Goal: Task Accomplishment & Management: Manage account settings

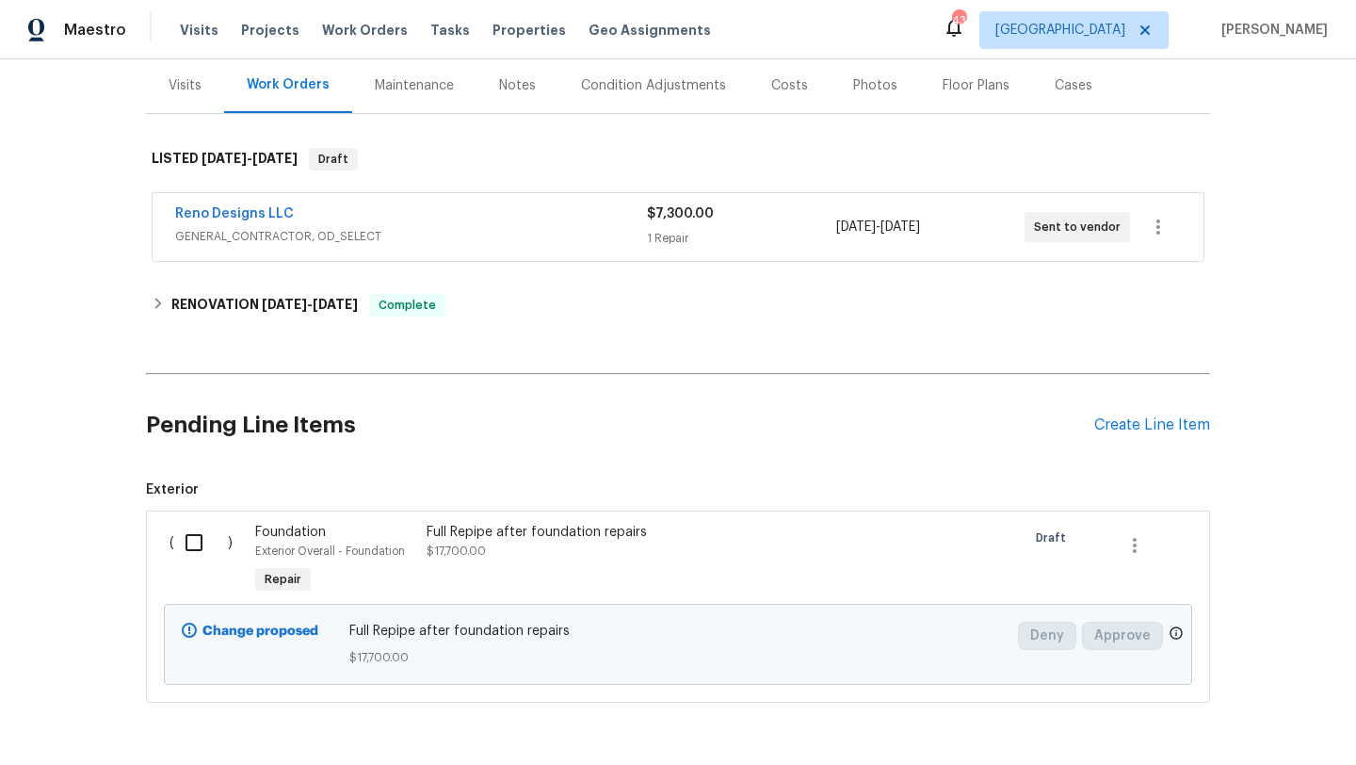
scroll to position [234, 0]
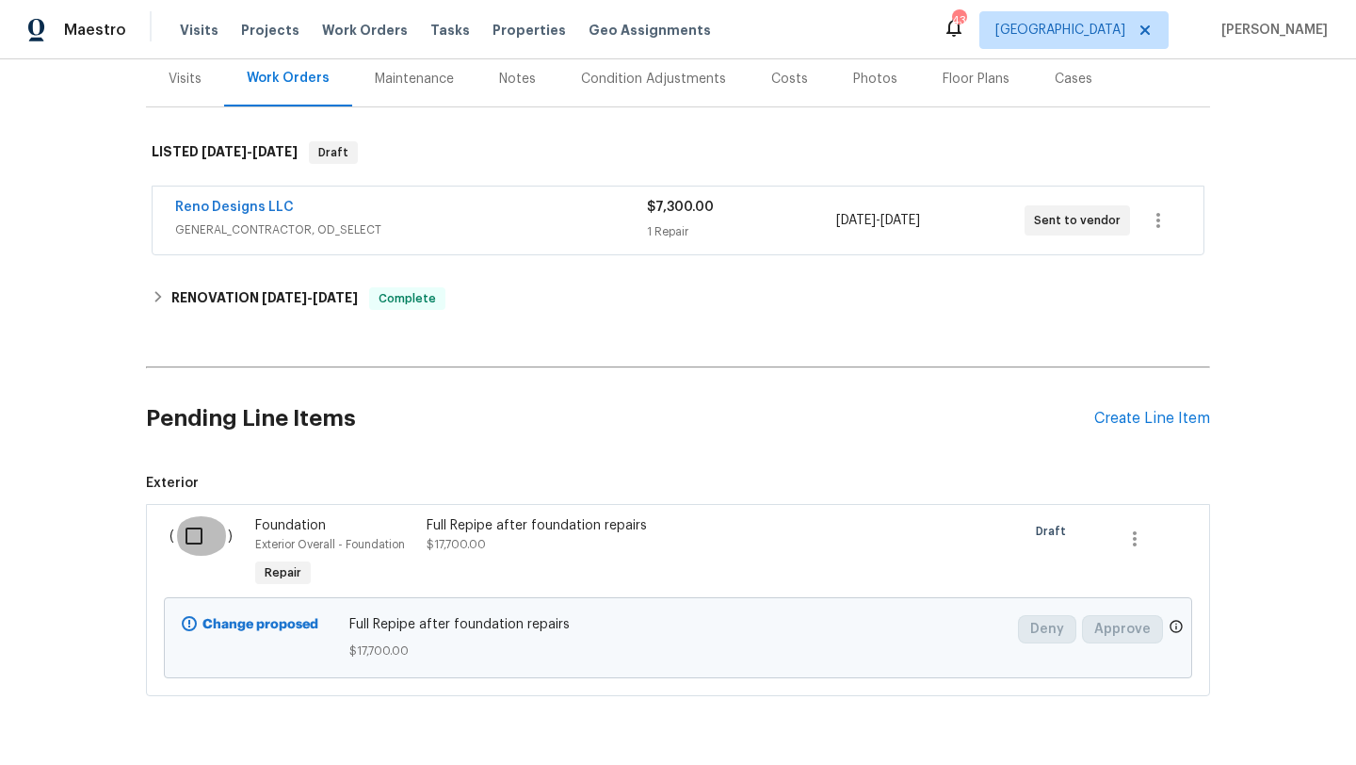
click at [198, 531] on input "checkbox" at bounding box center [201, 536] width 54 height 40
checkbox input "true"
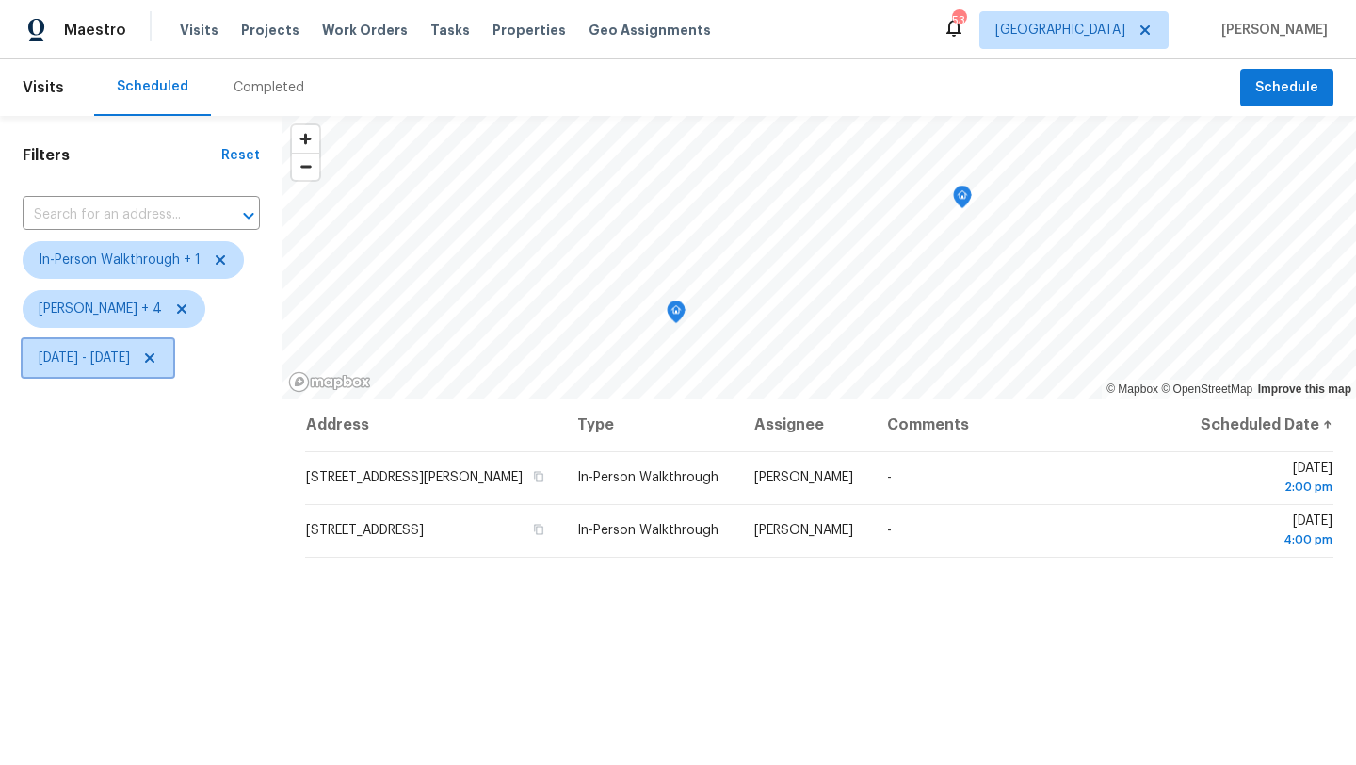
click at [130, 359] on span "[DATE] - [DATE]" at bounding box center [84, 357] width 91 height 19
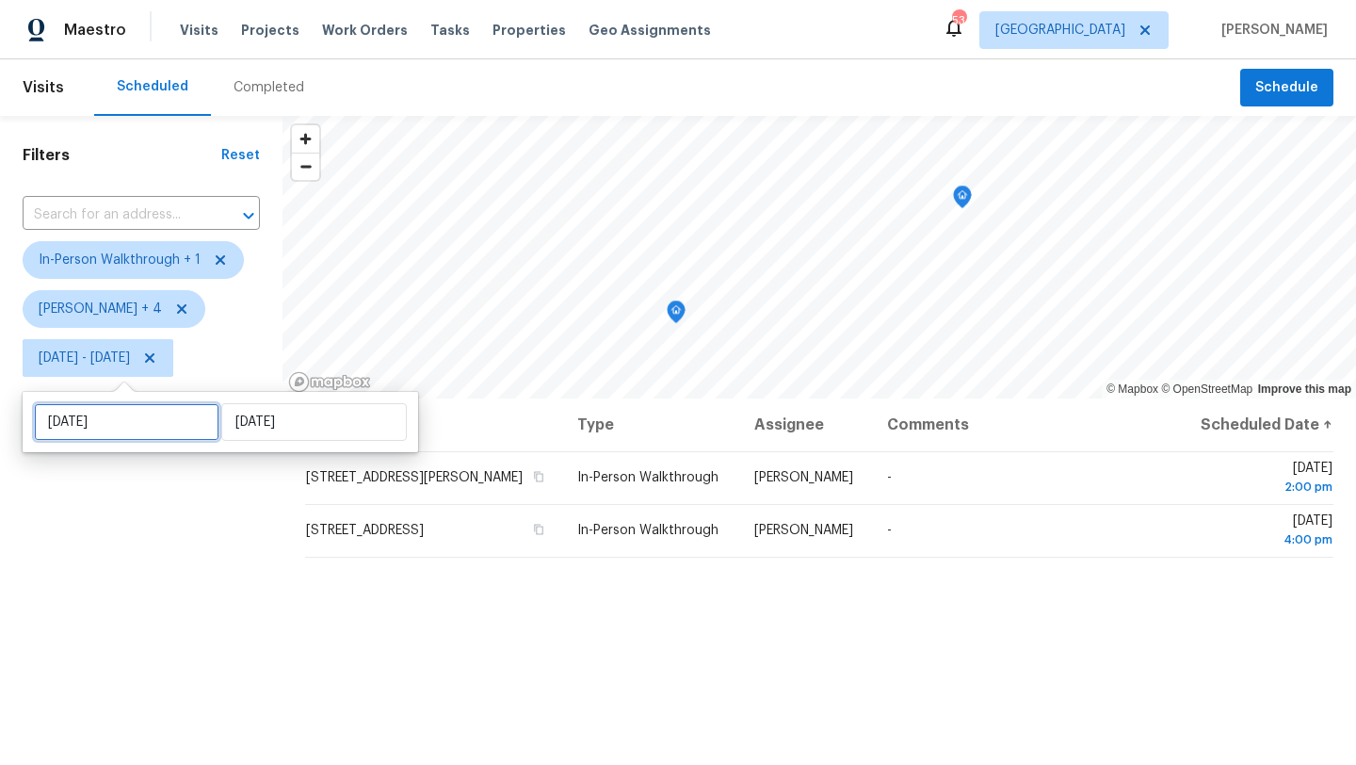
select select "7"
select select "2025"
select select "8"
select select "2025"
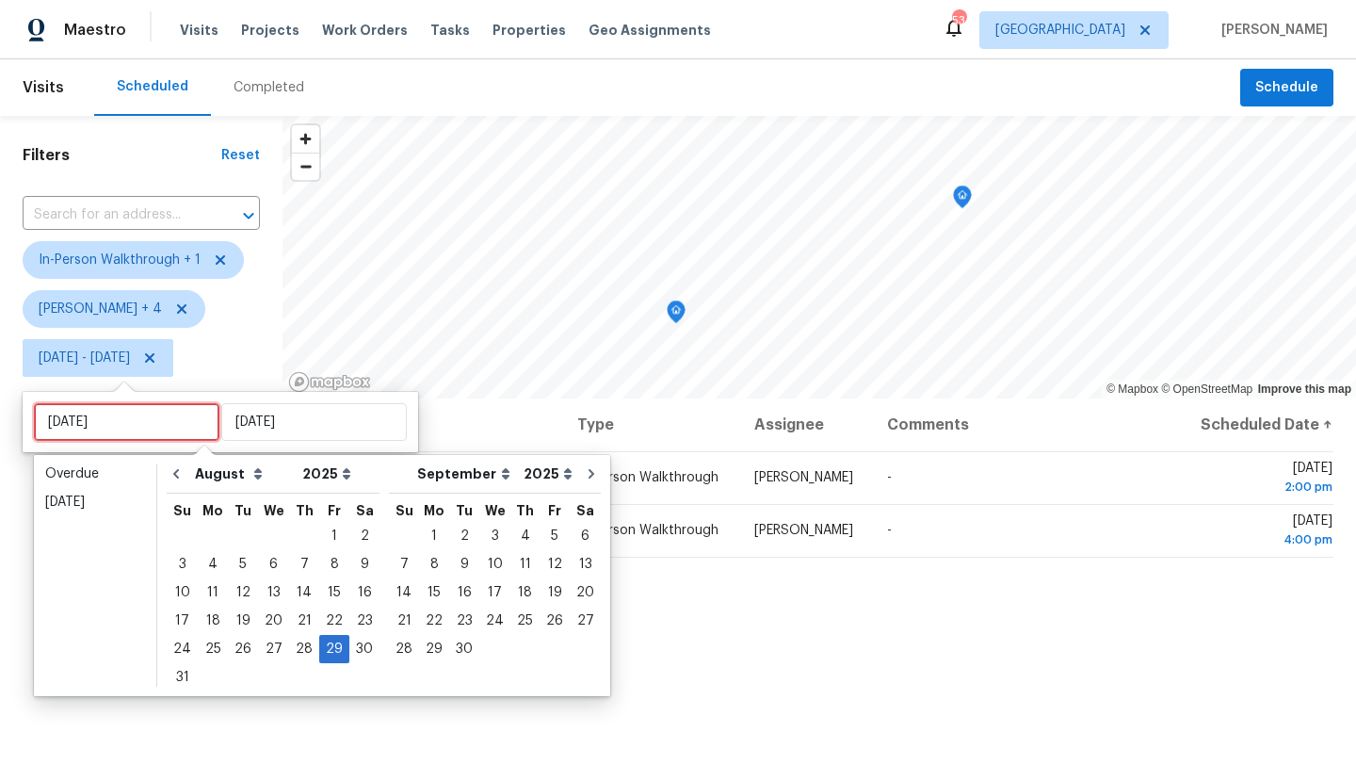
click at [137, 425] on input "Fri, Aug 29" at bounding box center [126, 422] width 185 height 38
click at [266, 650] on div "27" at bounding box center [273, 649] width 31 height 26
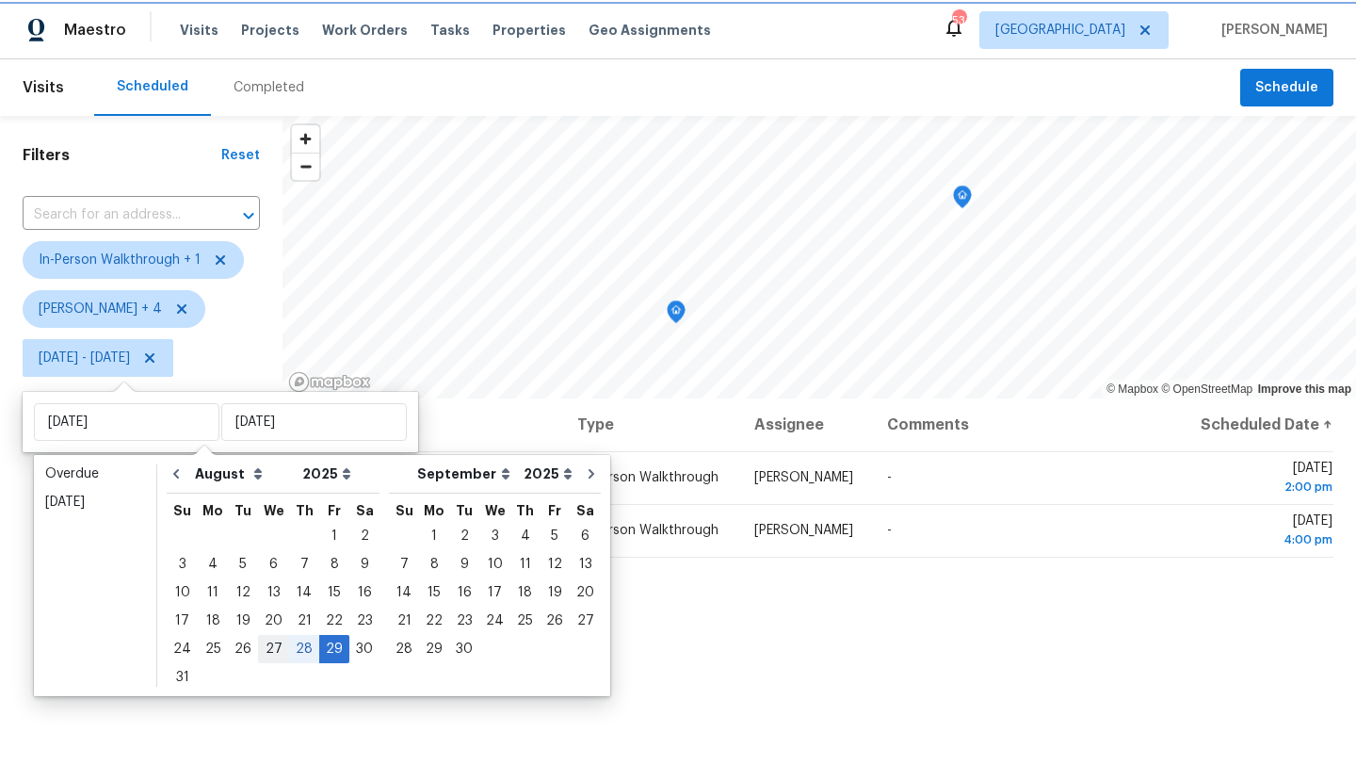
type input "Wed, Aug 27"
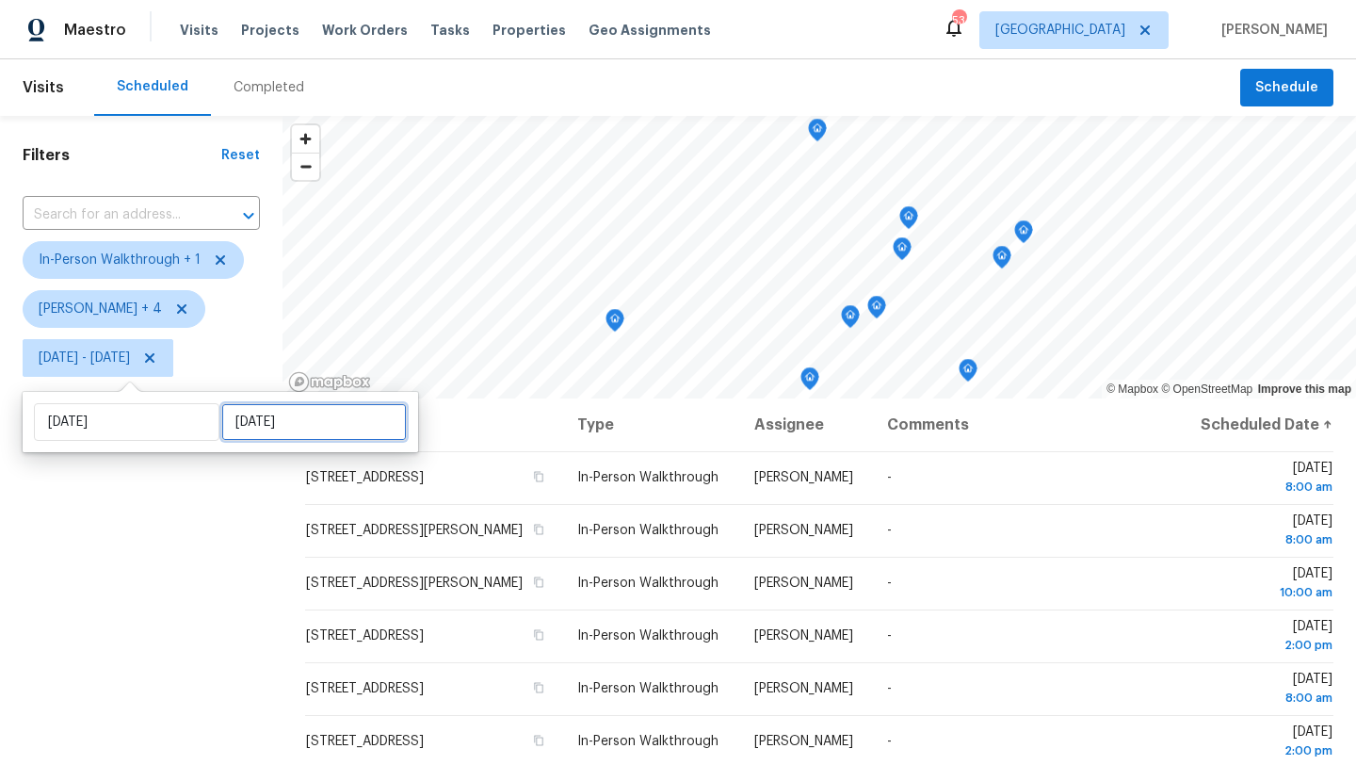
select select "7"
select select "2025"
select select "8"
select select "2025"
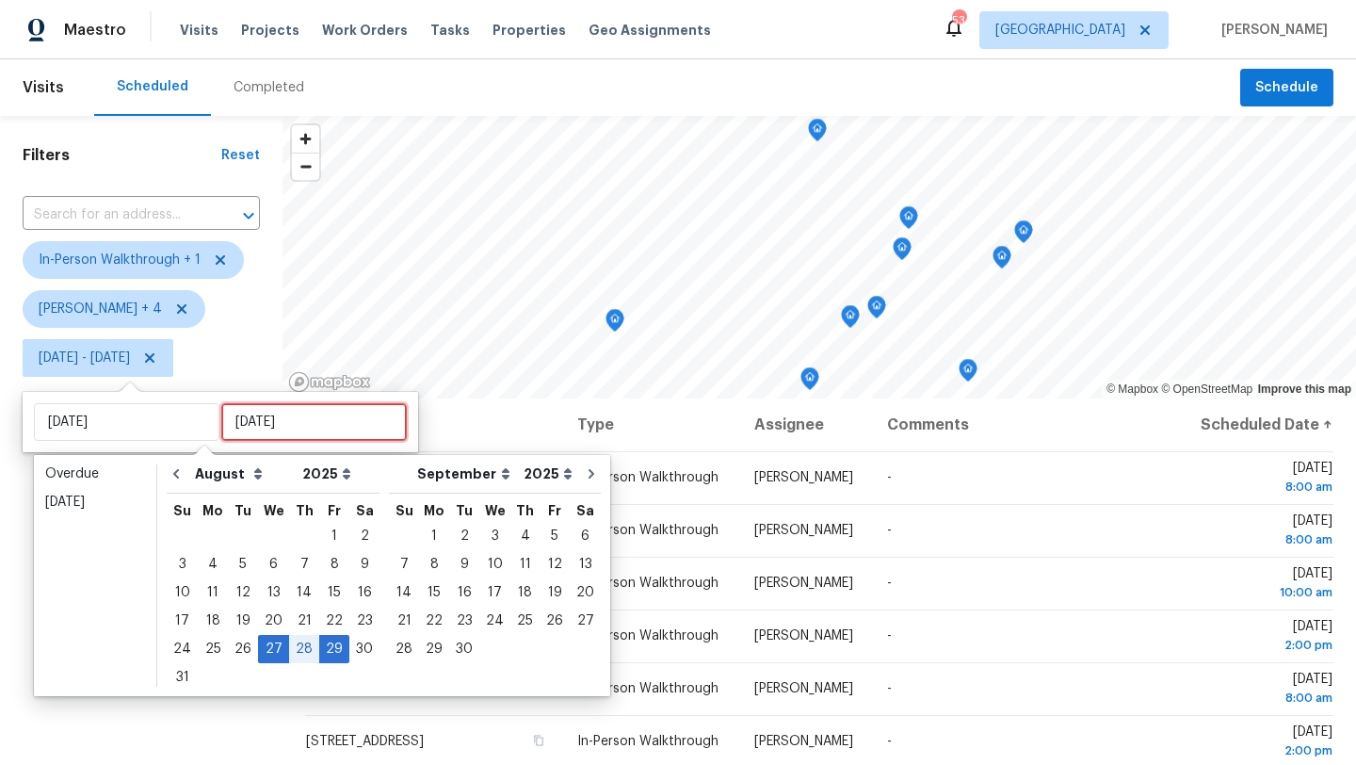
click at [240, 440] on input "Fri, Aug 29" at bounding box center [313, 422] width 185 height 38
type input "Wed, Aug 20"
type input "Wed, Aug 27"
click at [269, 647] on div "27" at bounding box center [273, 649] width 31 height 26
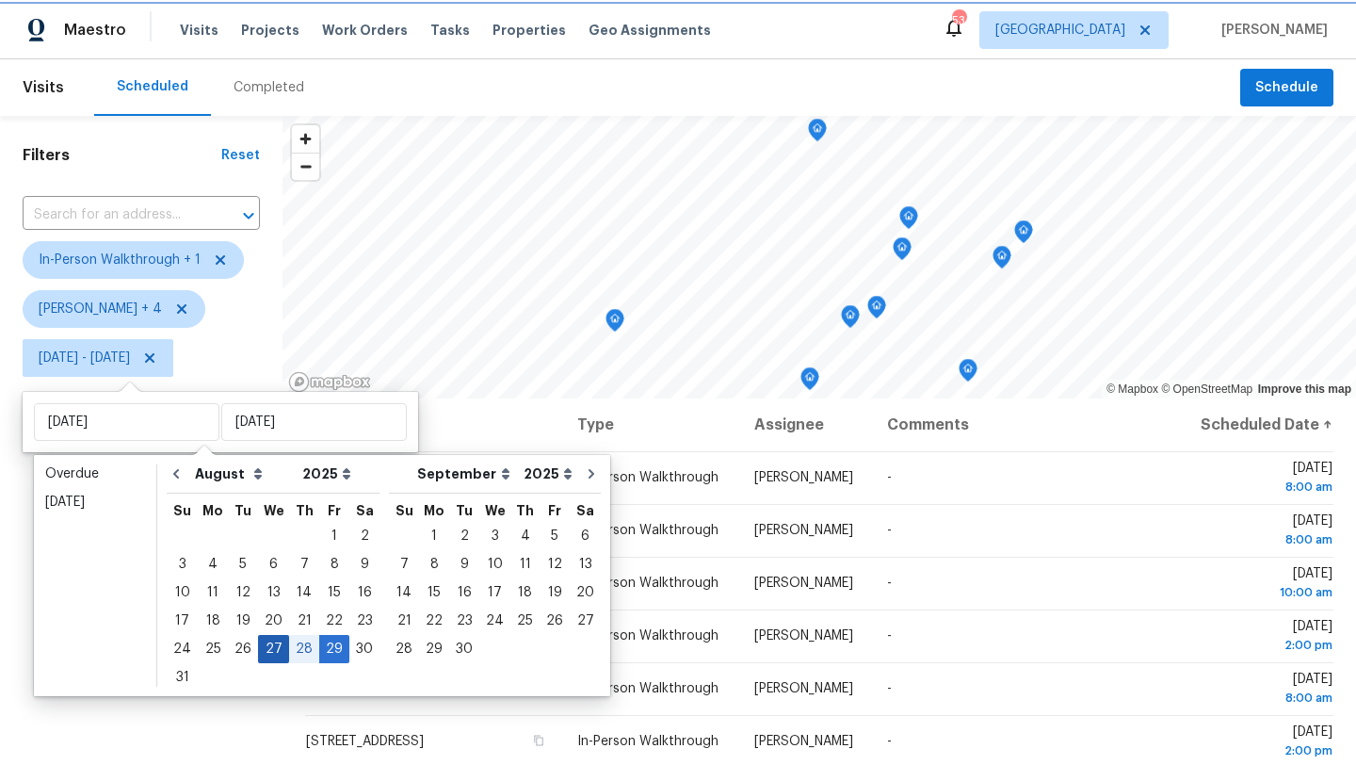
type input "Wed, Aug 27"
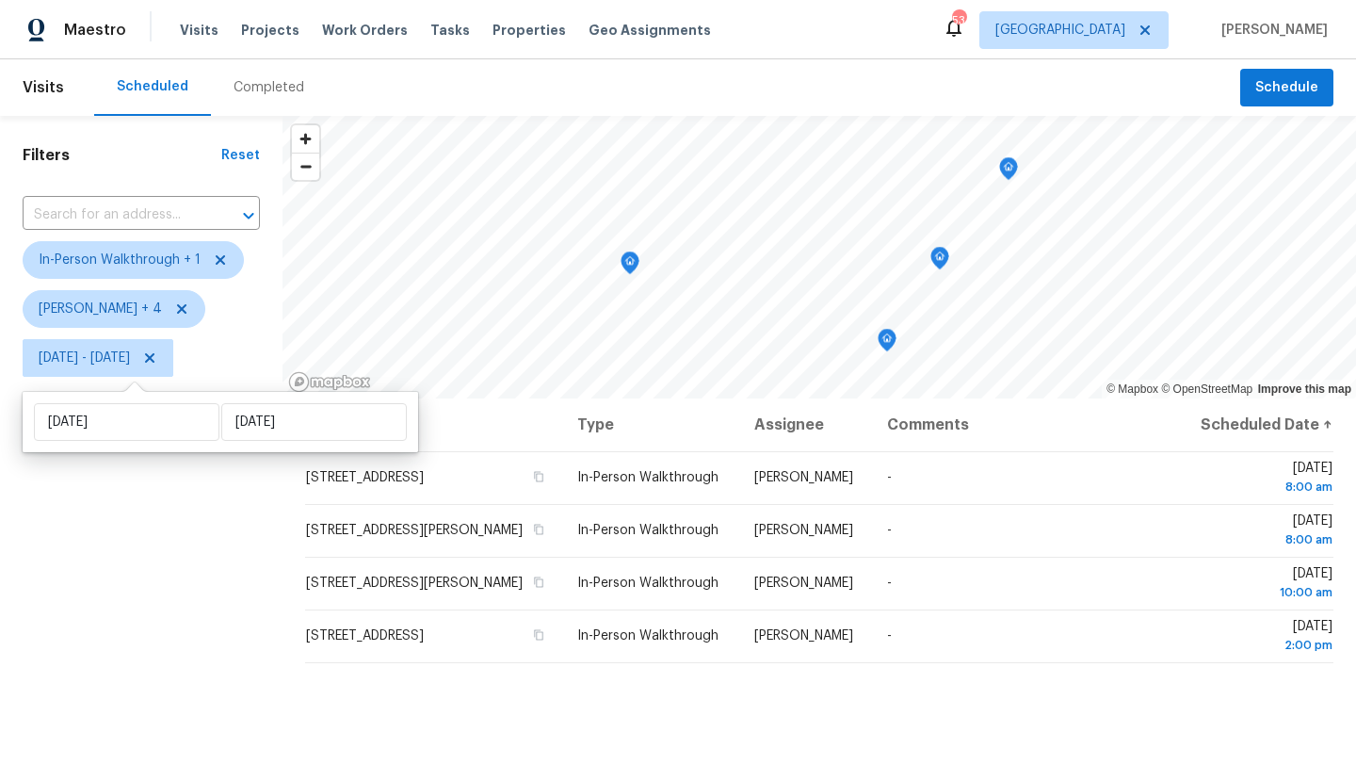
click at [213, 639] on div "Filters Reset ​ In-Person Walkthrough + 1 Alicia Anices + 4 Wed, Aug 27 - Wed, …" at bounding box center [141, 563] width 282 height 894
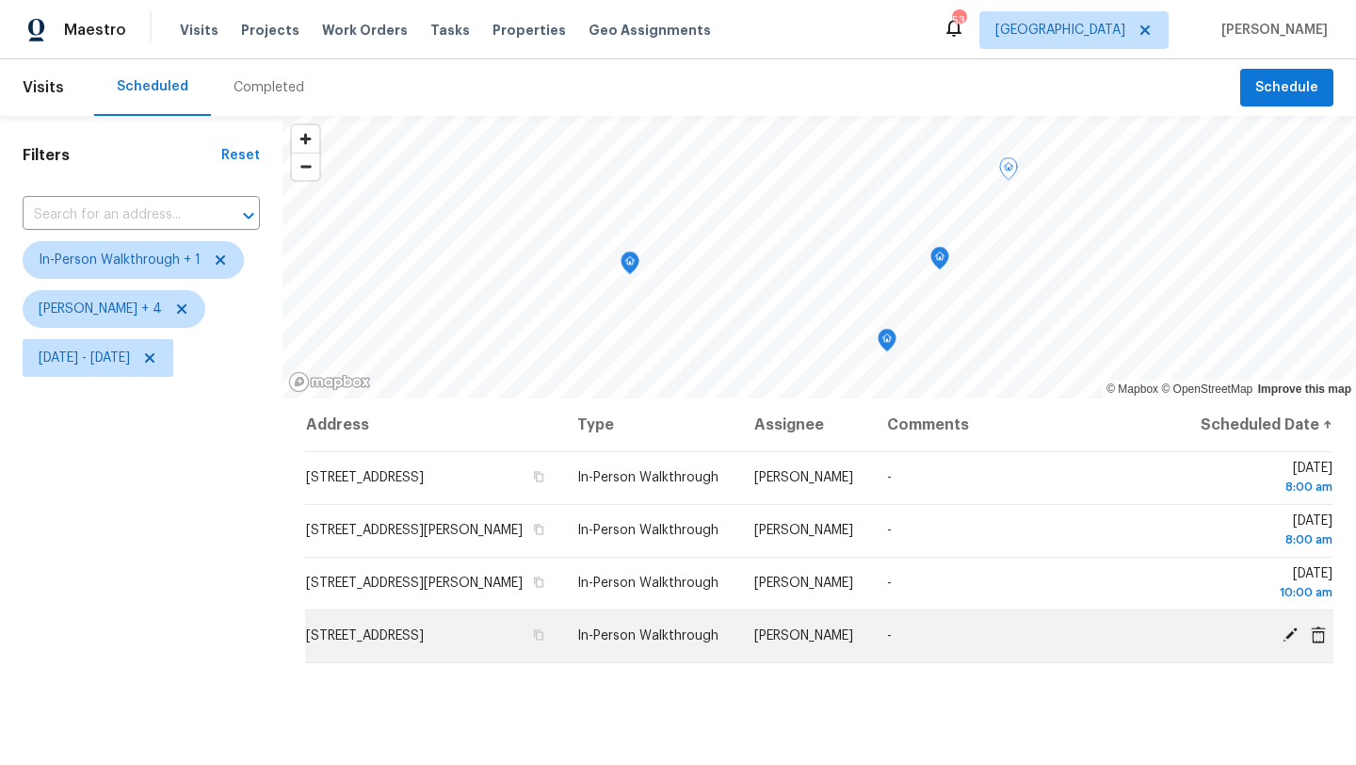
click at [1289, 642] on icon at bounding box center [1289, 634] width 15 height 15
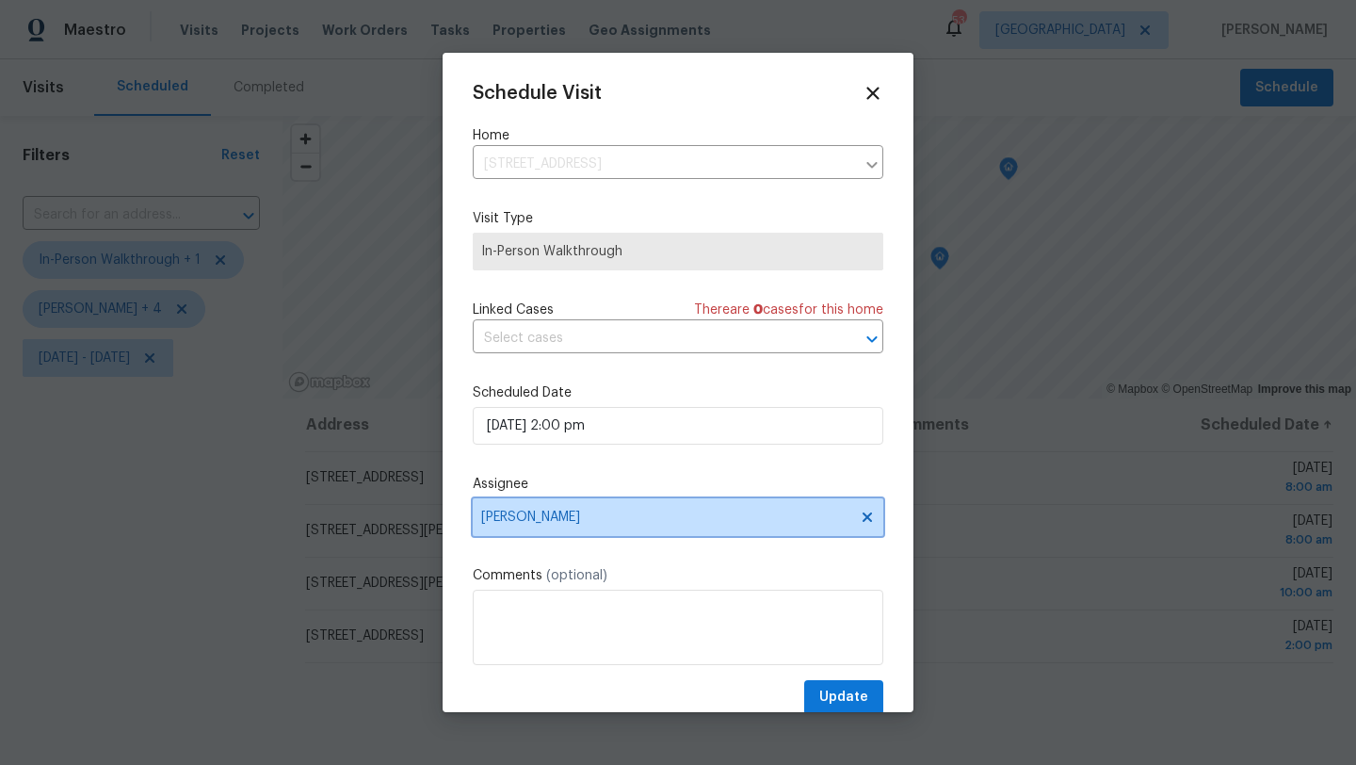
click at [605, 525] on span "[PERSON_NAME]" at bounding box center [678, 517] width 411 height 38
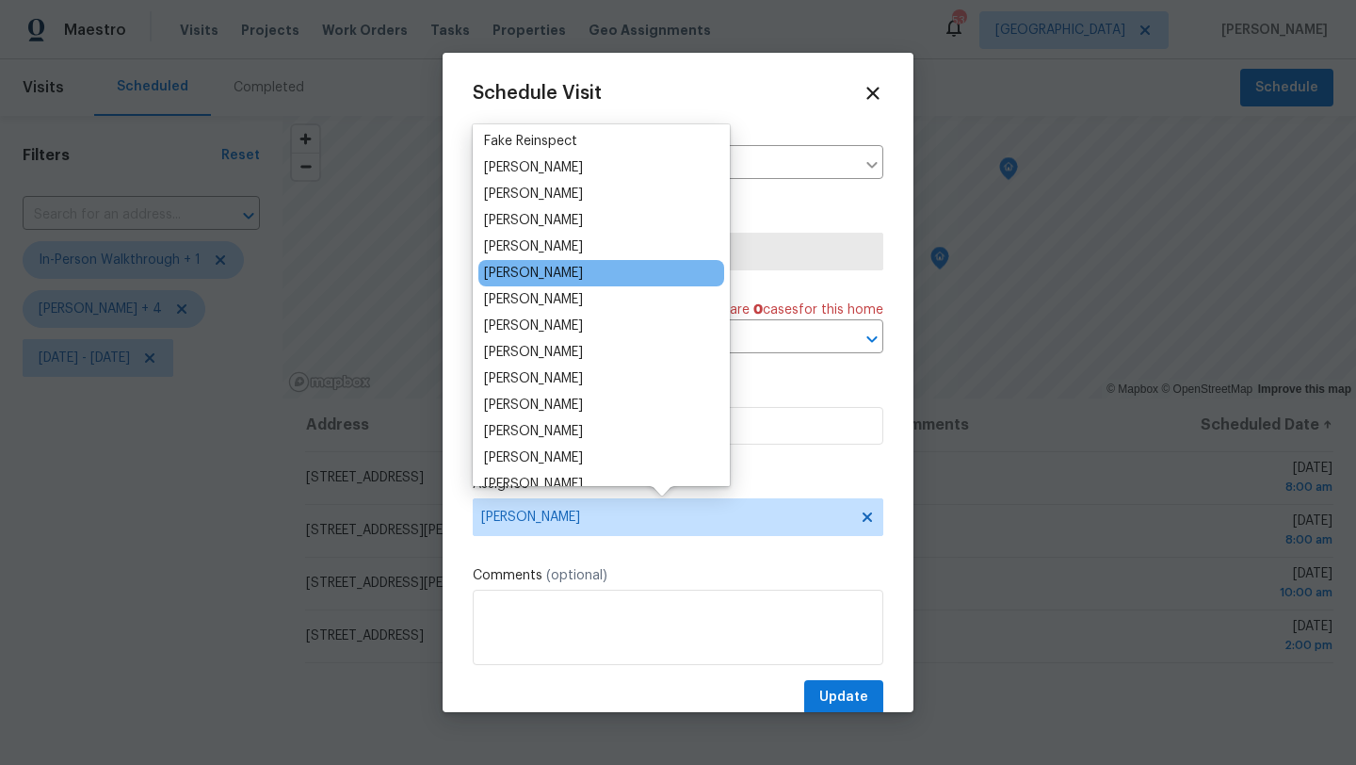
scroll to position [108, 0]
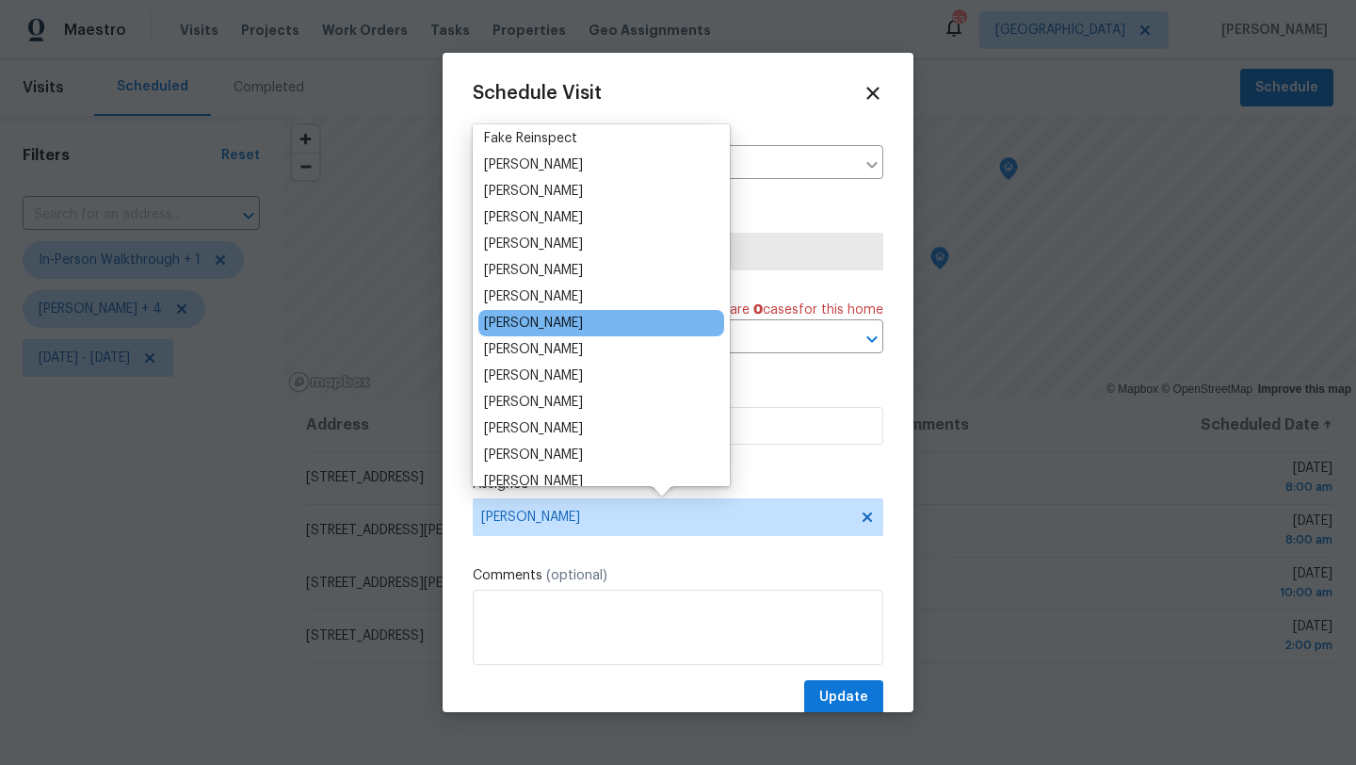
click at [577, 318] on div "[PERSON_NAME]" at bounding box center [533, 323] width 99 height 19
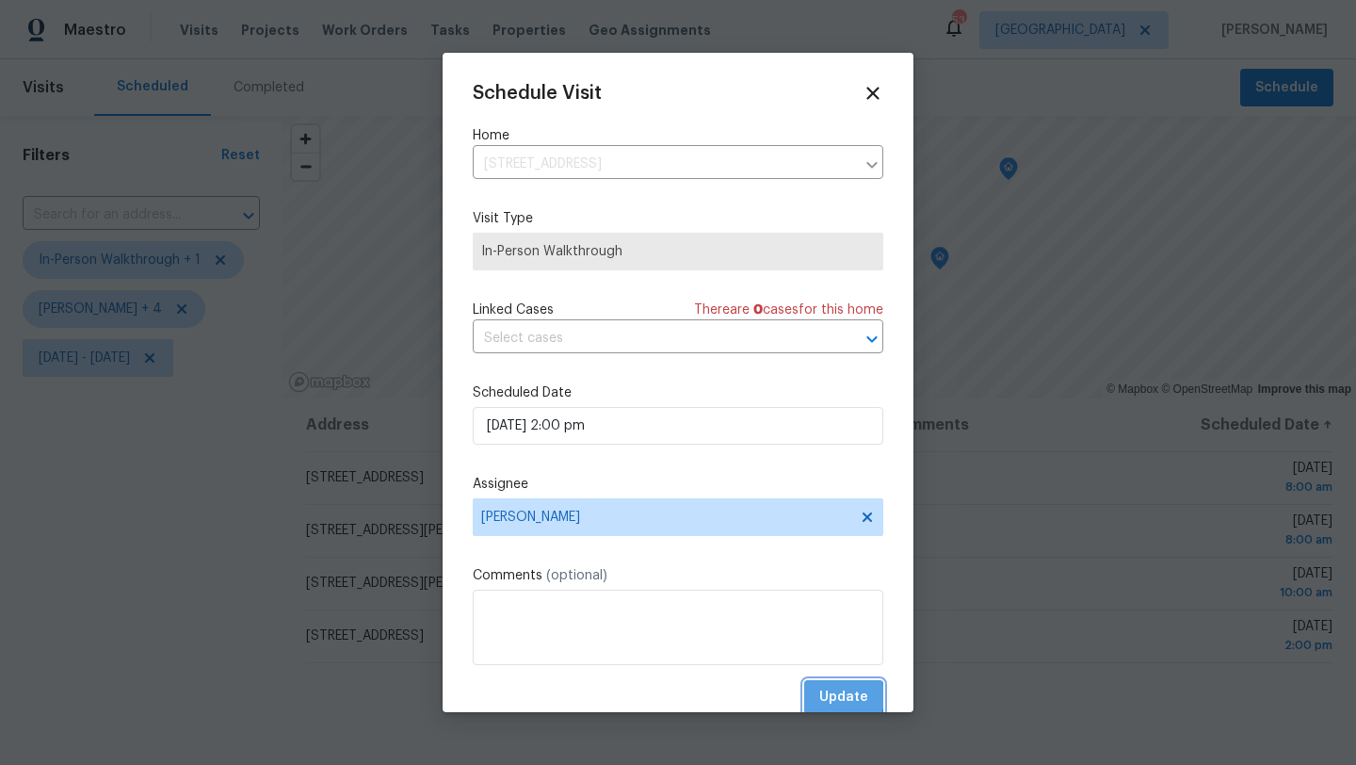
click at [826, 697] on span "Update" at bounding box center [843, 697] width 49 height 24
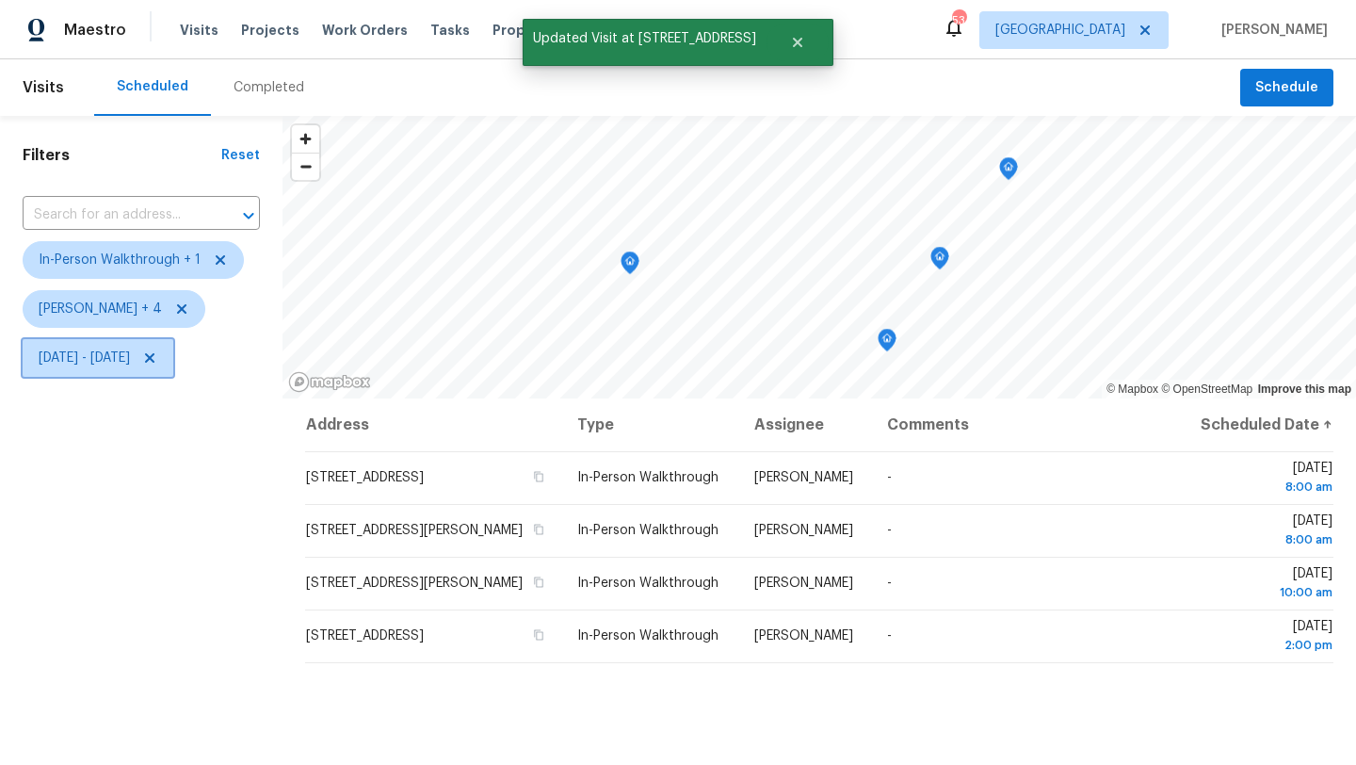
click at [130, 360] on span "Wed, Aug 27 - Wed, Aug 27" at bounding box center [84, 357] width 91 height 19
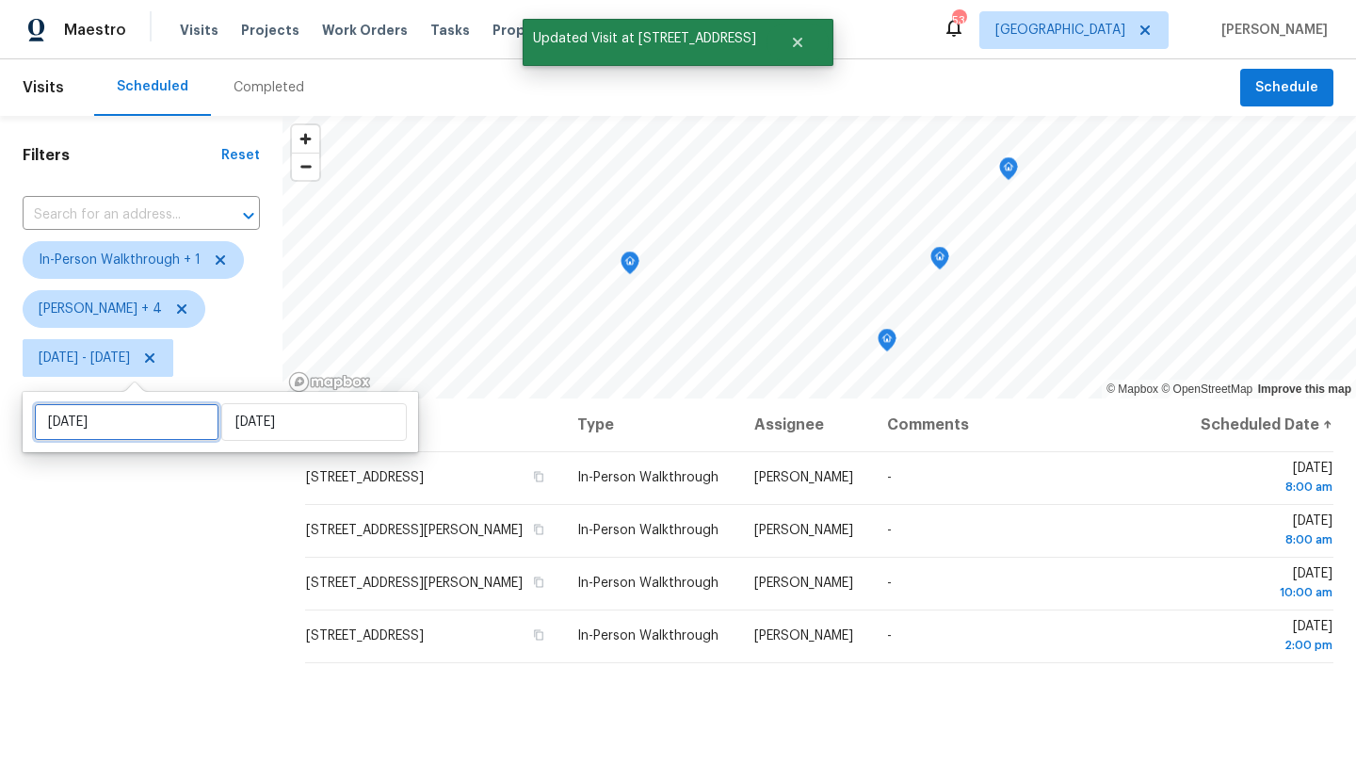
click at [140, 417] on input "Wed, Aug 27" at bounding box center [126, 422] width 185 height 38
select select "7"
select select "2025"
select select "8"
select select "2025"
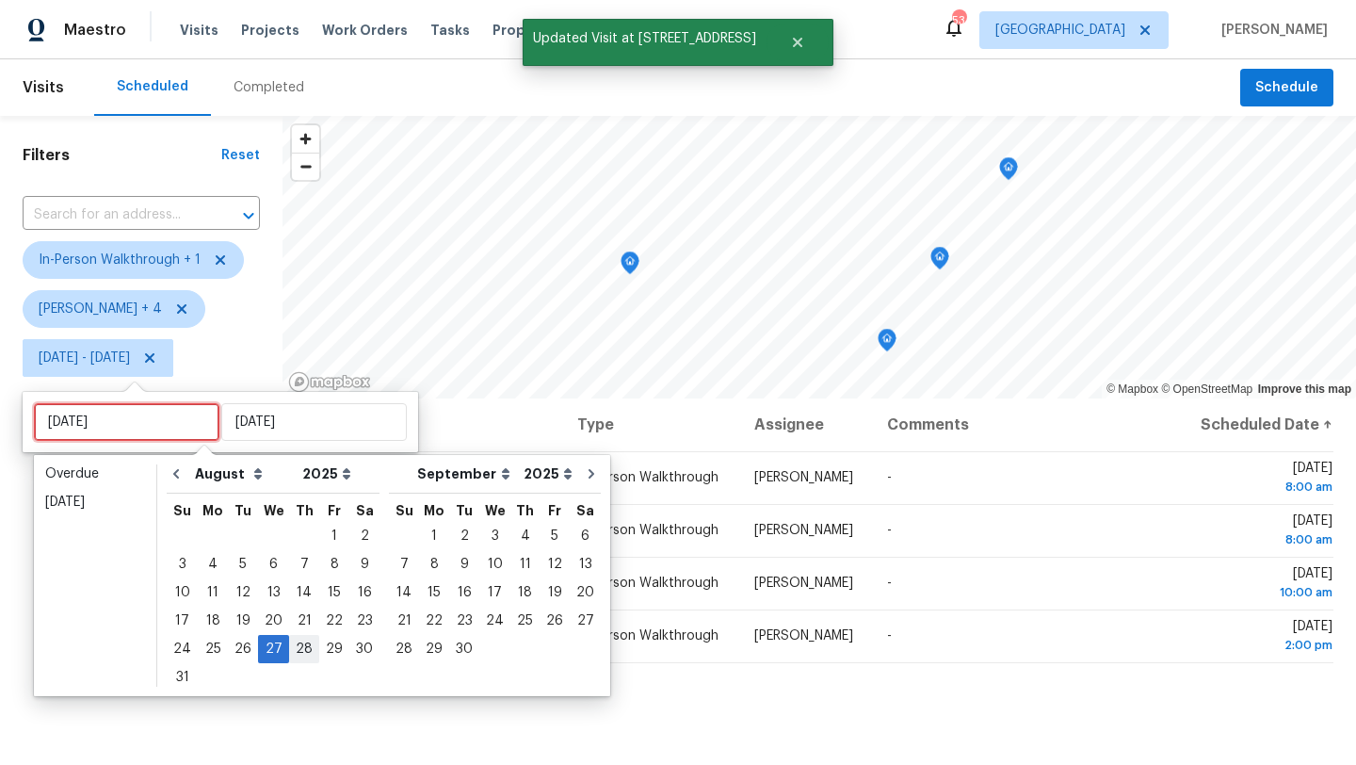
type input "Wed, Aug 20"
type input "Wed, Aug 27"
type input "Thu, Aug 28"
click at [294, 652] on div "28" at bounding box center [304, 649] width 30 height 26
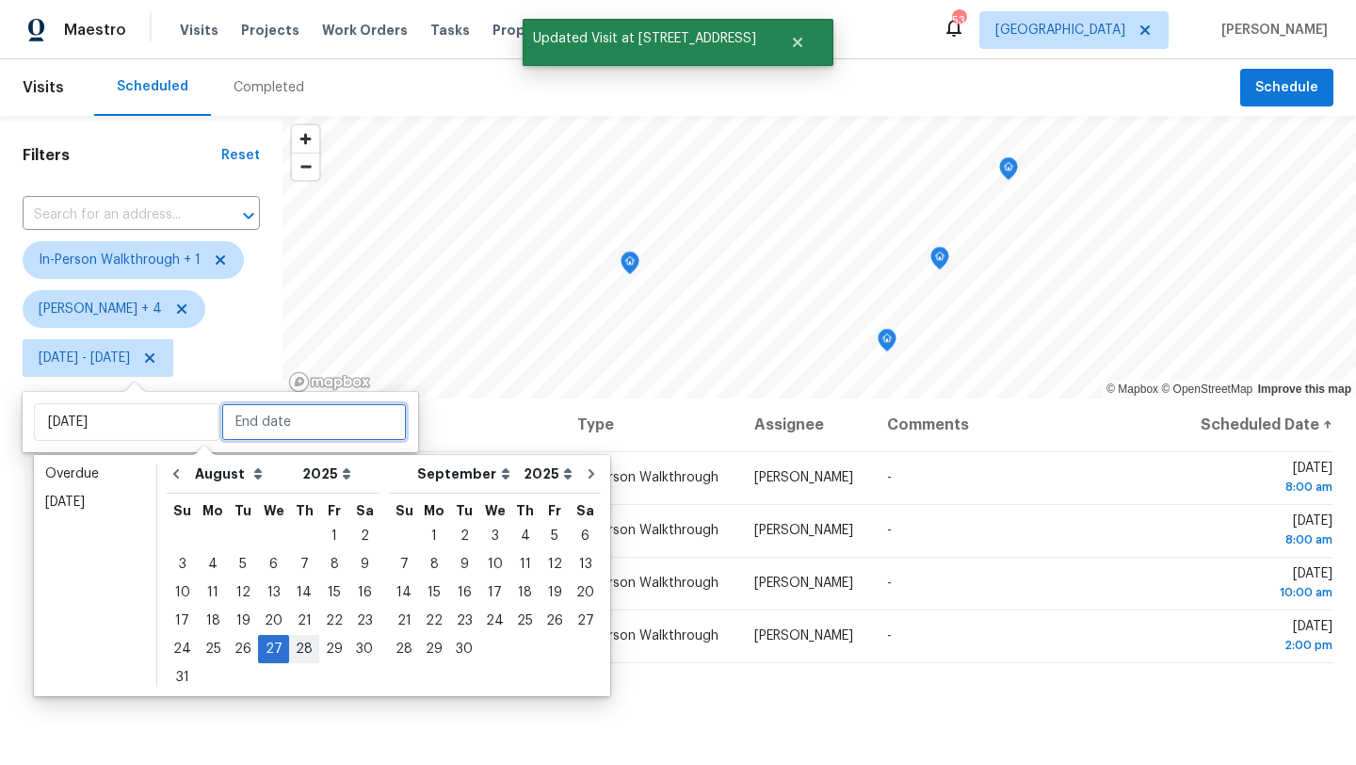
type input "Thu, Aug 28"
type input "Wed, Aug 27"
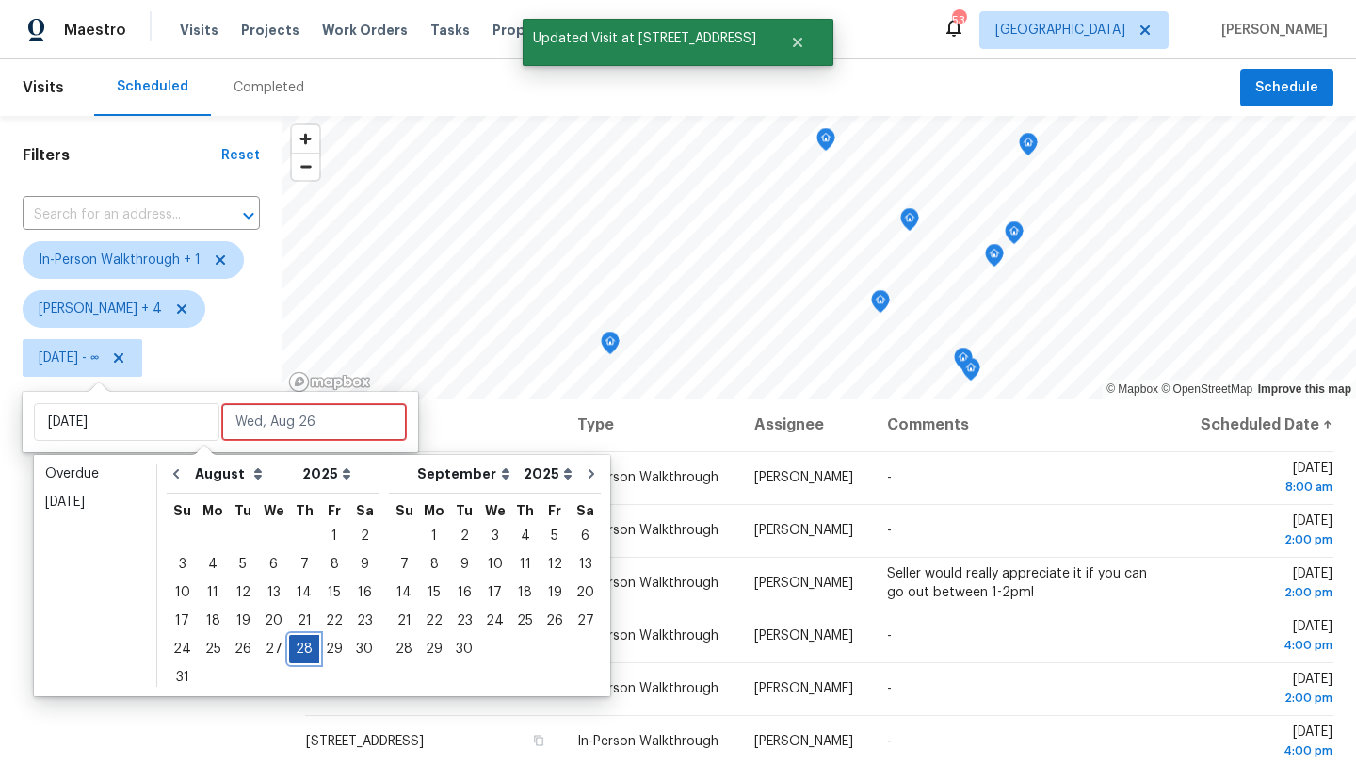
click at [294, 652] on div "28" at bounding box center [304, 649] width 30 height 26
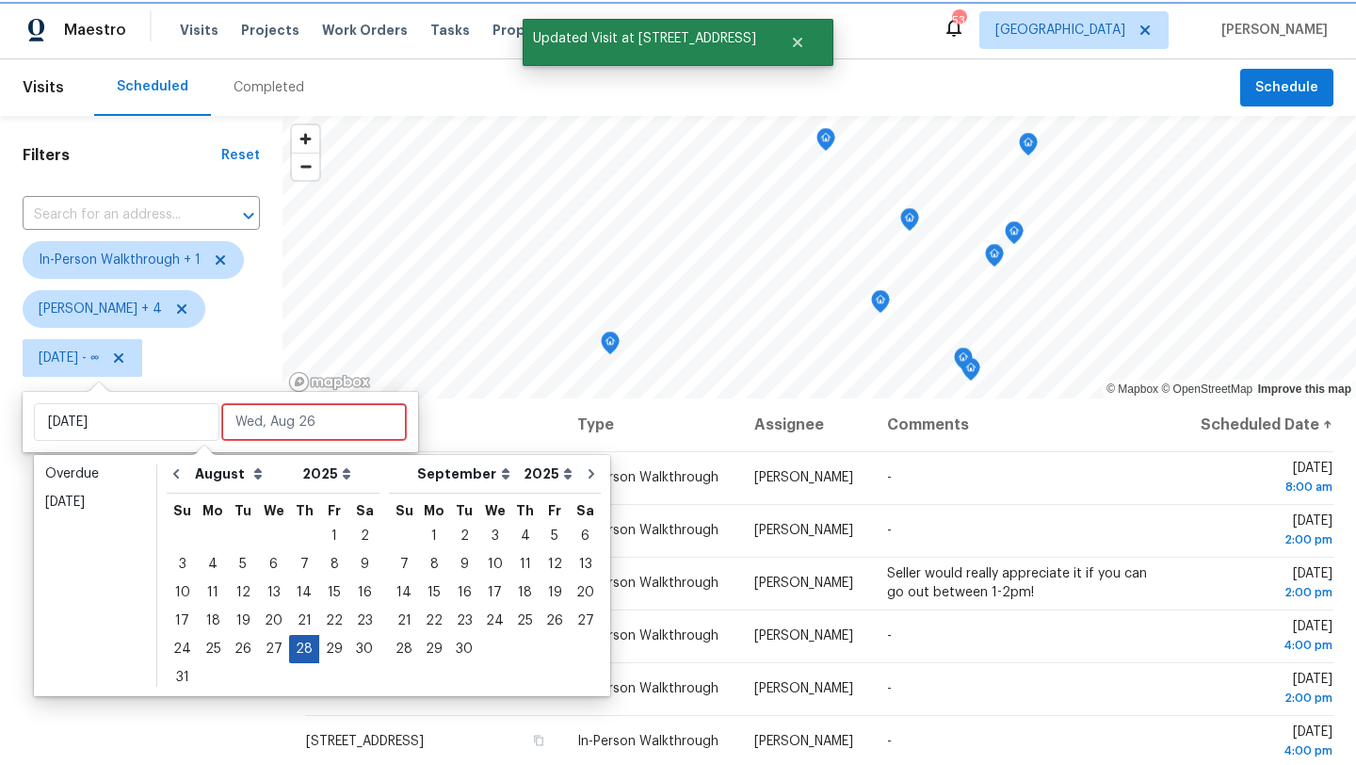
type input "Thu, Aug 28"
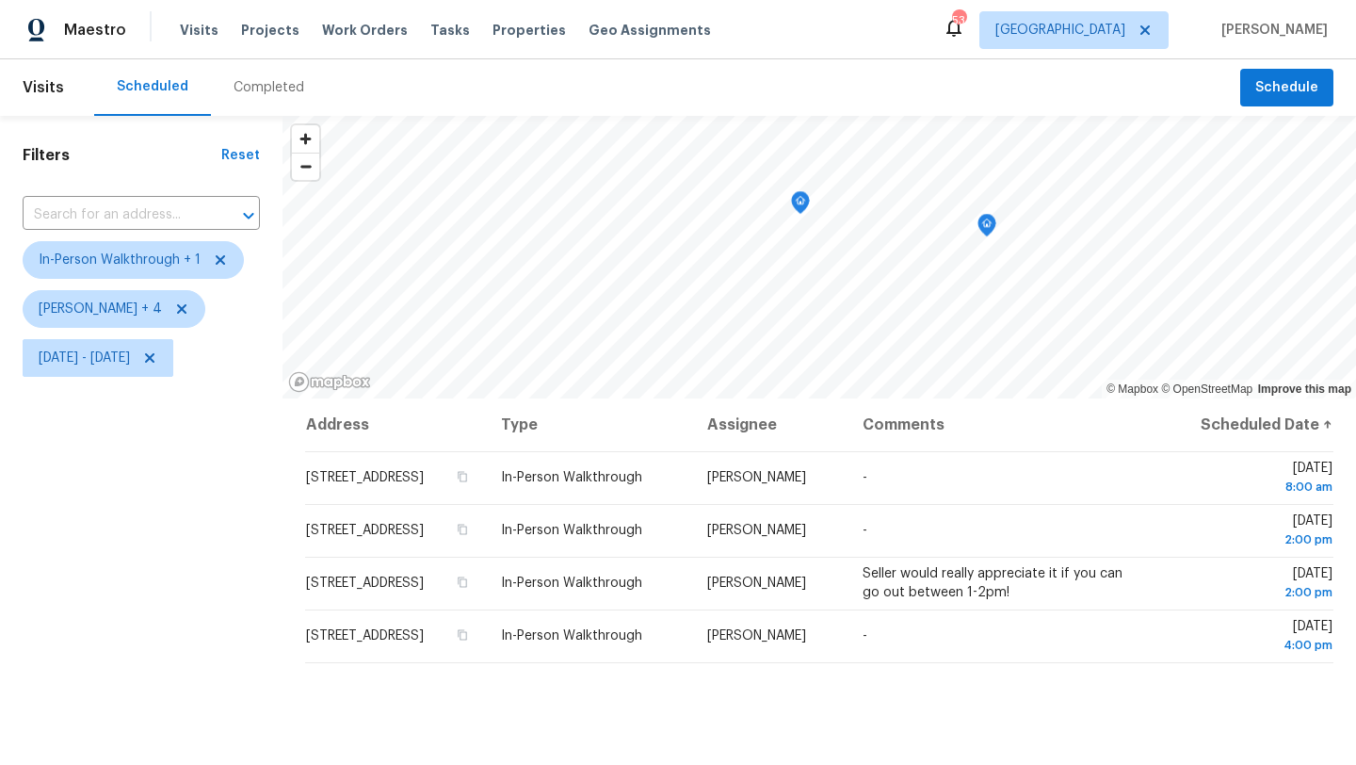
click at [229, 637] on div "Filters Reset ​ In-Person Walkthrough + 1 Alicia Anices + 4 Thu, Aug 28 - Thu, …" at bounding box center [141, 563] width 282 height 894
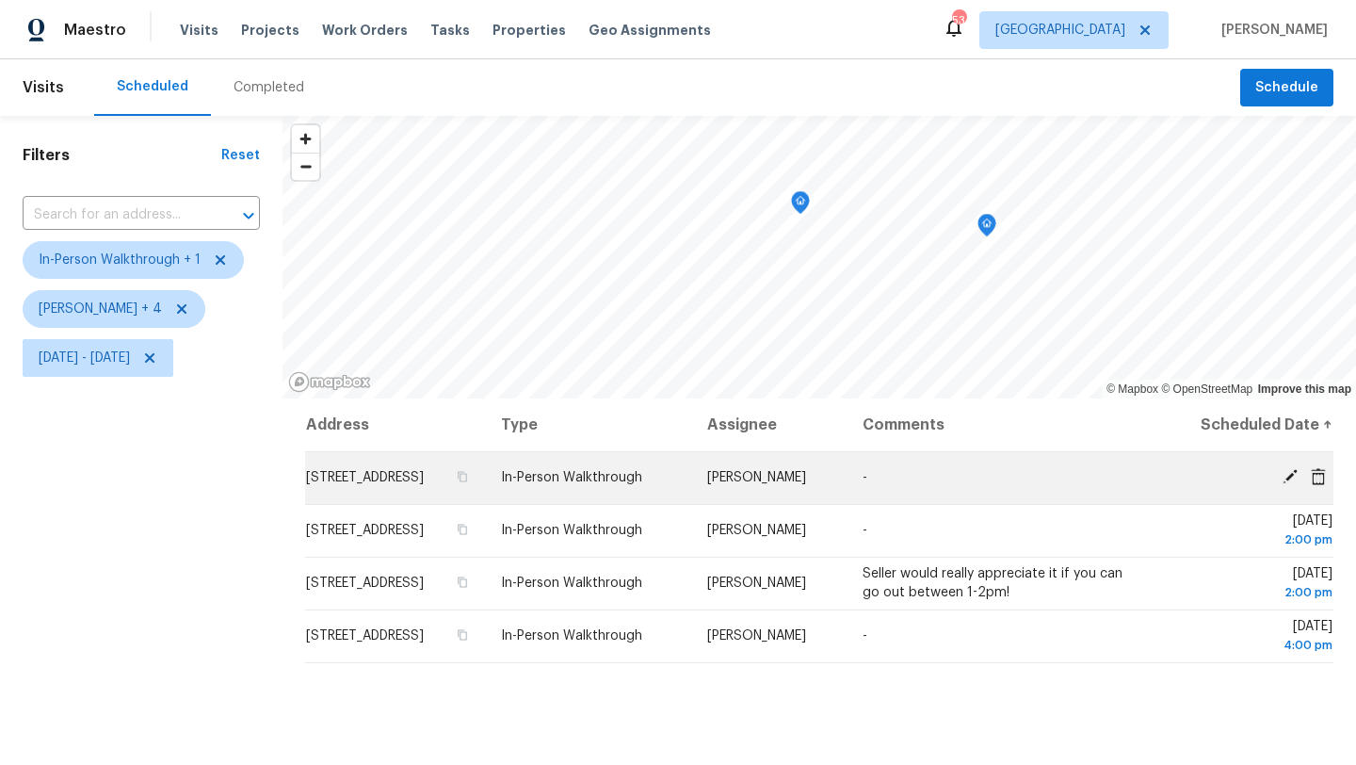
click at [1287, 483] on icon at bounding box center [1289, 476] width 17 height 17
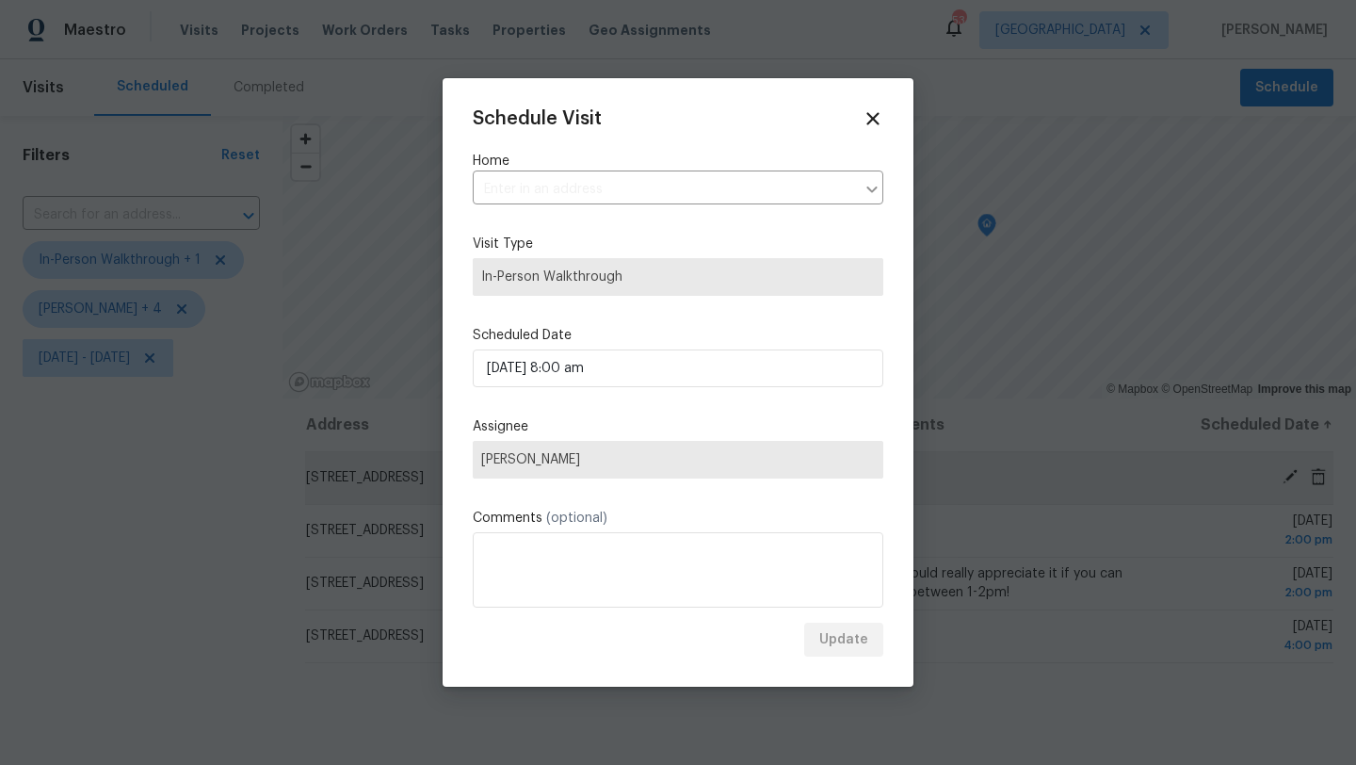
type input "2050 Lake Trail Dr, Heartland, TX 75126"
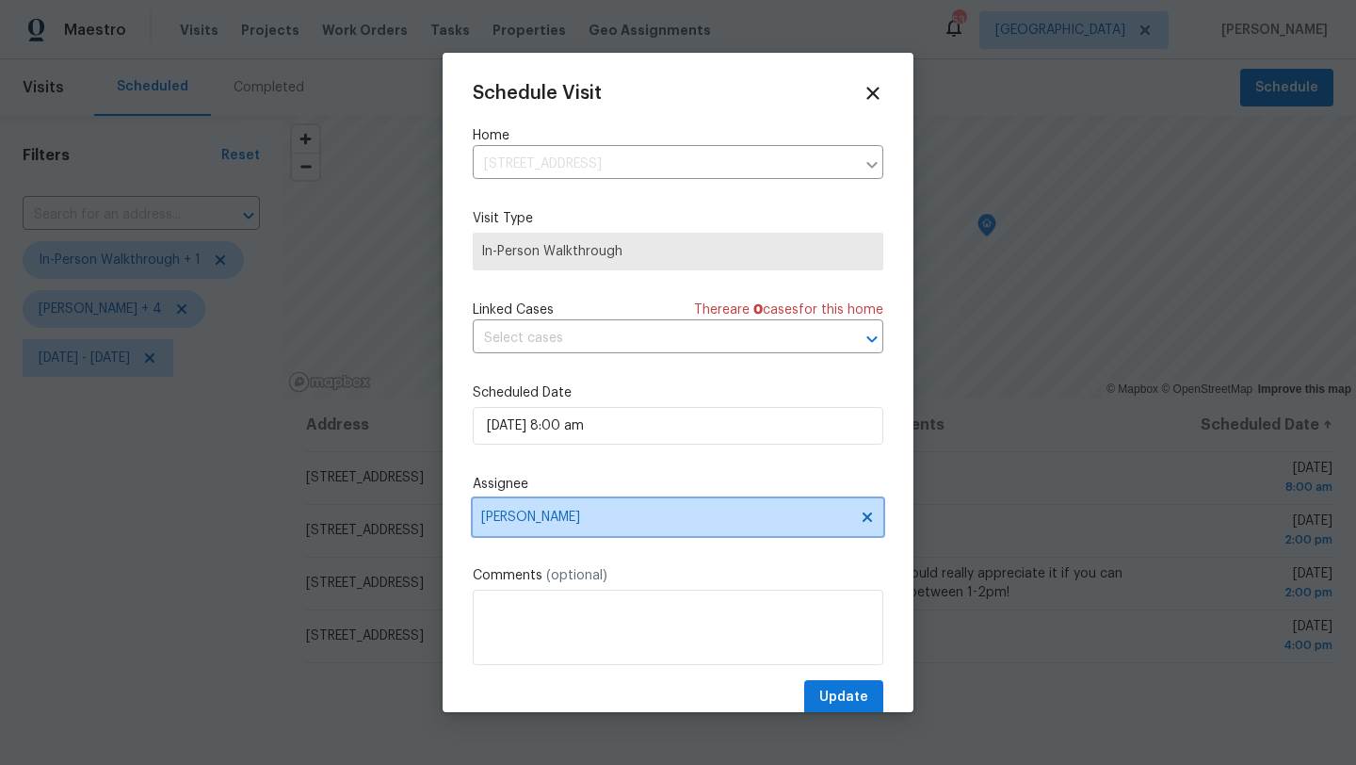
click at [597, 522] on span "[PERSON_NAME]" at bounding box center [665, 516] width 369 height 15
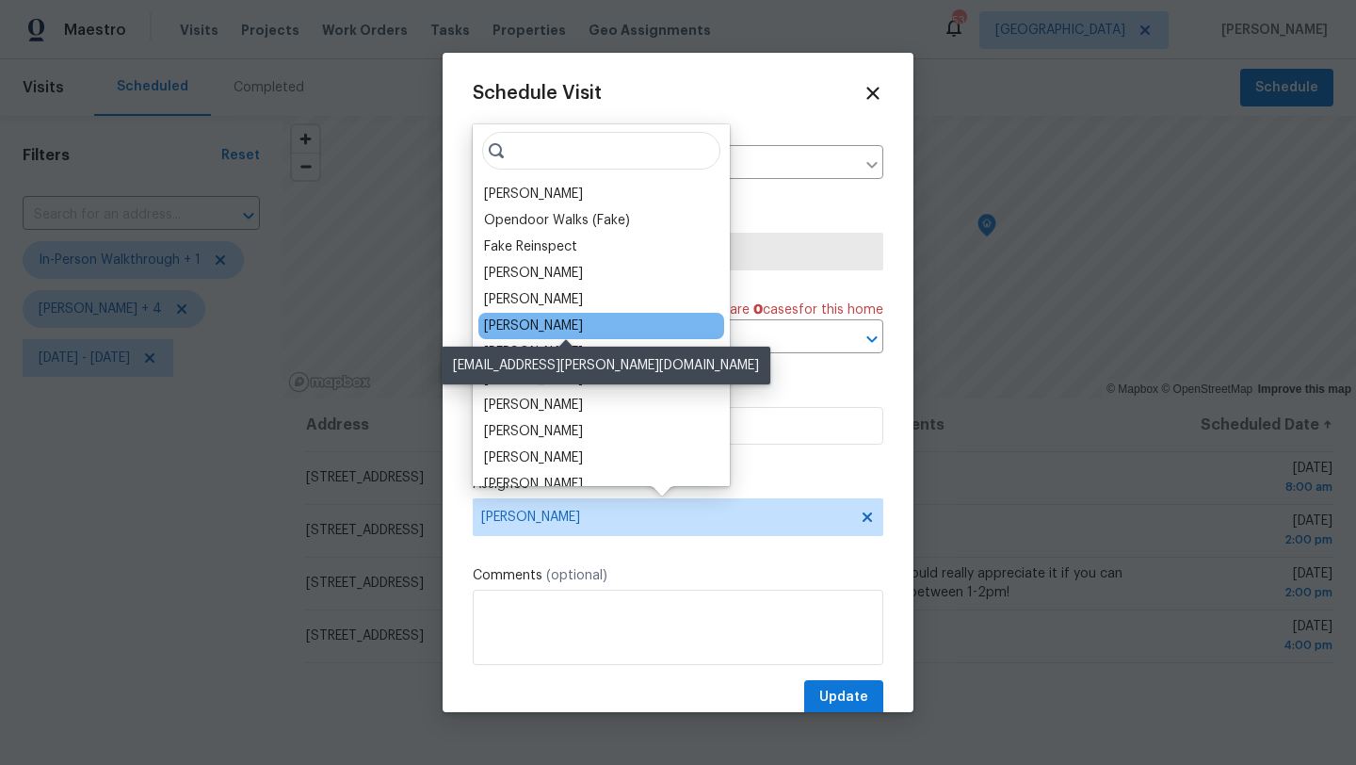
click at [557, 326] on div "[PERSON_NAME]" at bounding box center [533, 325] width 99 height 19
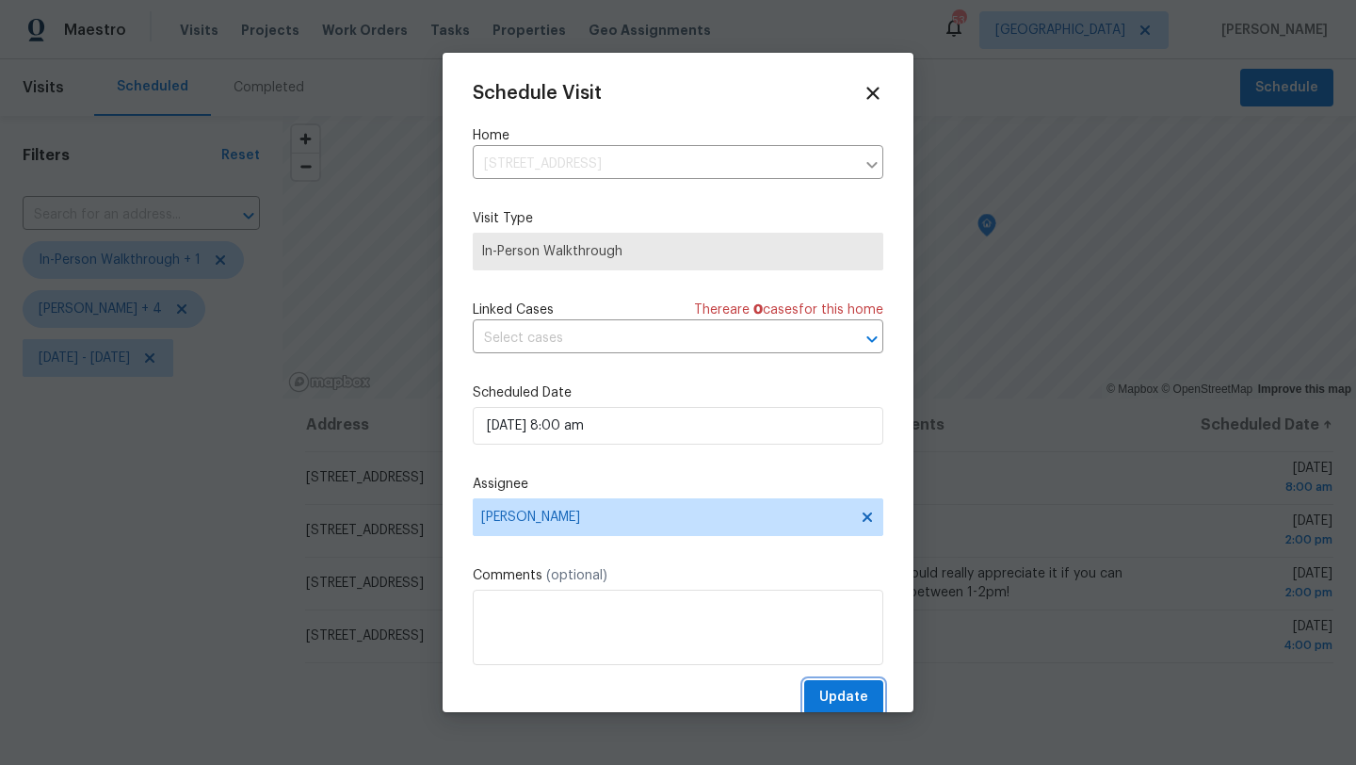
click at [827, 693] on span "Update" at bounding box center [843, 697] width 49 height 24
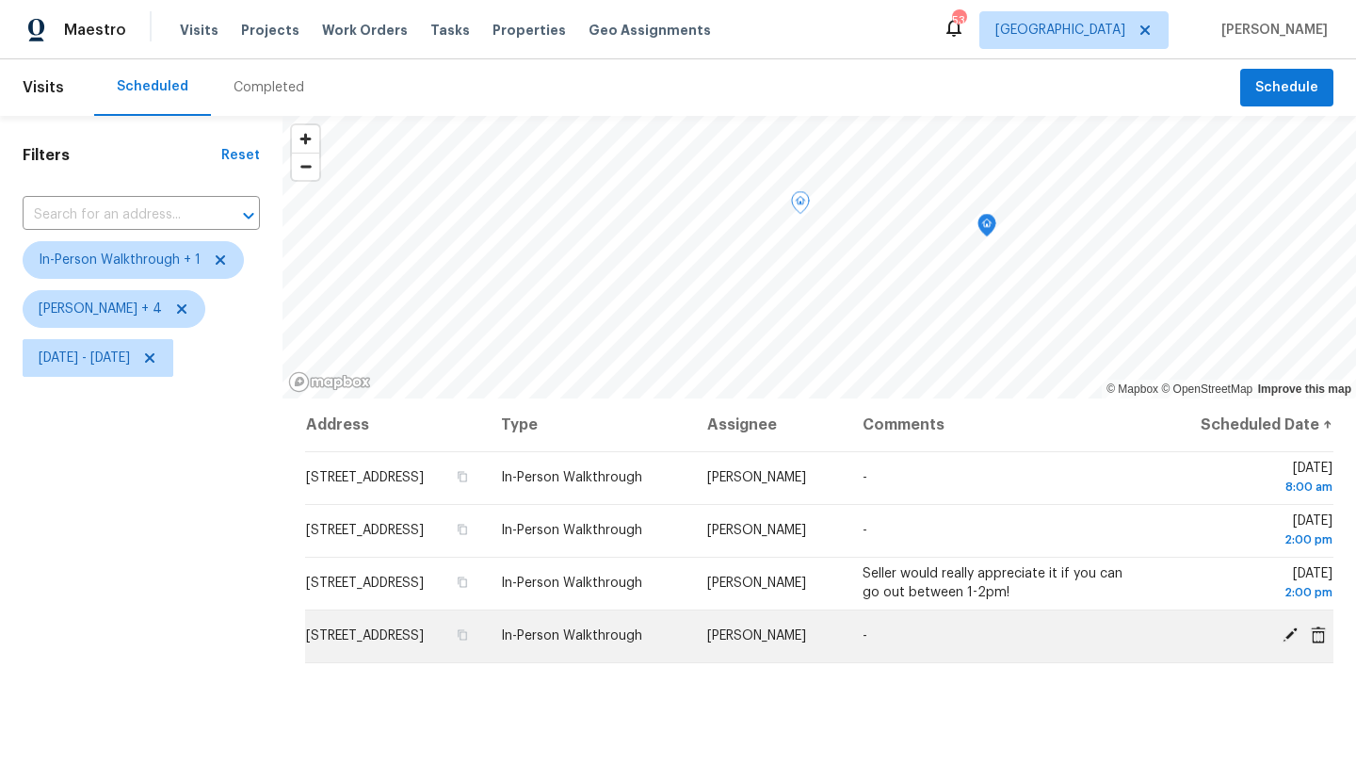
click at [1290, 642] on icon at bounding box center [1289, 634] width 15 height 15
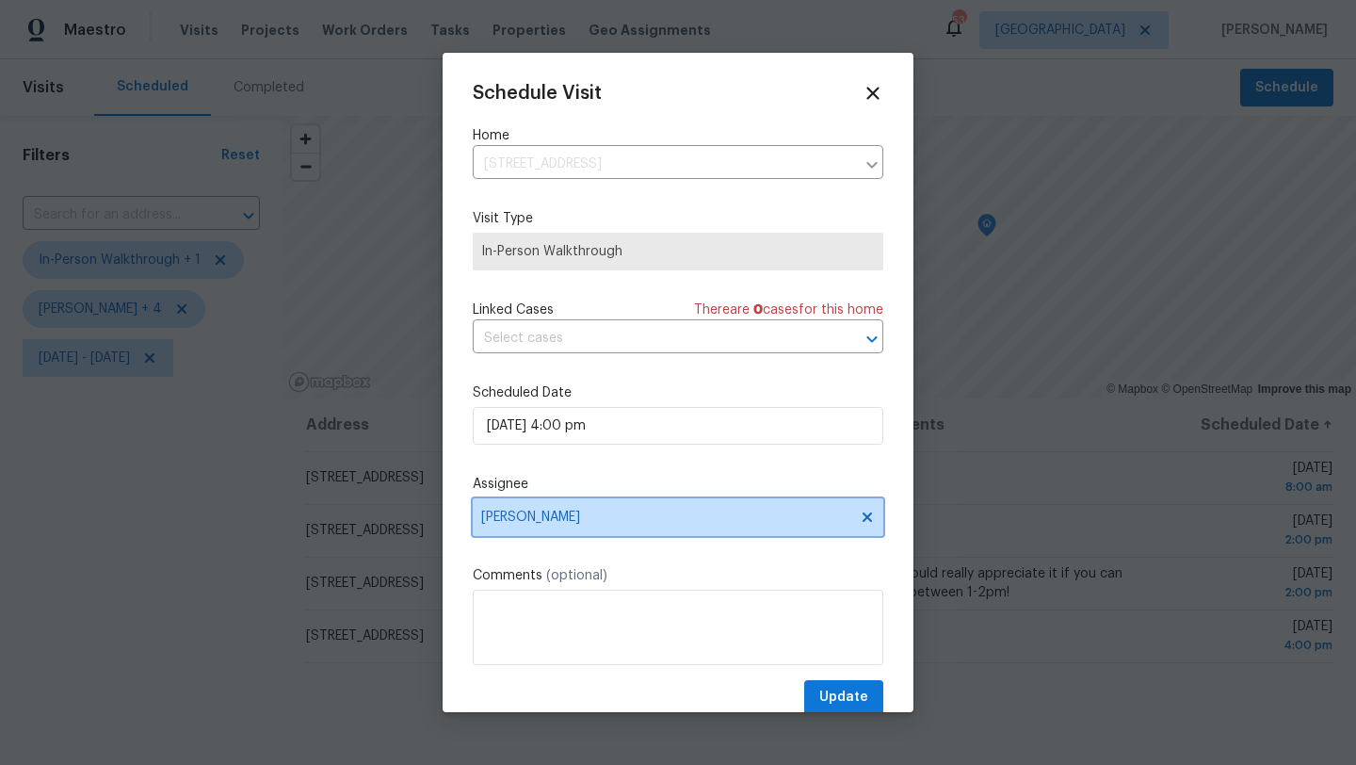
click at [550, 510] on span "[PERSON_NAME]" at bounding box center [665, 516] width 369 height 15
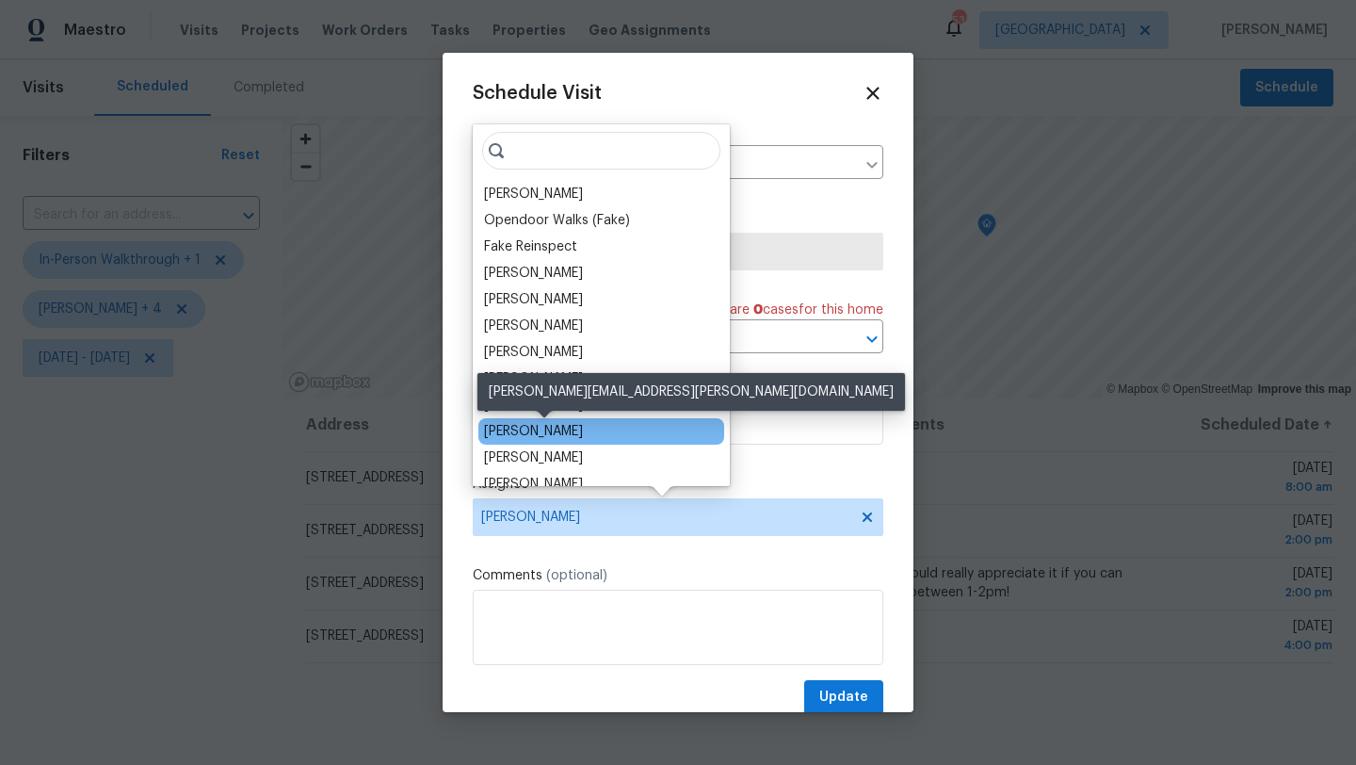
click at [557, 428] on div "[PERSON_NAME]" at bounding box center [533, 431] width 99 height 19
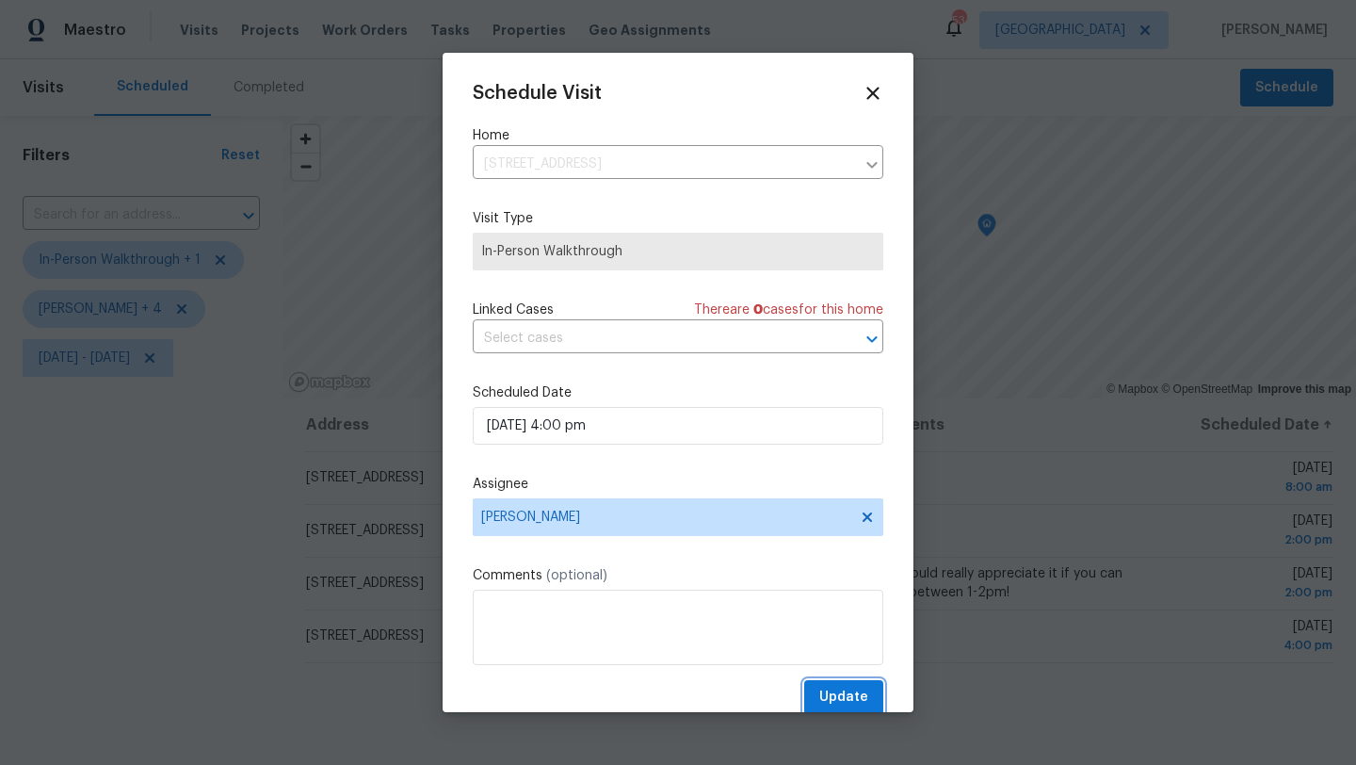
click at [834, 705] on span "Update" at bounding box center [843, 697] width 49 height 24
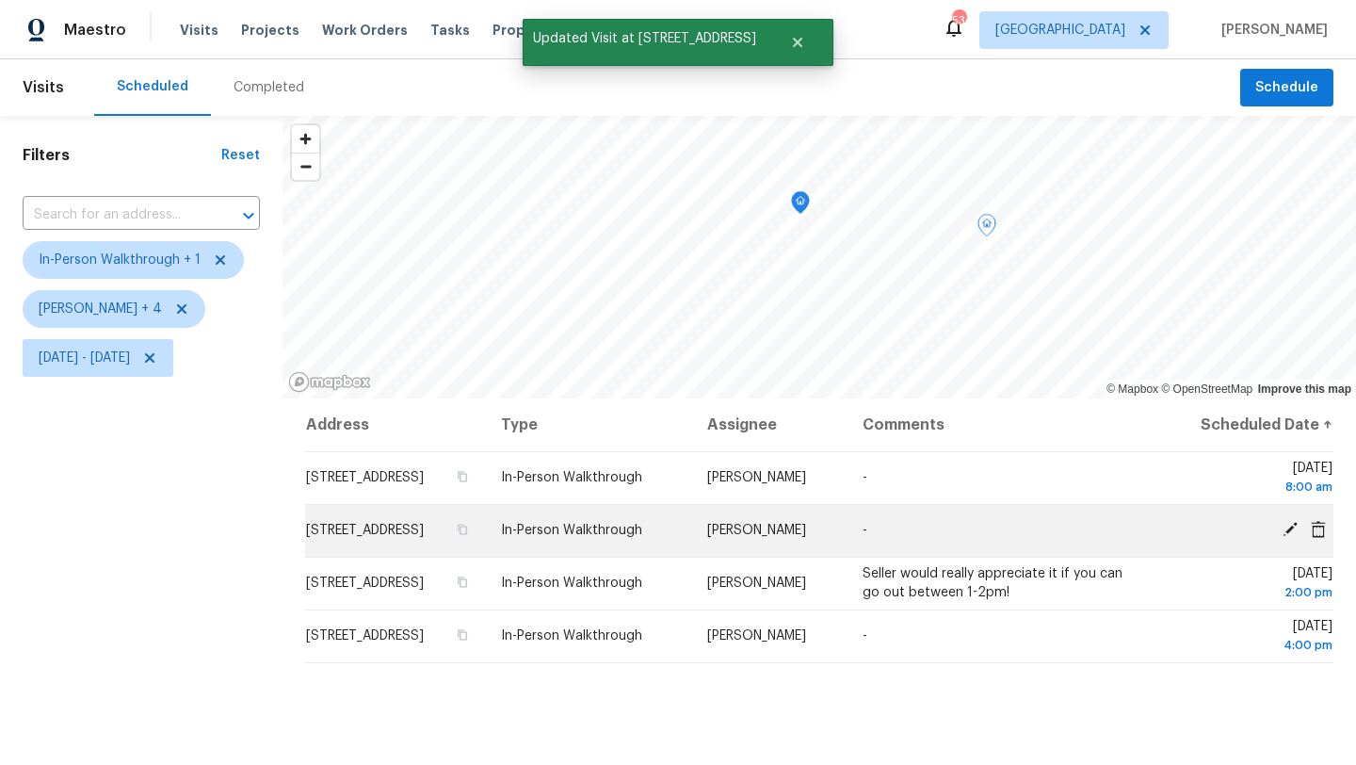
click at [1284, 538] on icon at bounding box center [1289, 529] width 17 height 17
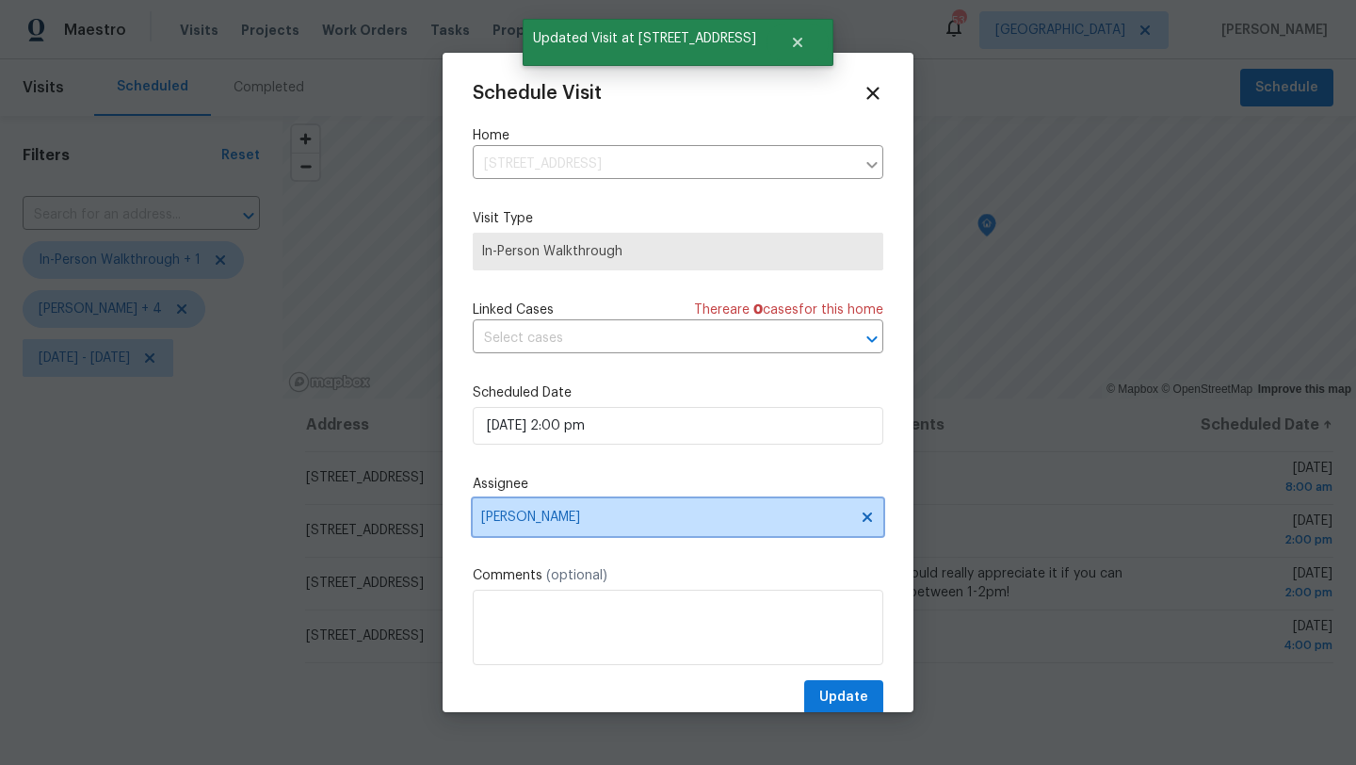
click at [645, 506] on span "[PERSON_NAME]" at bounding box center [678, 517] width 411 height 38
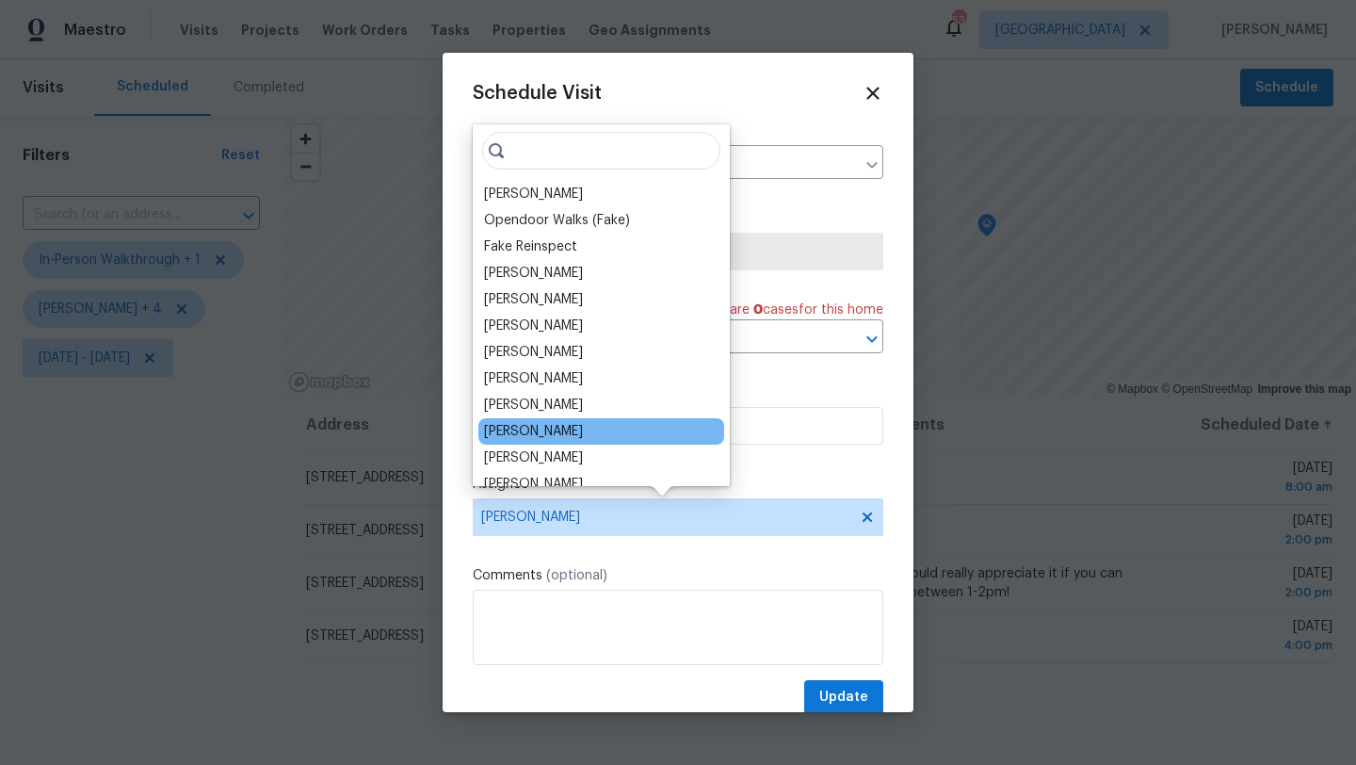
click at [560, 433] on div "RonDerrick Jackson" at bounding box center [533, 431] width 99 height 19
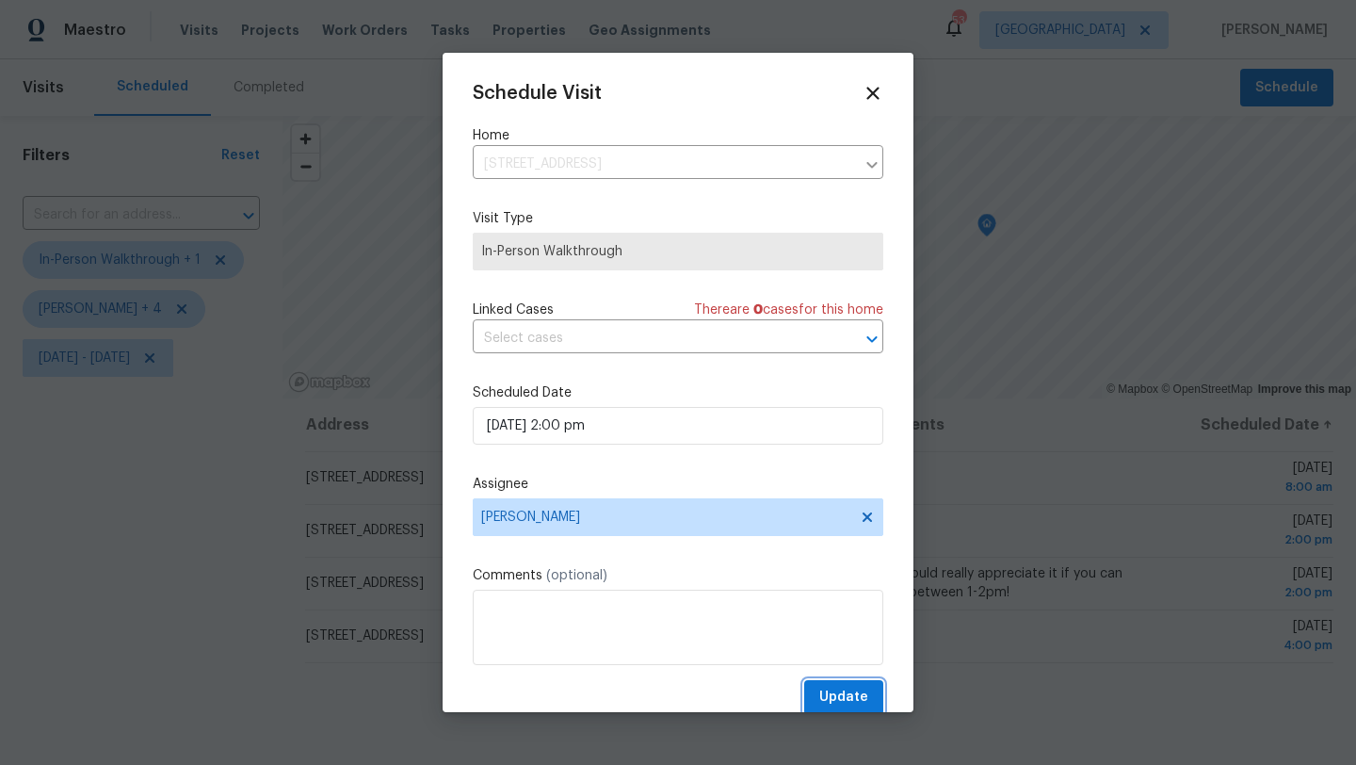
click at [833, 689] on span "Update" at bounding box center [843, 697] width 49 height 24
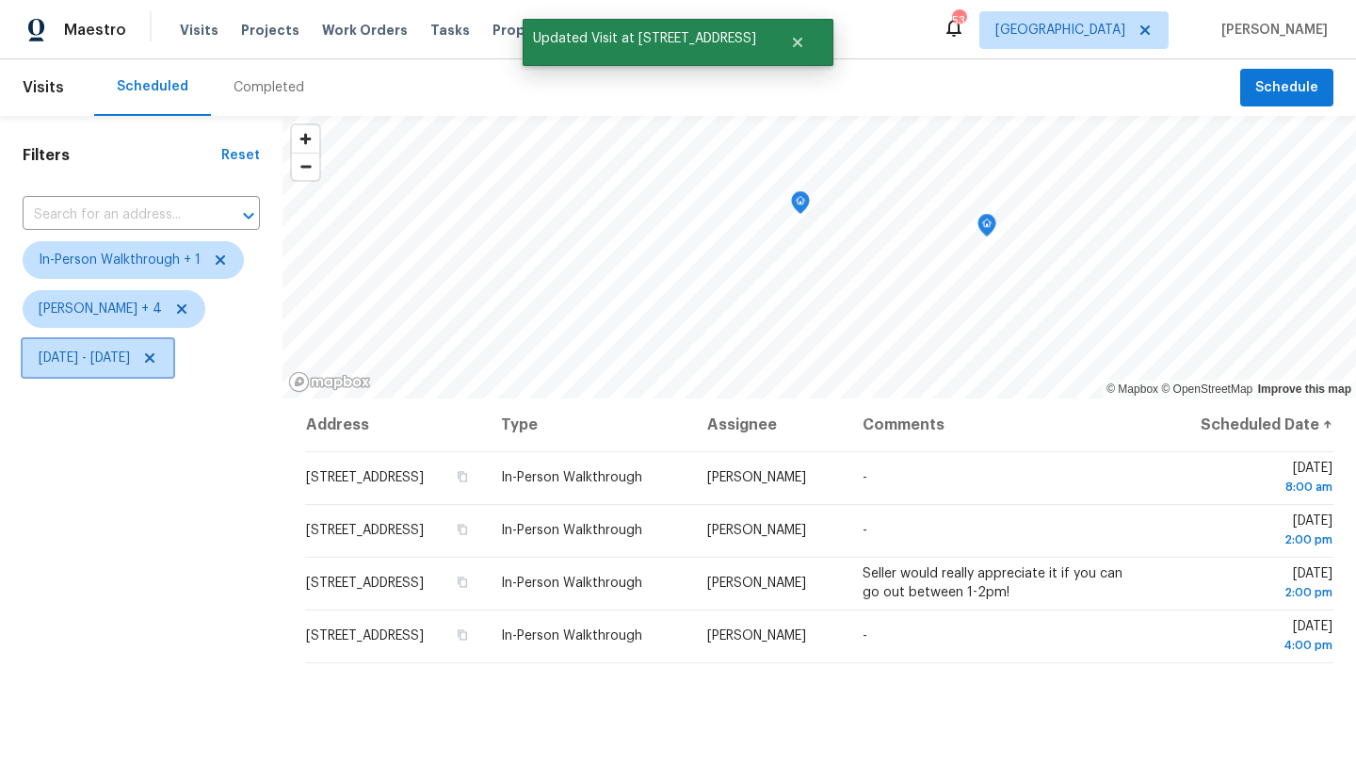
click at [130, 365] on span "Thu, Aug 28 - Thu, Aug 28" at bounding box center [84, 357] width 91 height 19
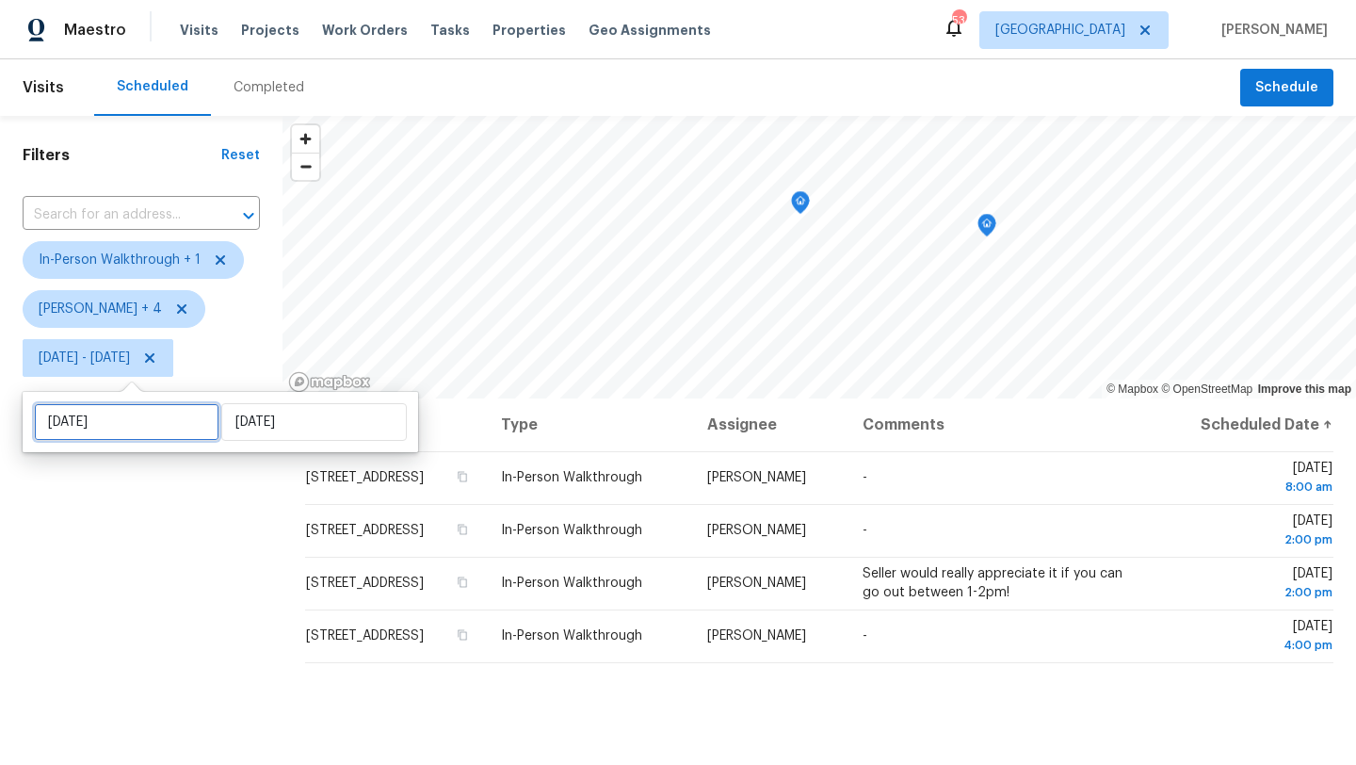
select select "7"
select select "2025"
select select "8"
select select "2025"
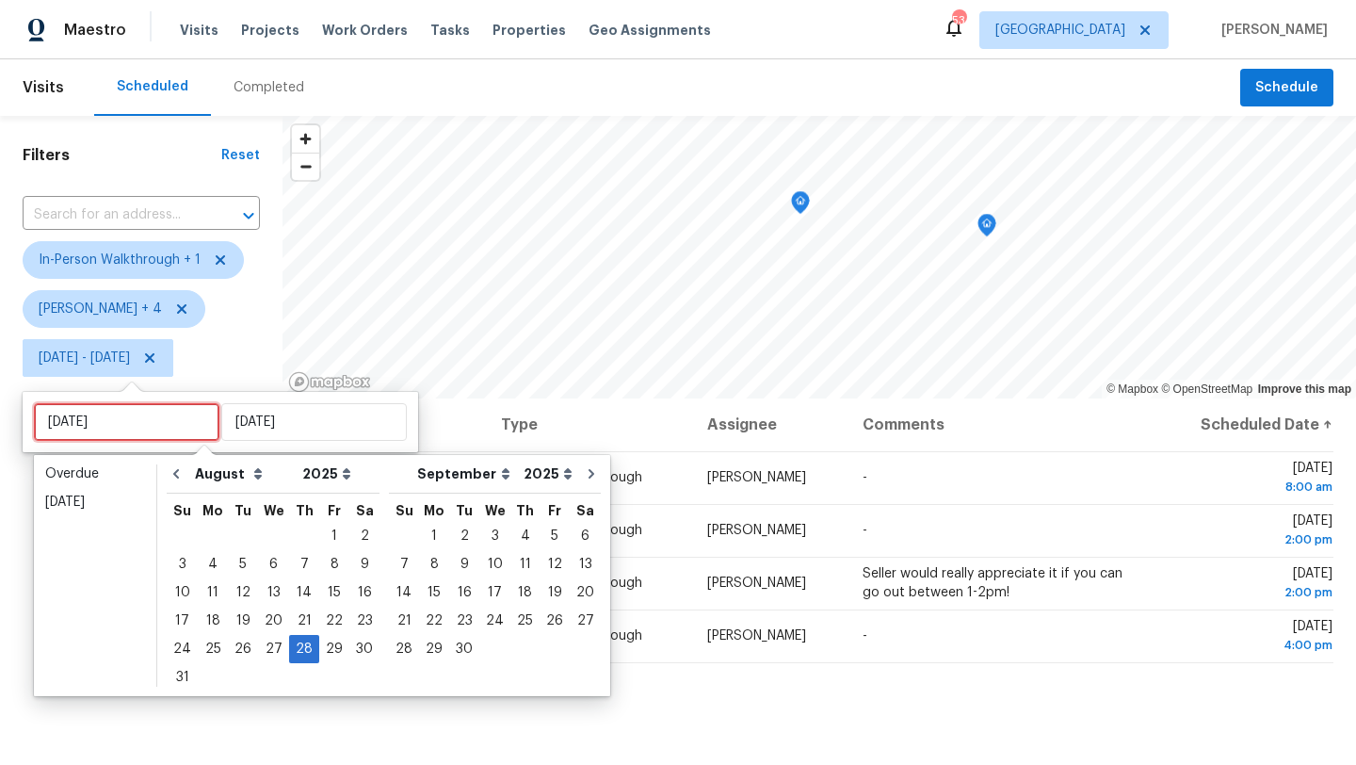
click at [167, 416] on input "Thu, Aug 28" at bounding box center [126, 422] width 185 height 38
type input "Fri, Aug 29"
click at [325, 644] on div "29" at bounding box center [334, 649] width 30 height 26
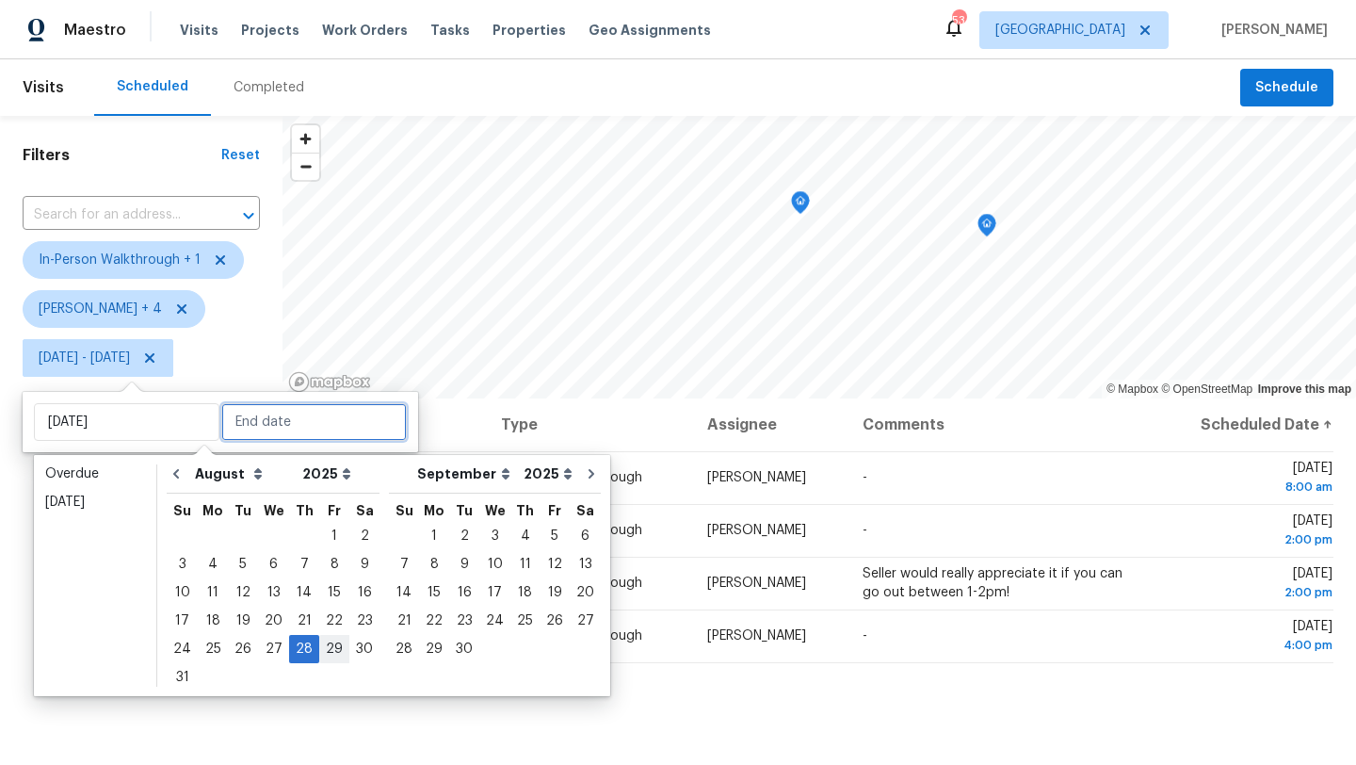
type input "Fri, Aug 29"
type input "Thu, Aug 28"
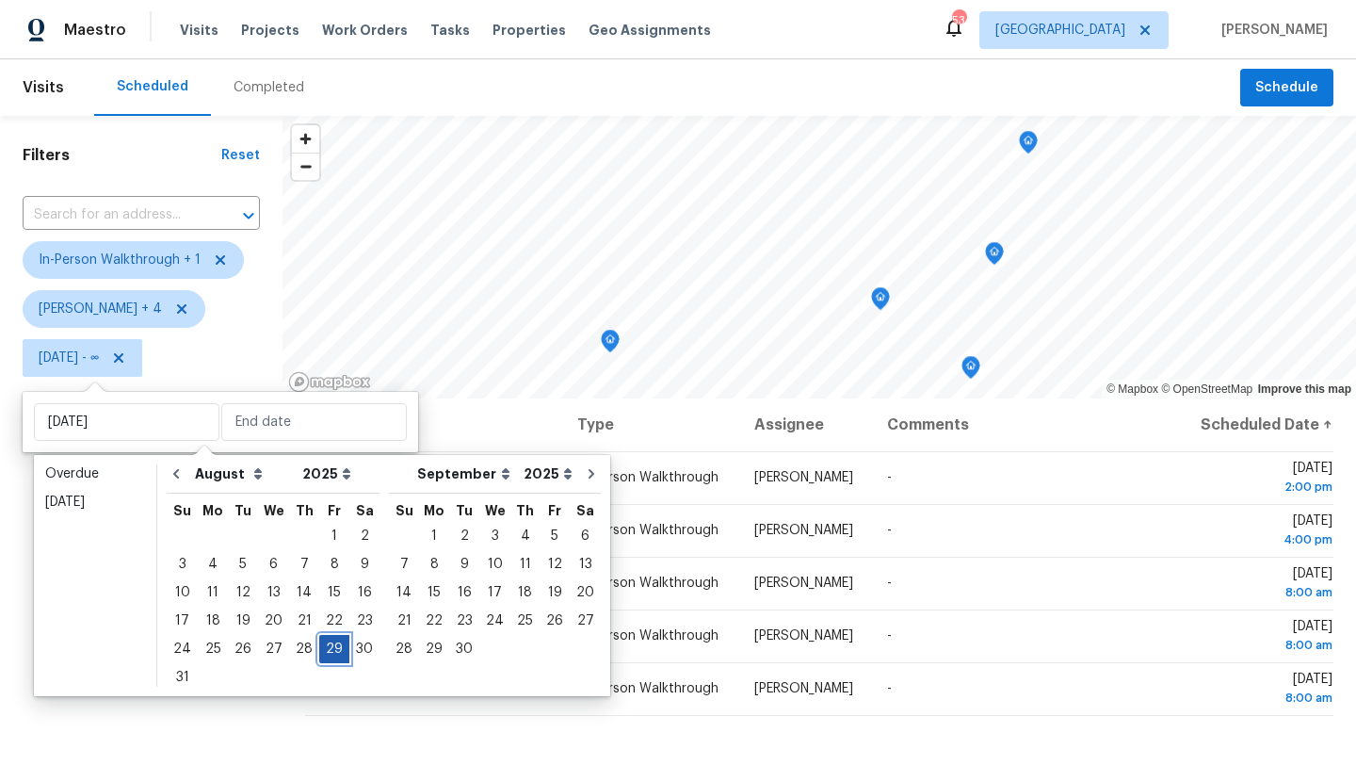
click at [325, 644] on div "29" at bounding box center [334, 649] width 30 height 26
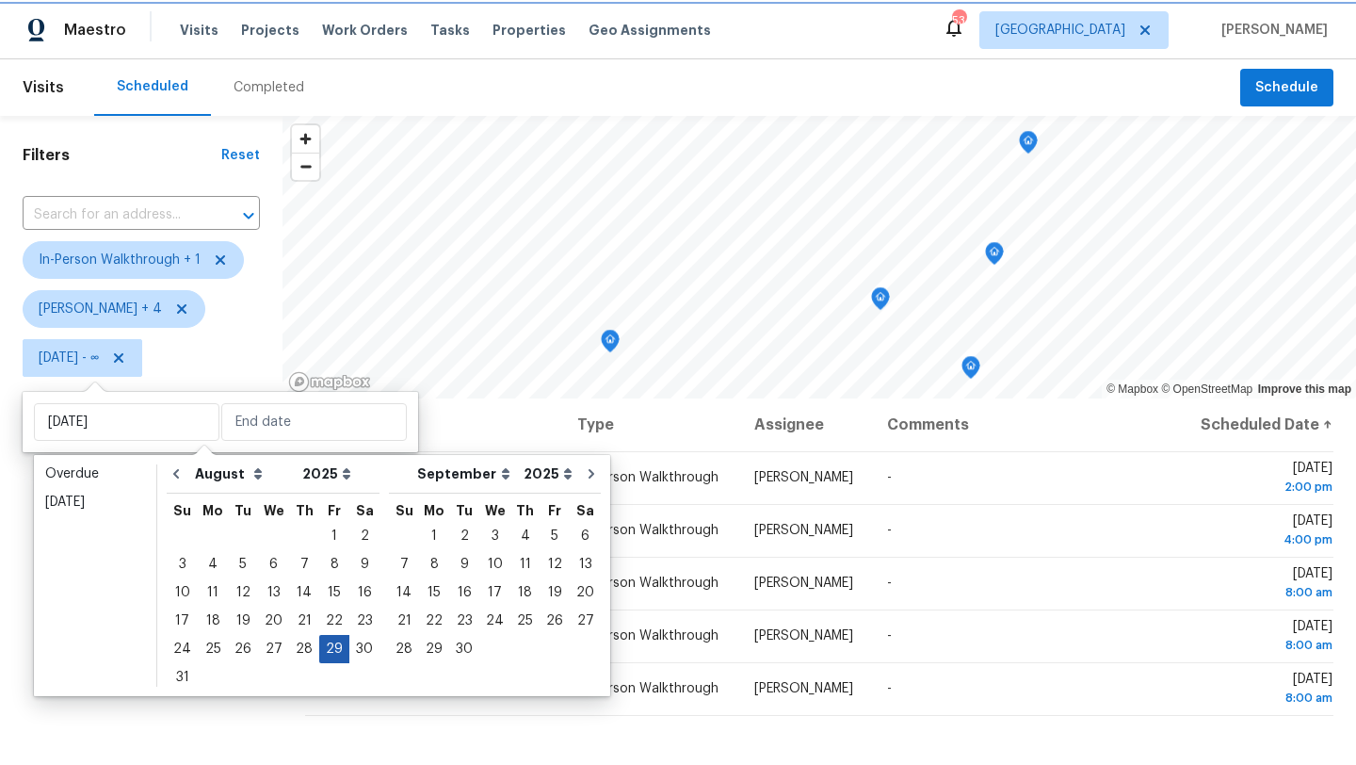
type input "Fri, Aug 29"
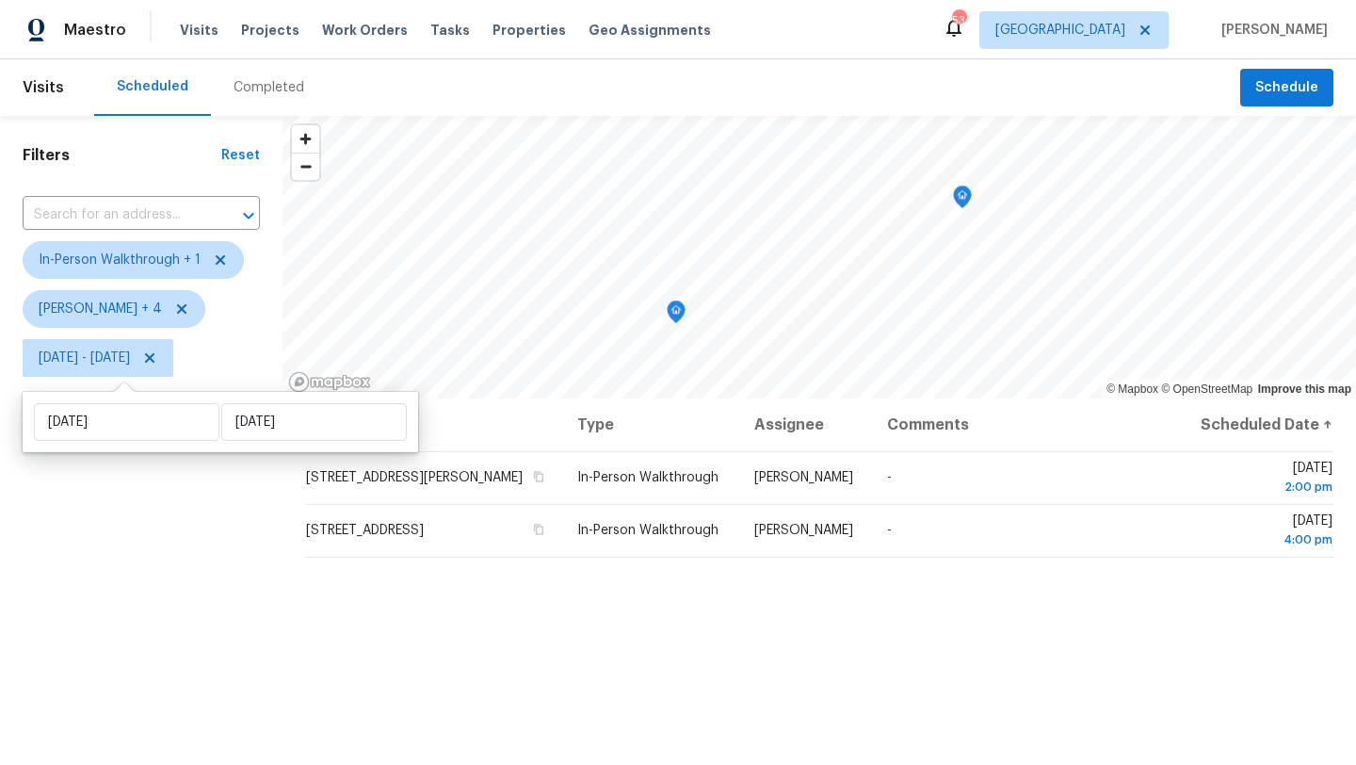
click at [230, 652] on div "Filters Reset ​ In-Person Walkthrough + 1 Alicia Anices + 4 Fri, Aug 29 - Fri, …" at bounding box center [141, 563] width 282 height 894
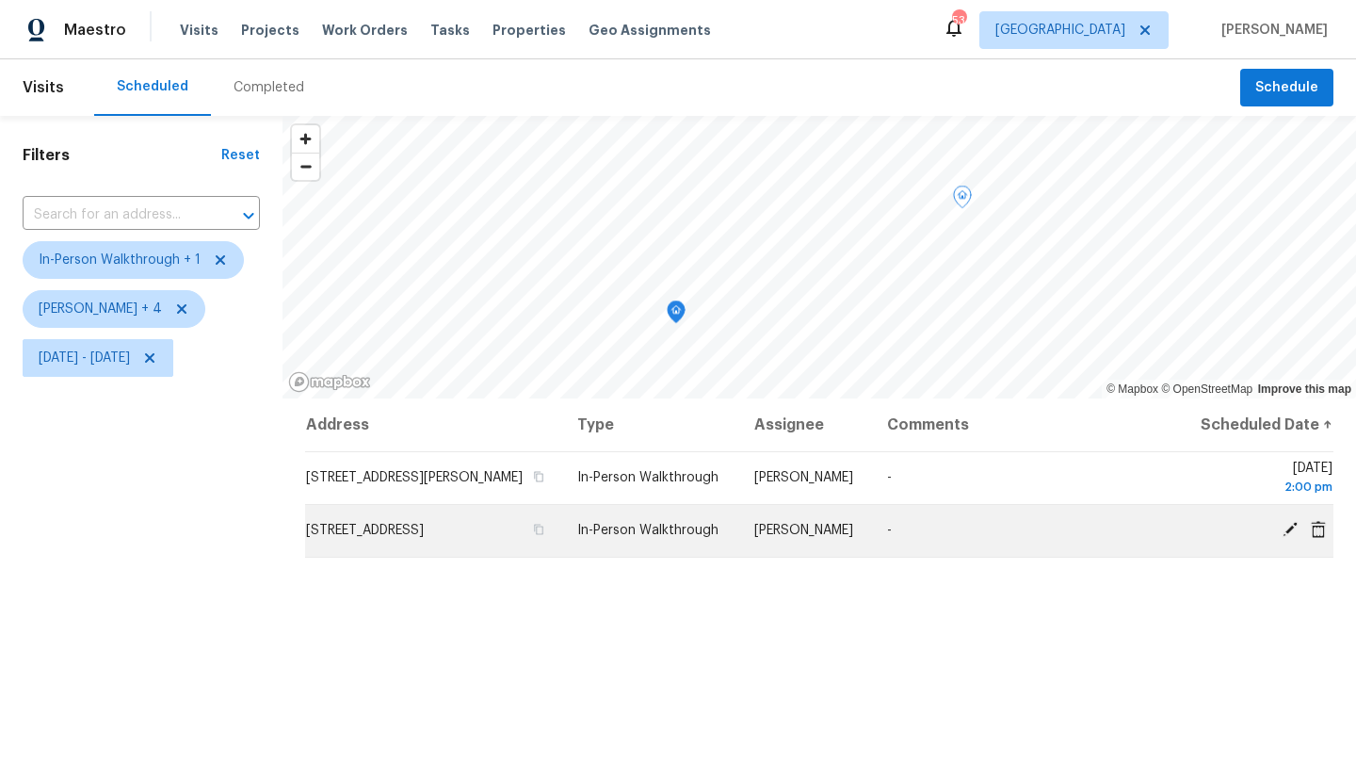
click at [1285, 525] on icon at bounding box center [1289, 529] width 17 height 17
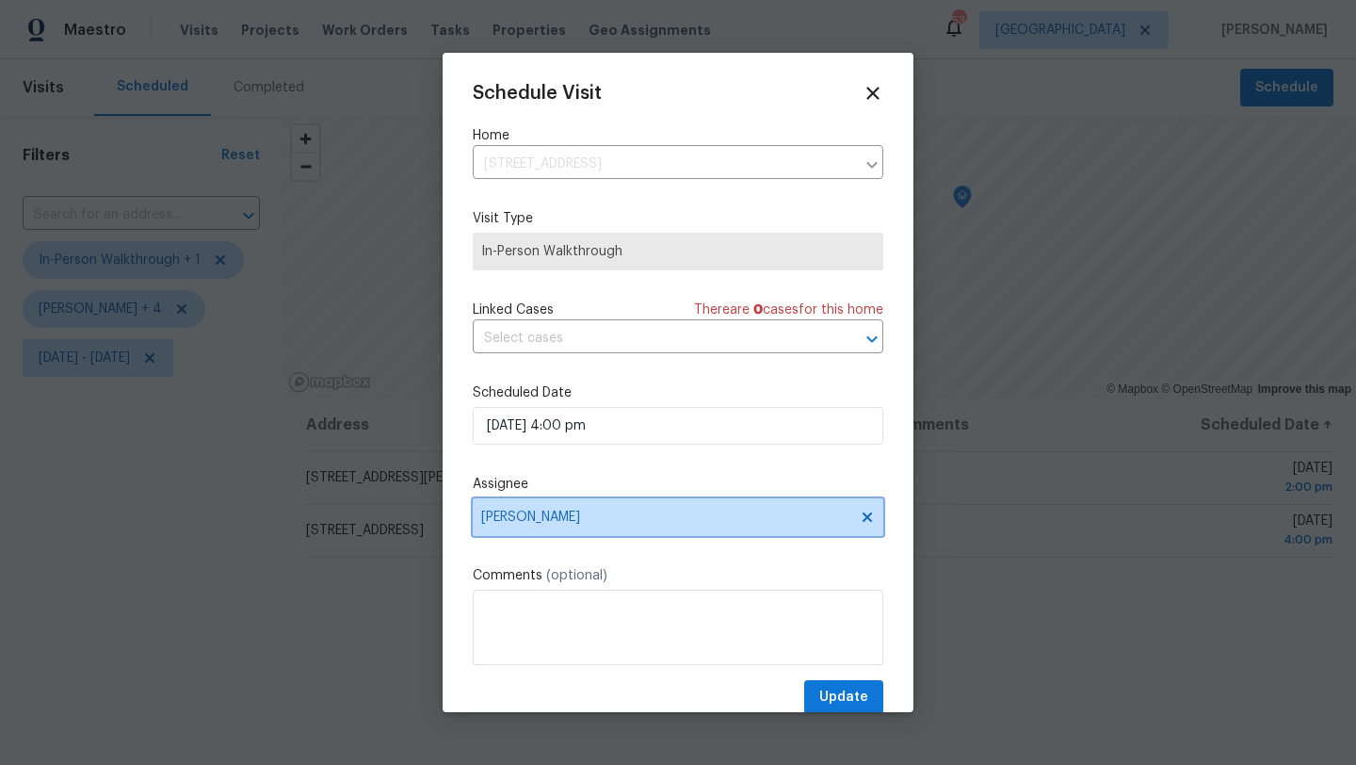
click at [655, 523] on span "[PERSON_NAME]" at bounding box center [665, 516] width 369 height 15
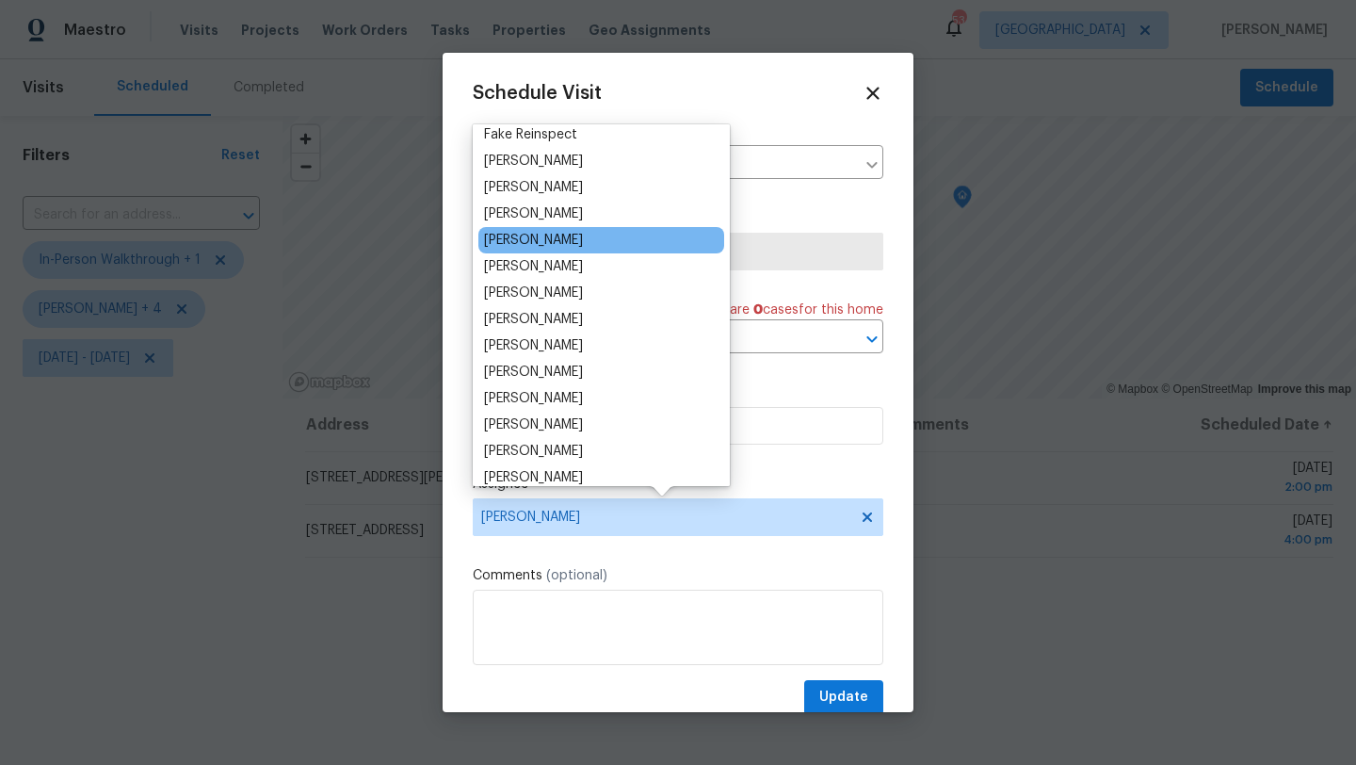
scroll to position [113, 0]
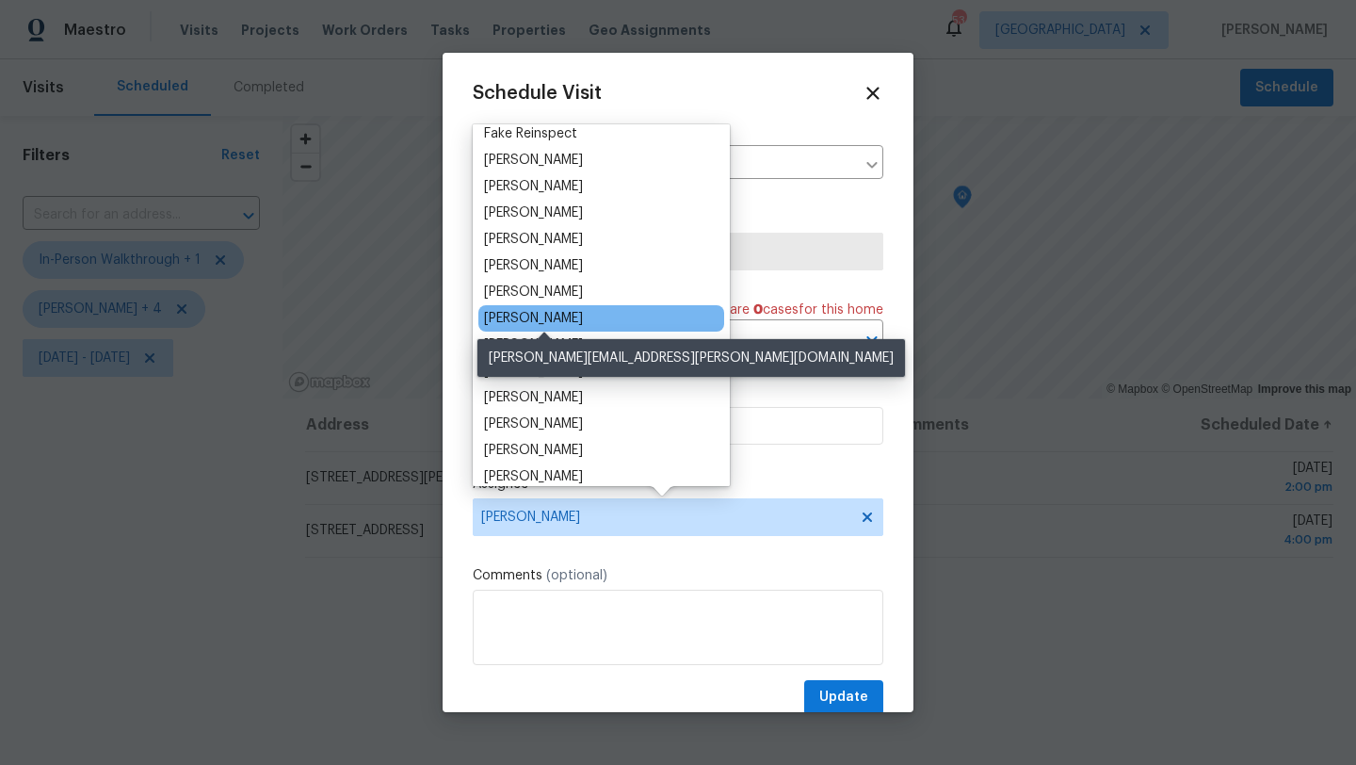
click at [583, 322] on div "RonDerrick Jackson" at bounding box center [533, 318] width 99 height 19
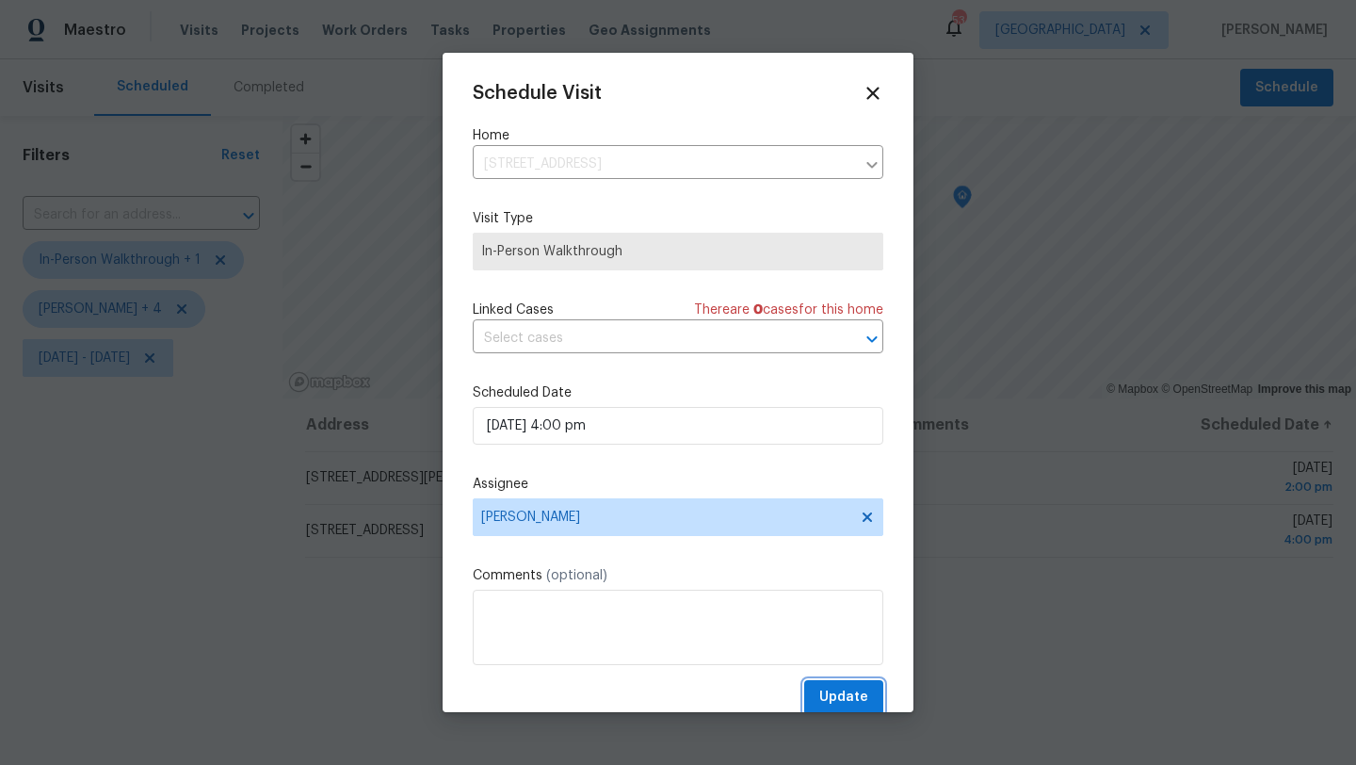
click at [832, 704] on span "Update" at bounding box center [843, 697] width 49 height 24
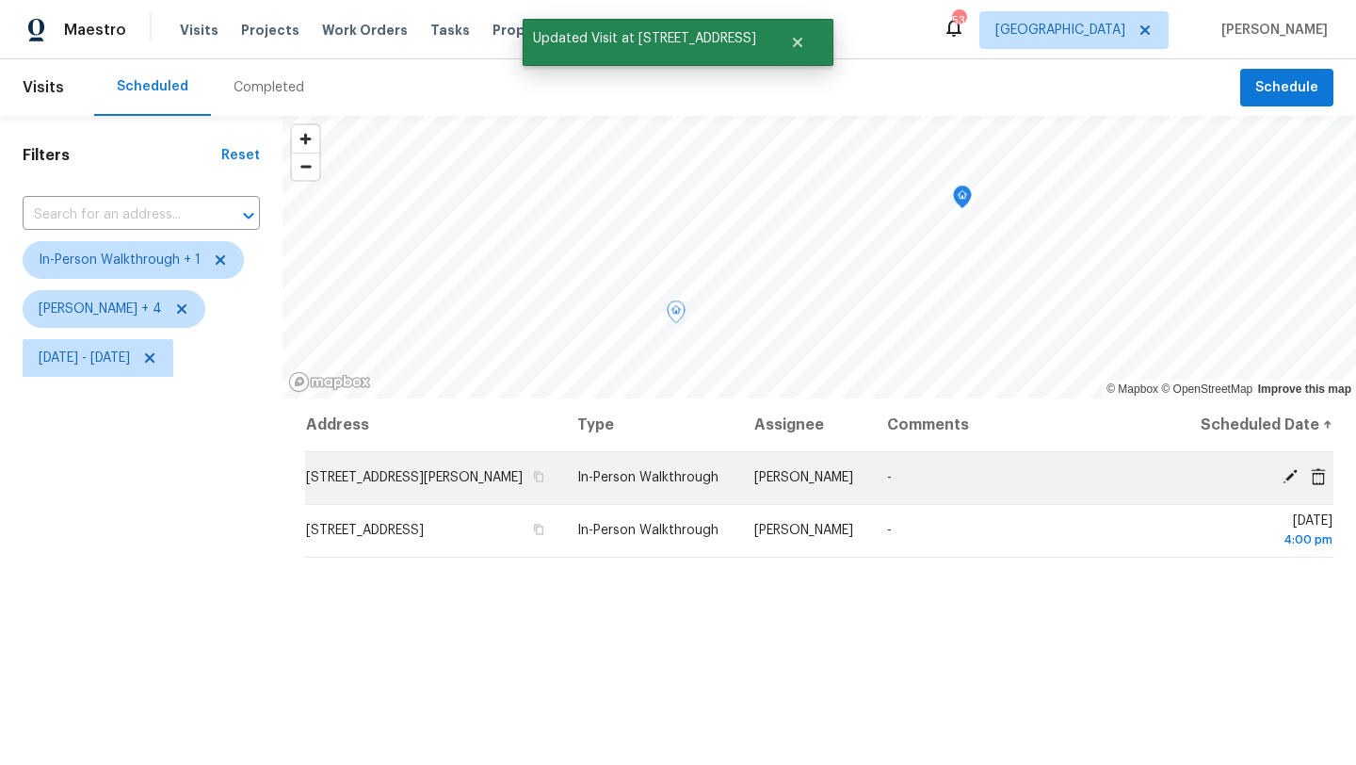
click at [1284, 484] on icon at bounding box center [1289, 476] width 17 height 17
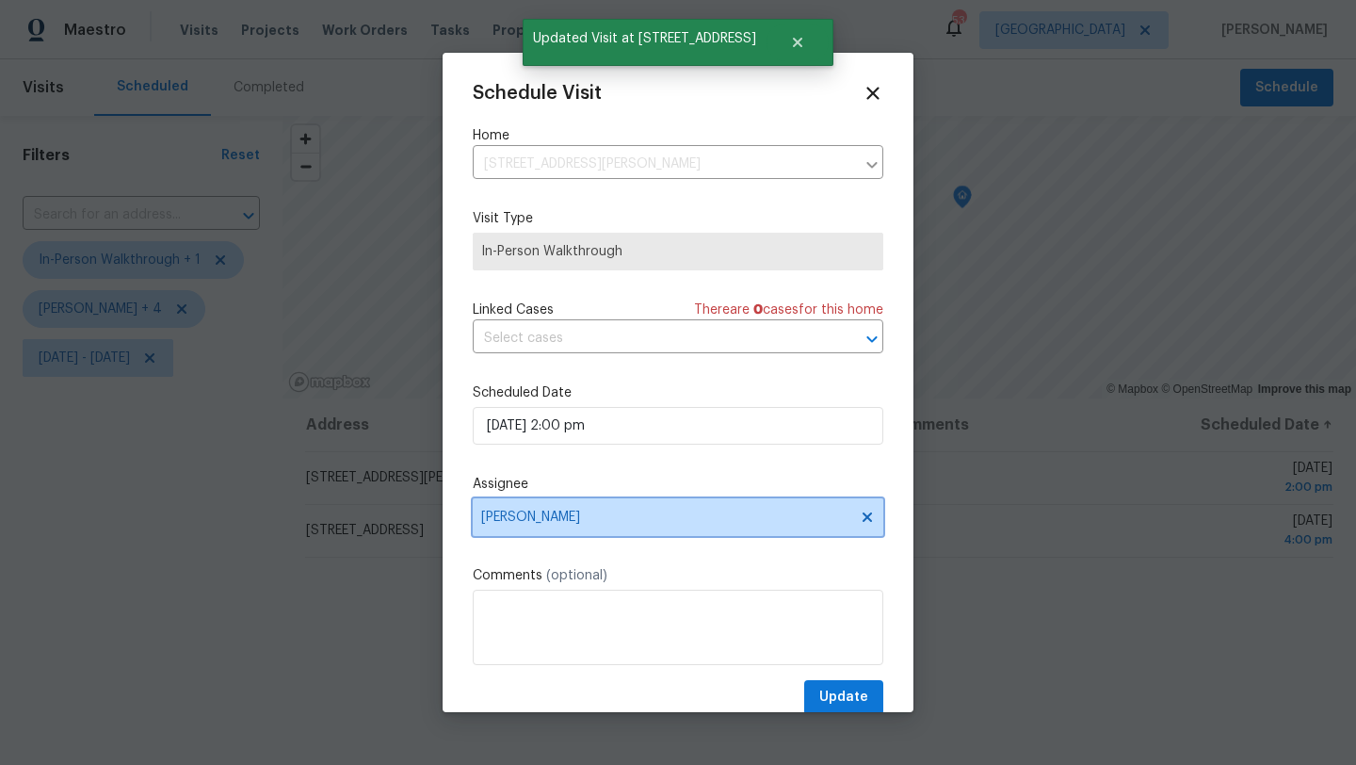
click at [524, 513] on span "[PERSON_NAME]" at bounding box center [665, 516] width 369 height 15
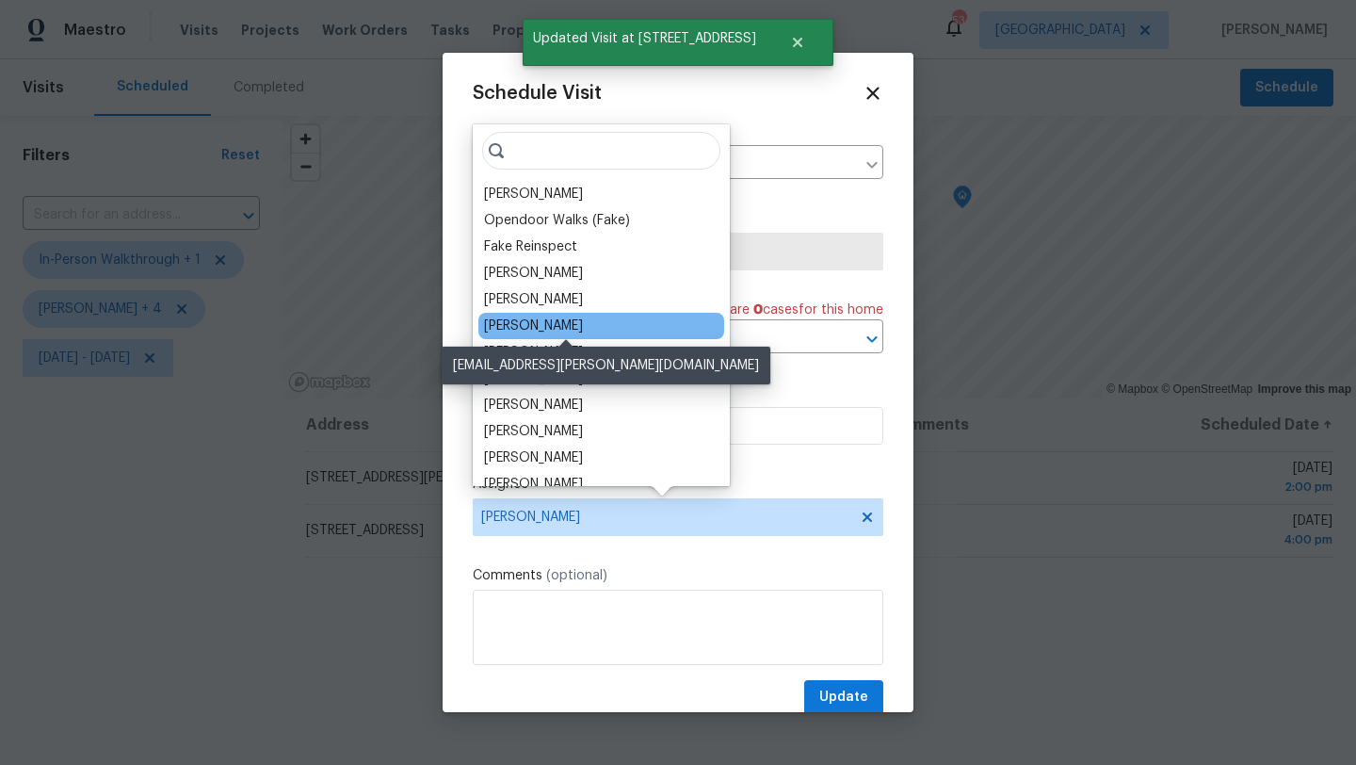
click at [554, 327] on div "Francisco Balcazar Serrato" at bounding box center [533, 325] width 99 height 19
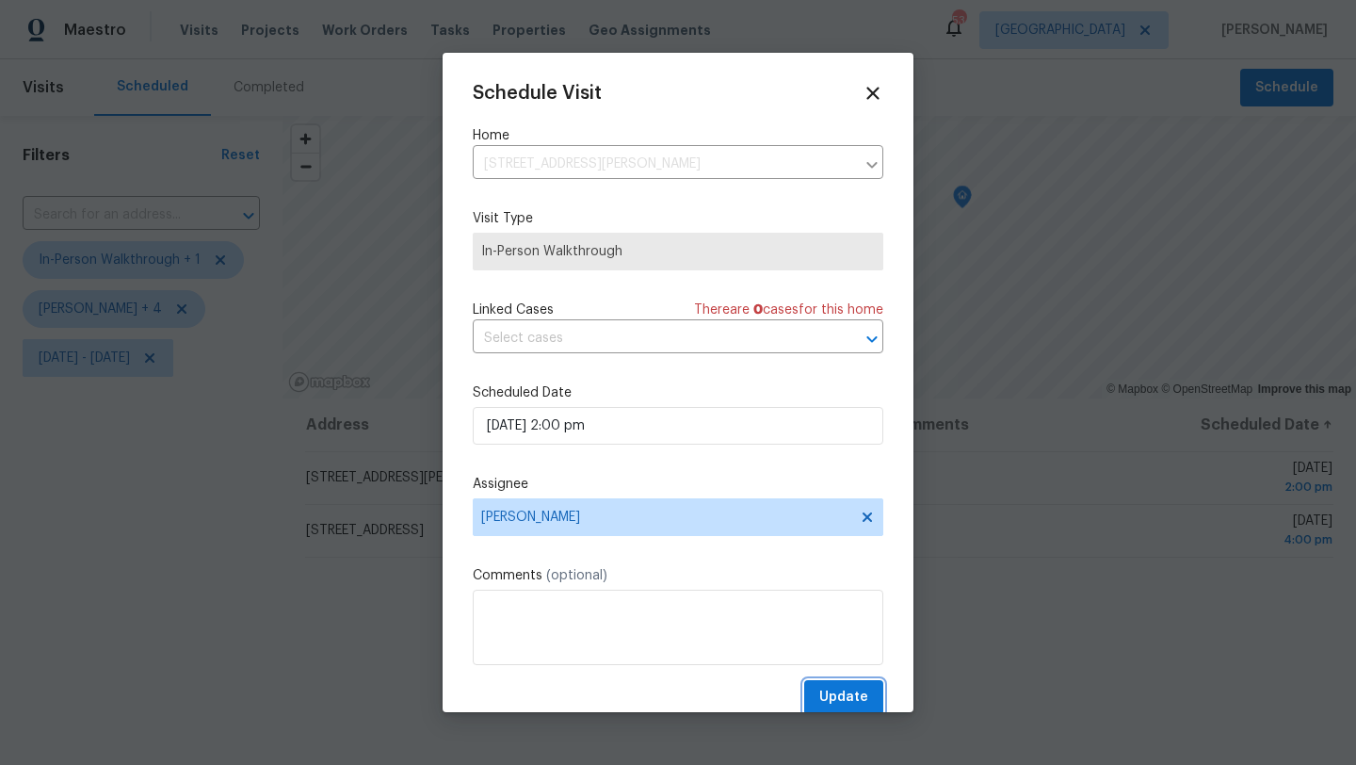
click at [827, 682] on button "Update" at bounding box center [843, 697] width 79 height 35
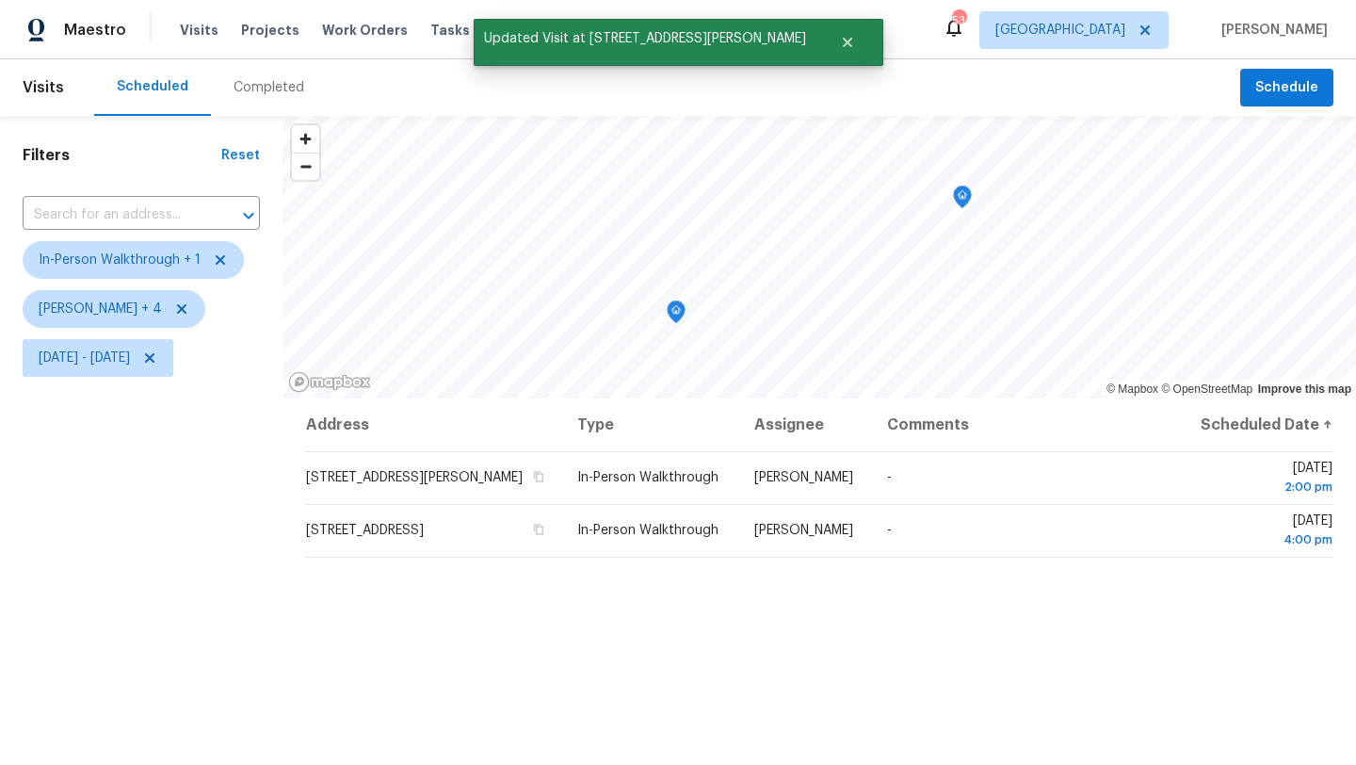
click at [230, 613] on div "Filters Reset ​ In-Person Walkthrough + 1 Alicia Anices + 4 Fri, Aug 29 - Fri, …" at bounding box center [141, 563] width 282 height 894
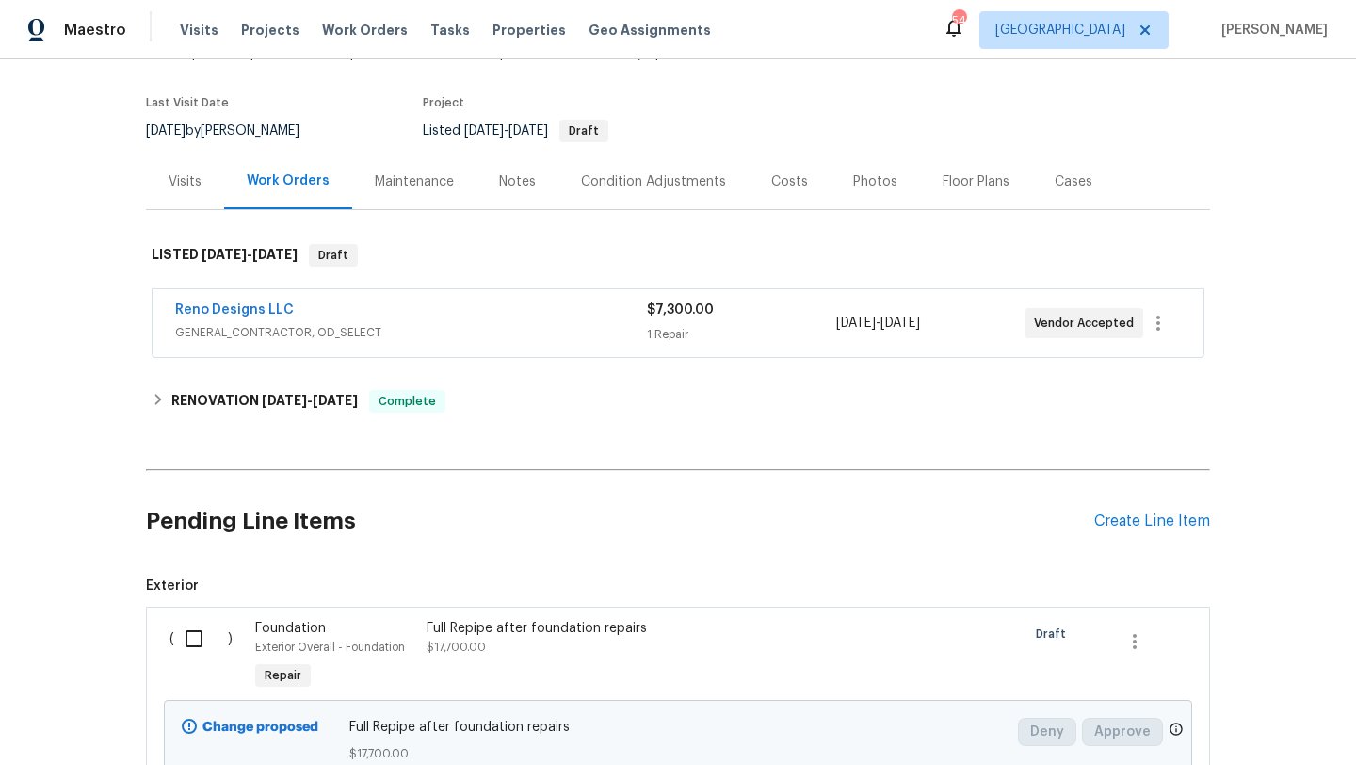
scroll to position [160, 0]
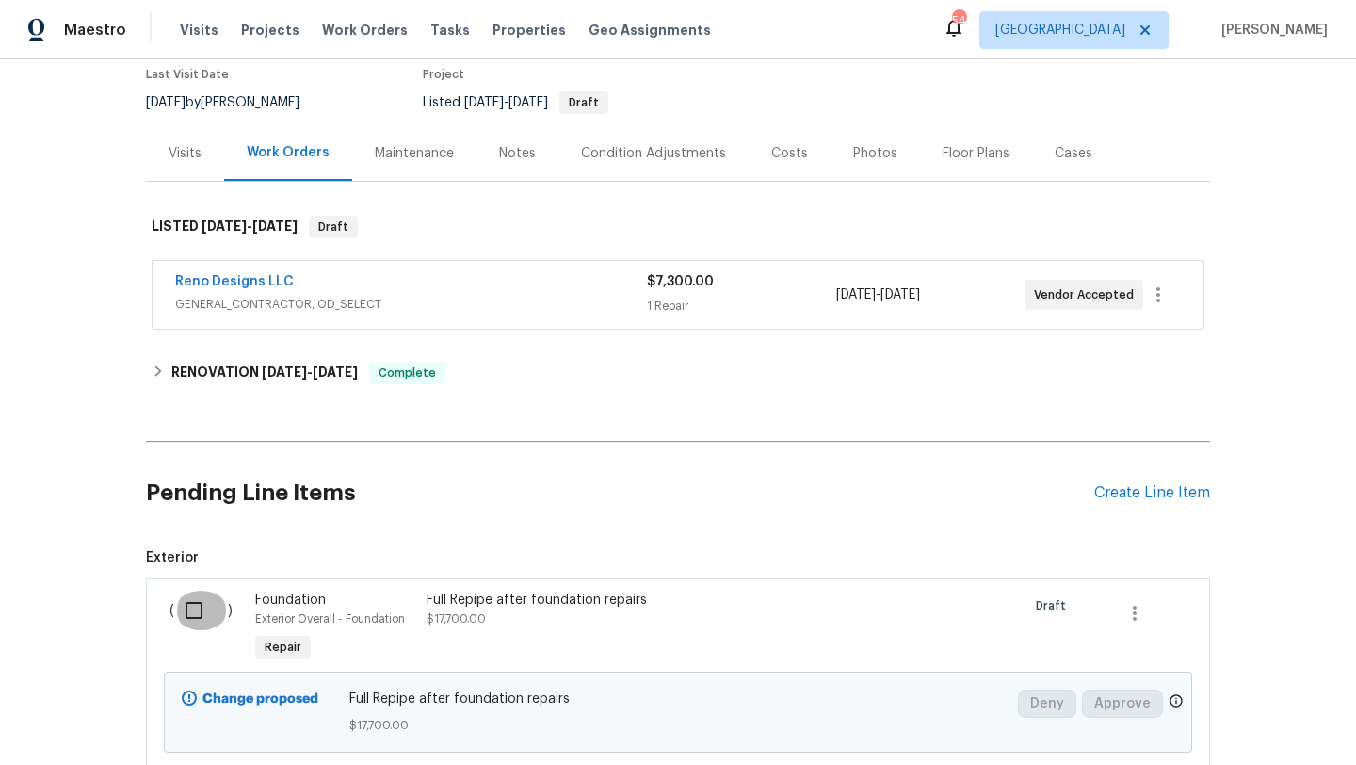
click at [192, 611] on input "checkbox" at bounding box center [201, 610] width 54 height 40
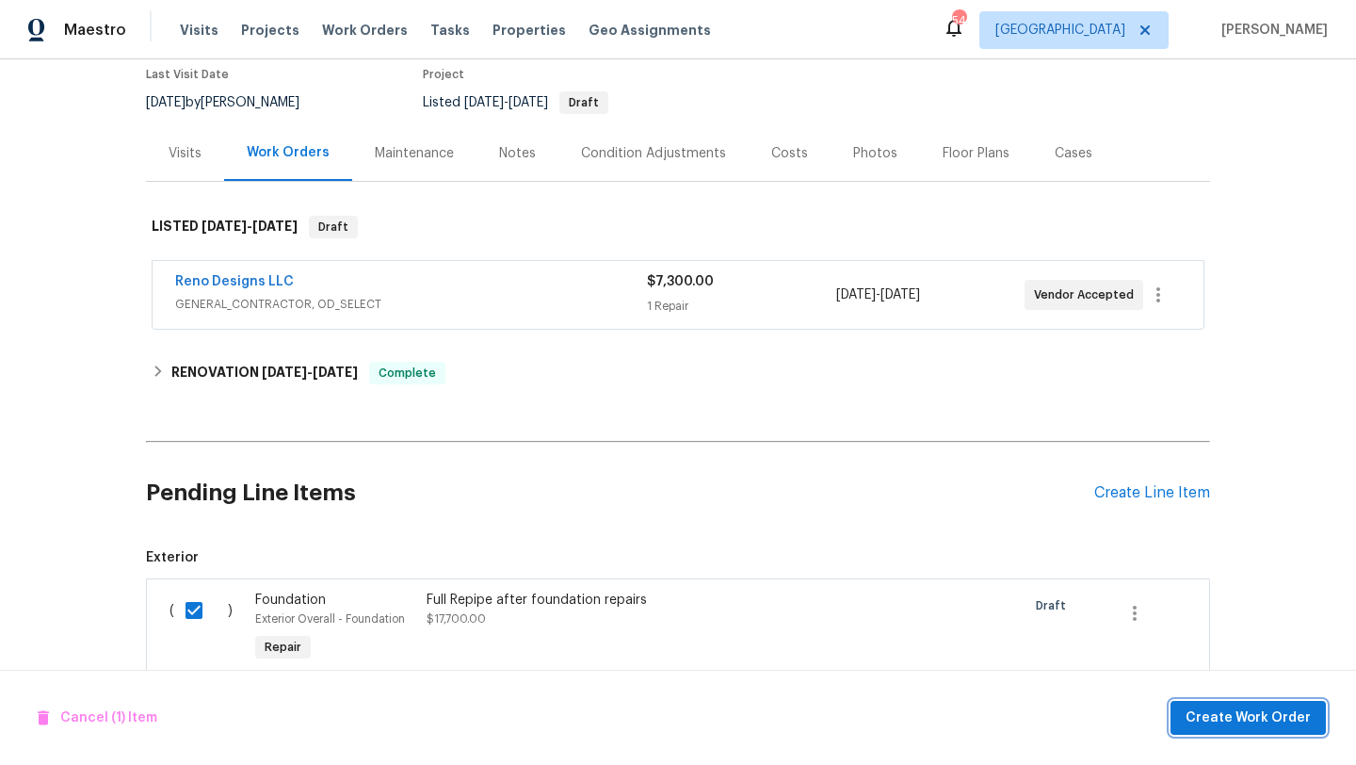
click at [1214, 712] on span "Create Work Order" at bounding box center [1247, 718] width 125 height 24
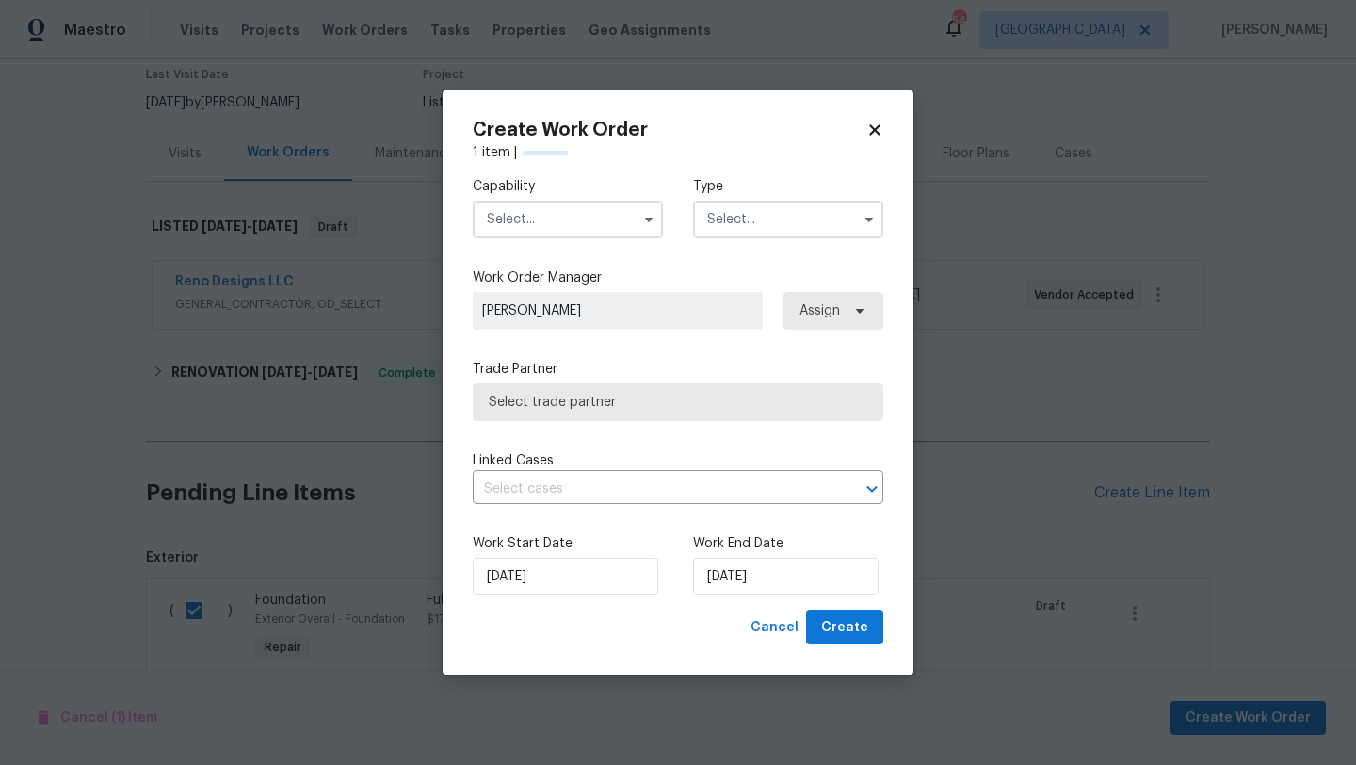
checkbox input "false"
click at [604, 229] on input "text" at bounding box center [568, 220] width 190 height 38
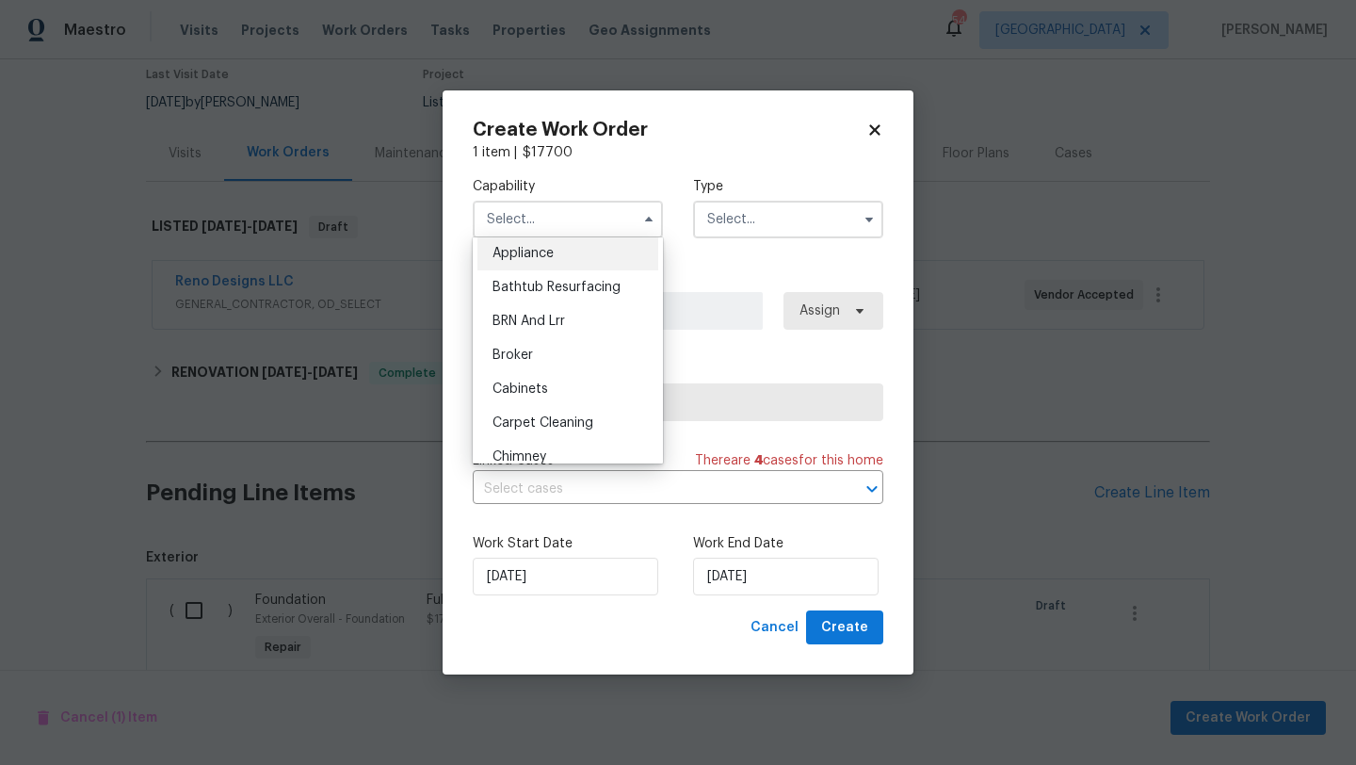
scroll to position [45, 0]
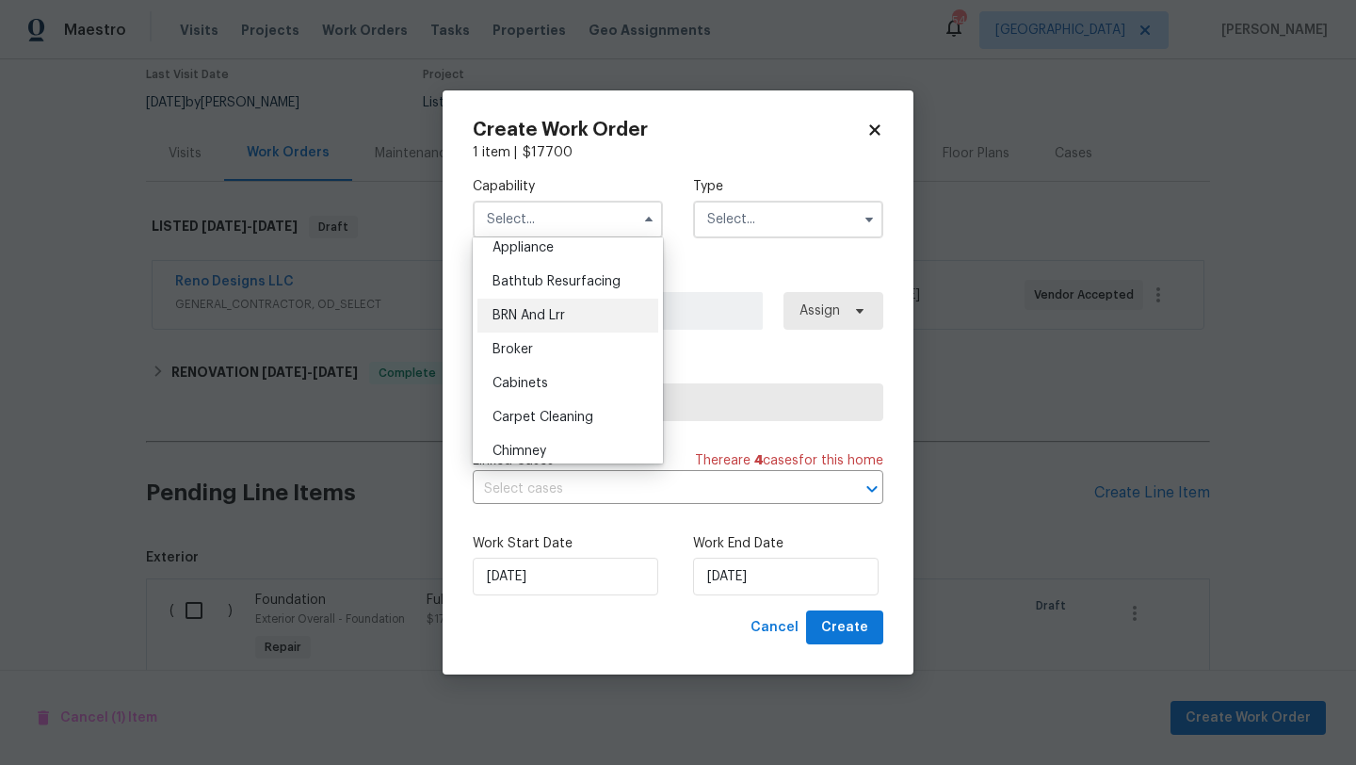
click at [598, 311] on div "BRN And Lrr" at bounding box center [567, 315] width 181 height 34
type input "BRN And Lrr"
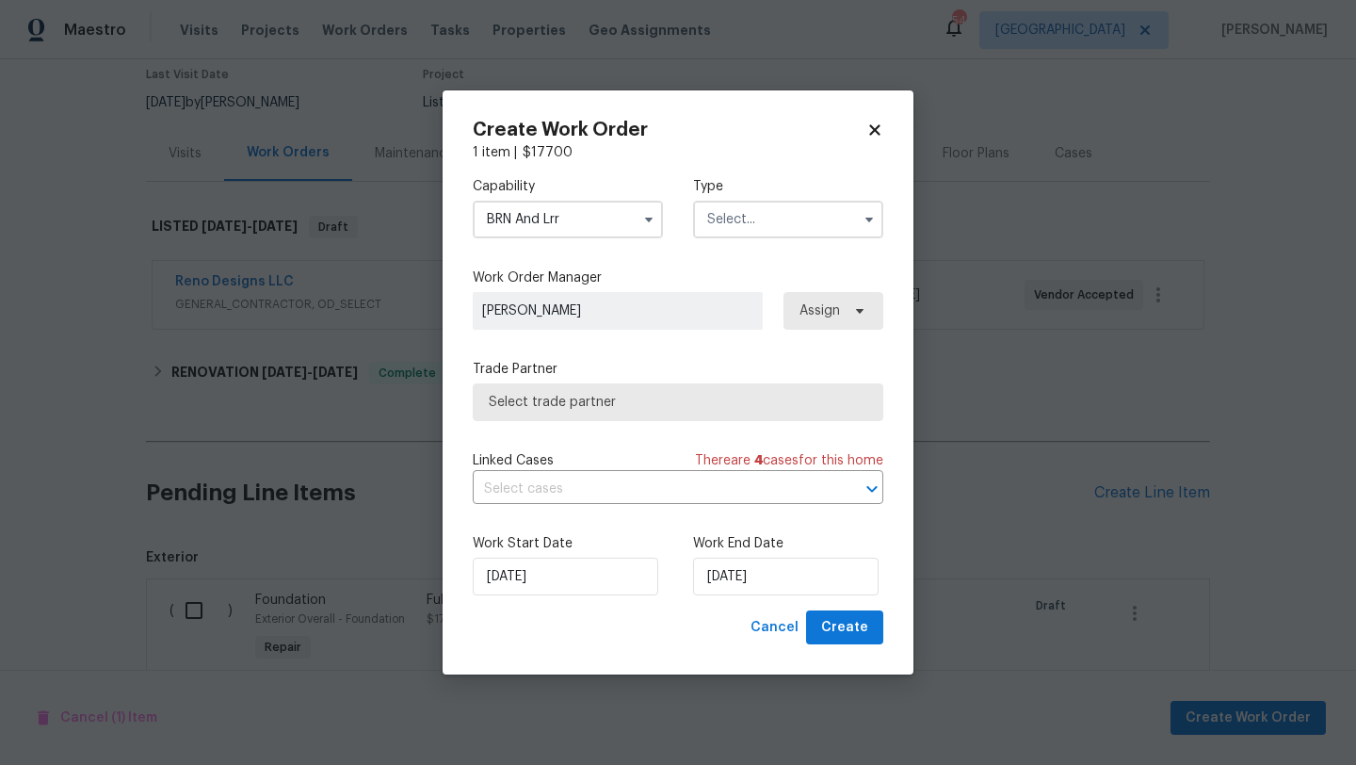
click at [732, 226] on input "text" at bounding box center [788, 220] width 190 height 38
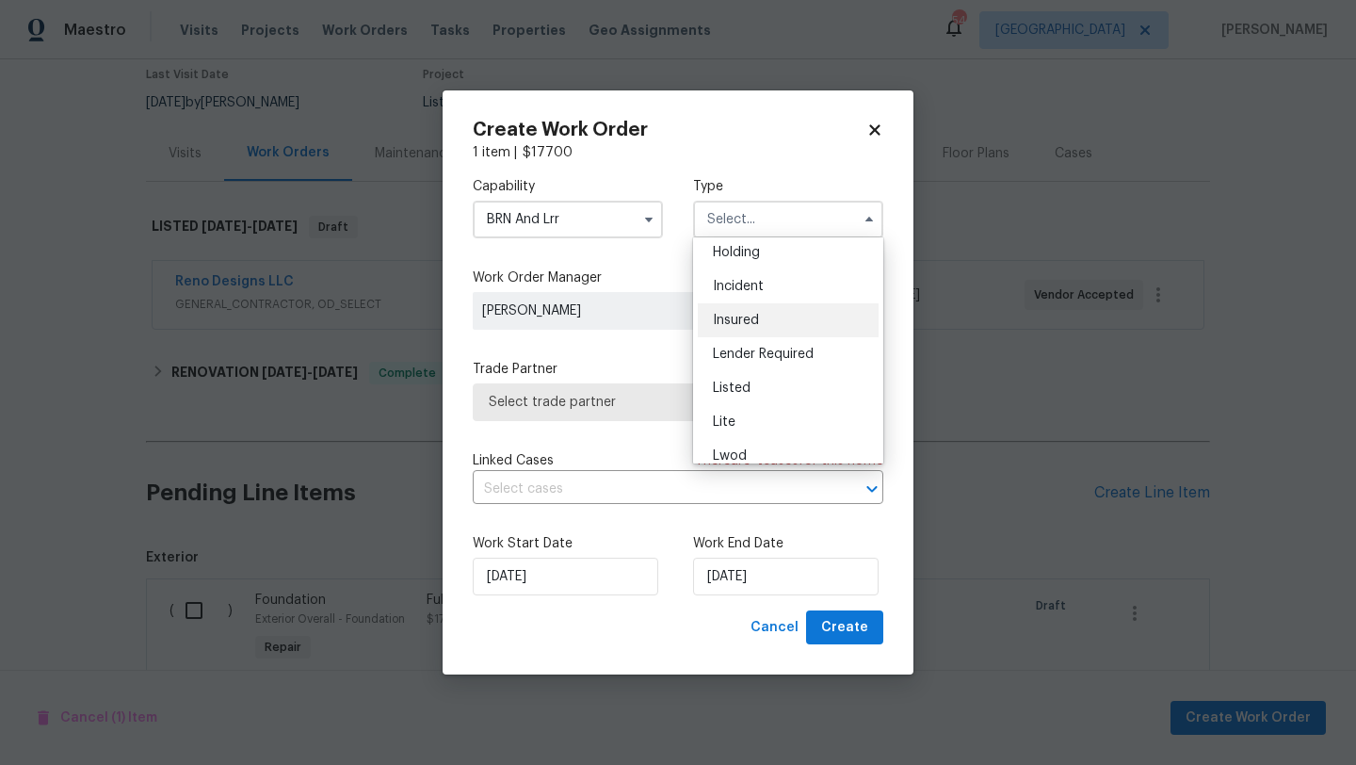
scroll to position [80, 0]
click at [760, 386] on div "Listed" at bounding box center [788, 382] width 181 height 34
type input "Listed"
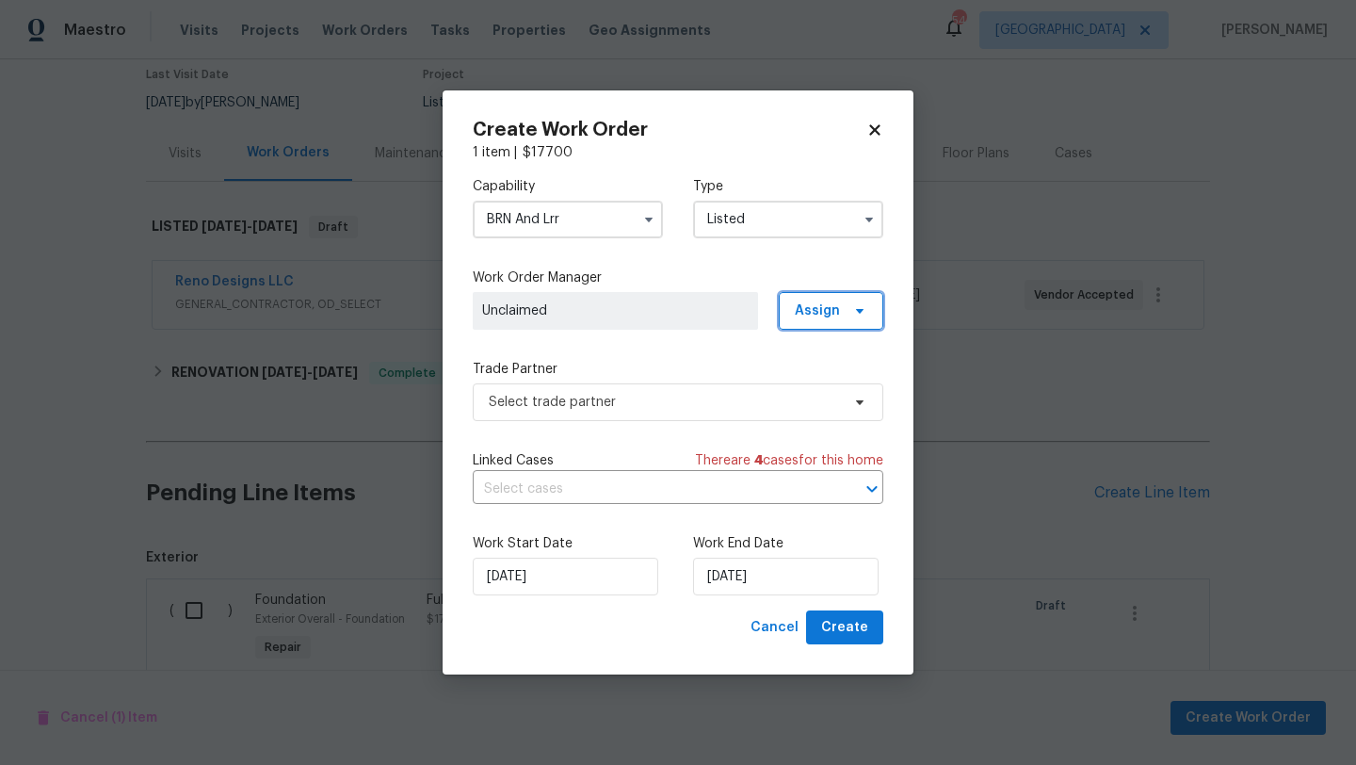
click at [817, 320] on span "Assign" at bounding box center [831, 311] width 105 height 38
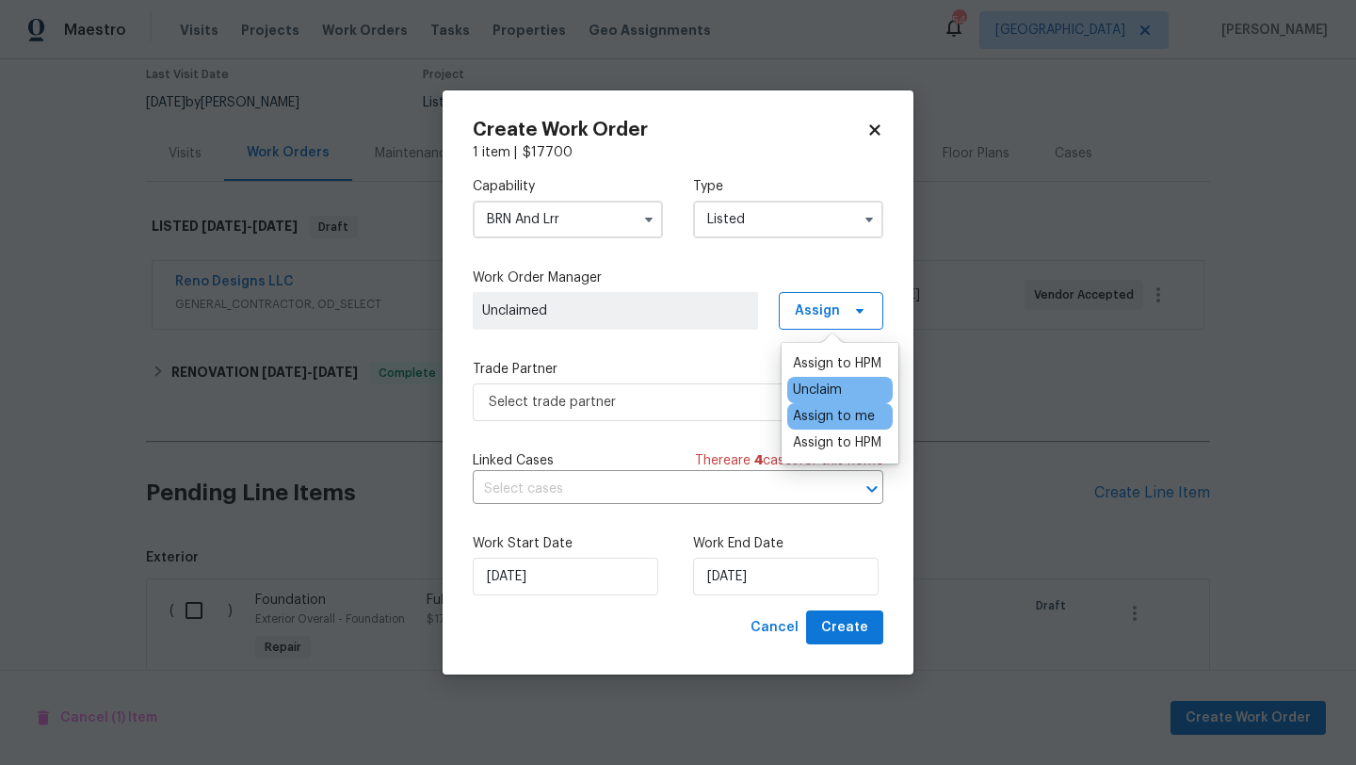
click at [825, 414] on div "Assign to me" at bounding box center [834, 416] width 82 height 19
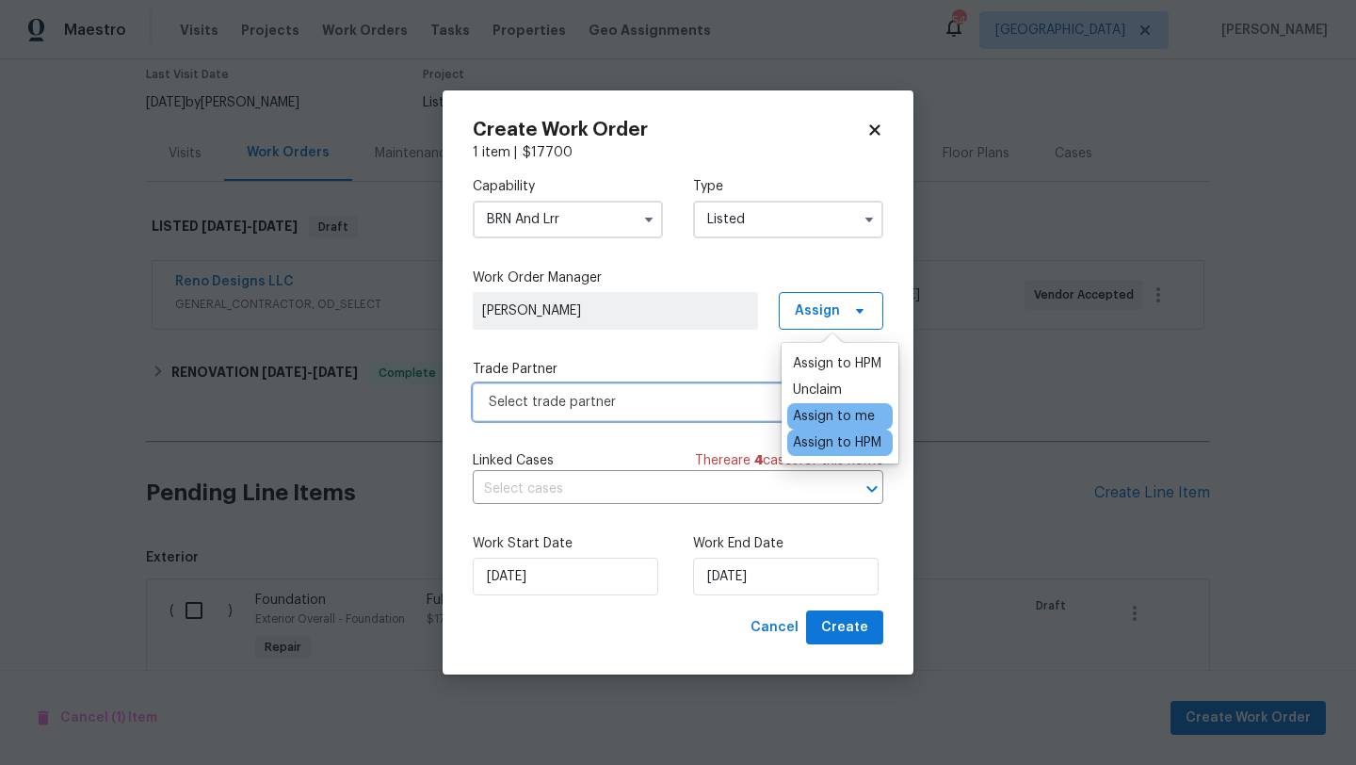
click at [732, 388] on span "Select trade partner" at bounding box center [678, 402] width 411 height 38
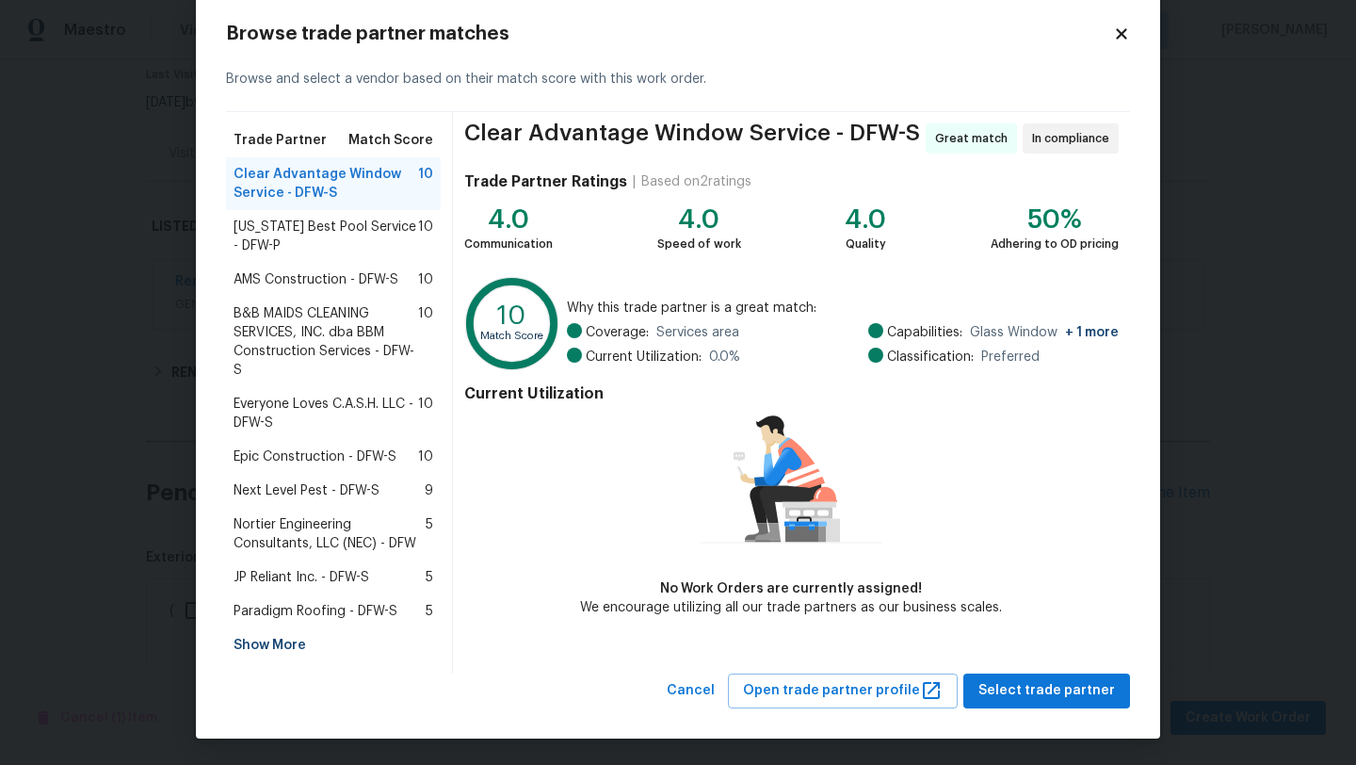
scroll to position [35, 0]
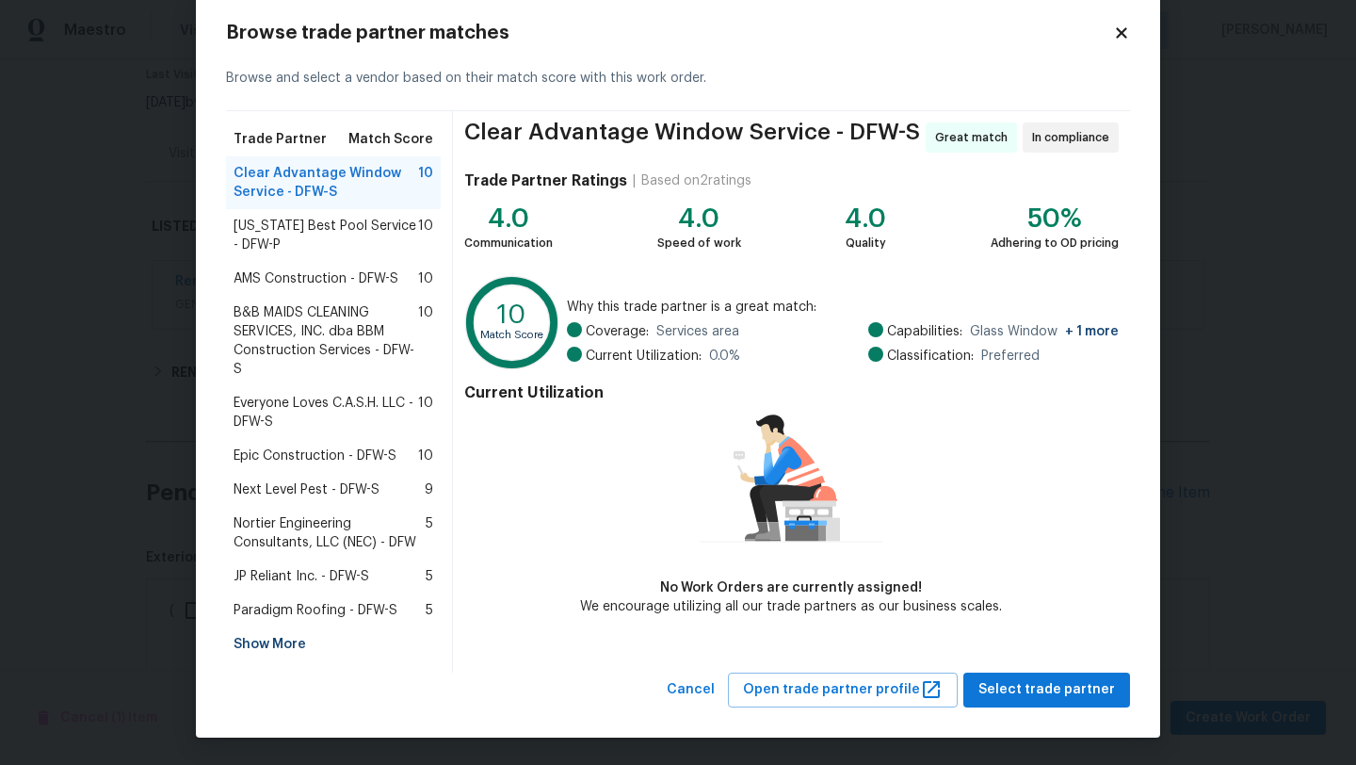
click at [301, 642] on div "Show More" at bounding box center [333, 644] width 215 height 34
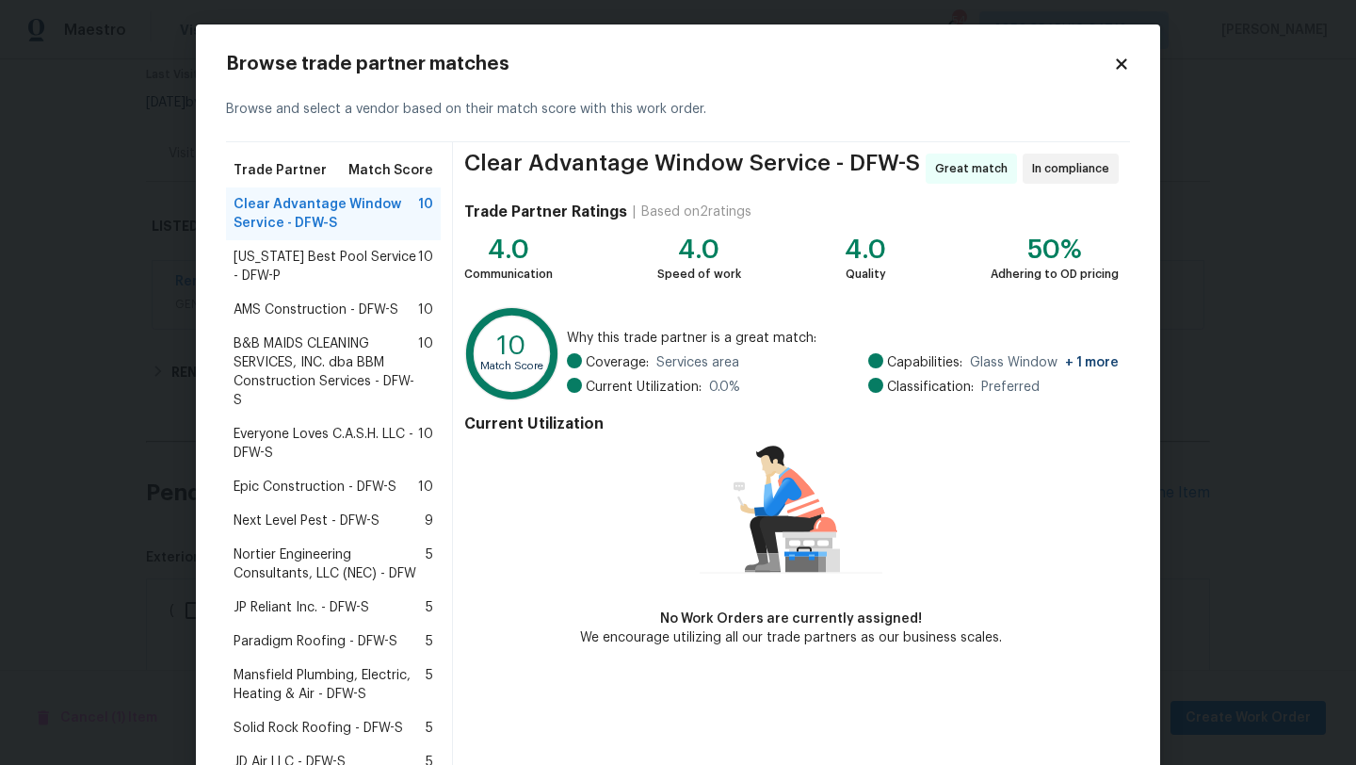
scroll to position [2, 0]
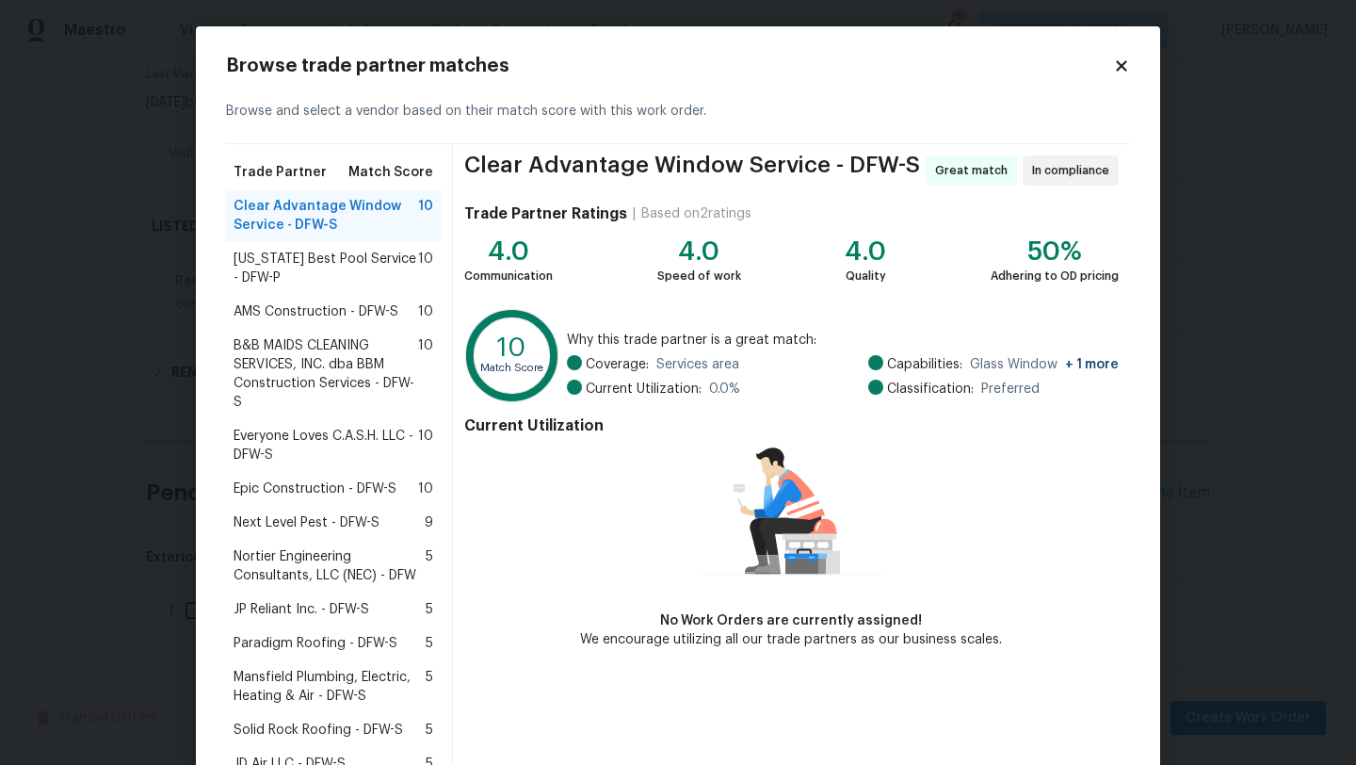
click at [1117, 68] on icon at bounding box center [1121, 65] width 10 height 10
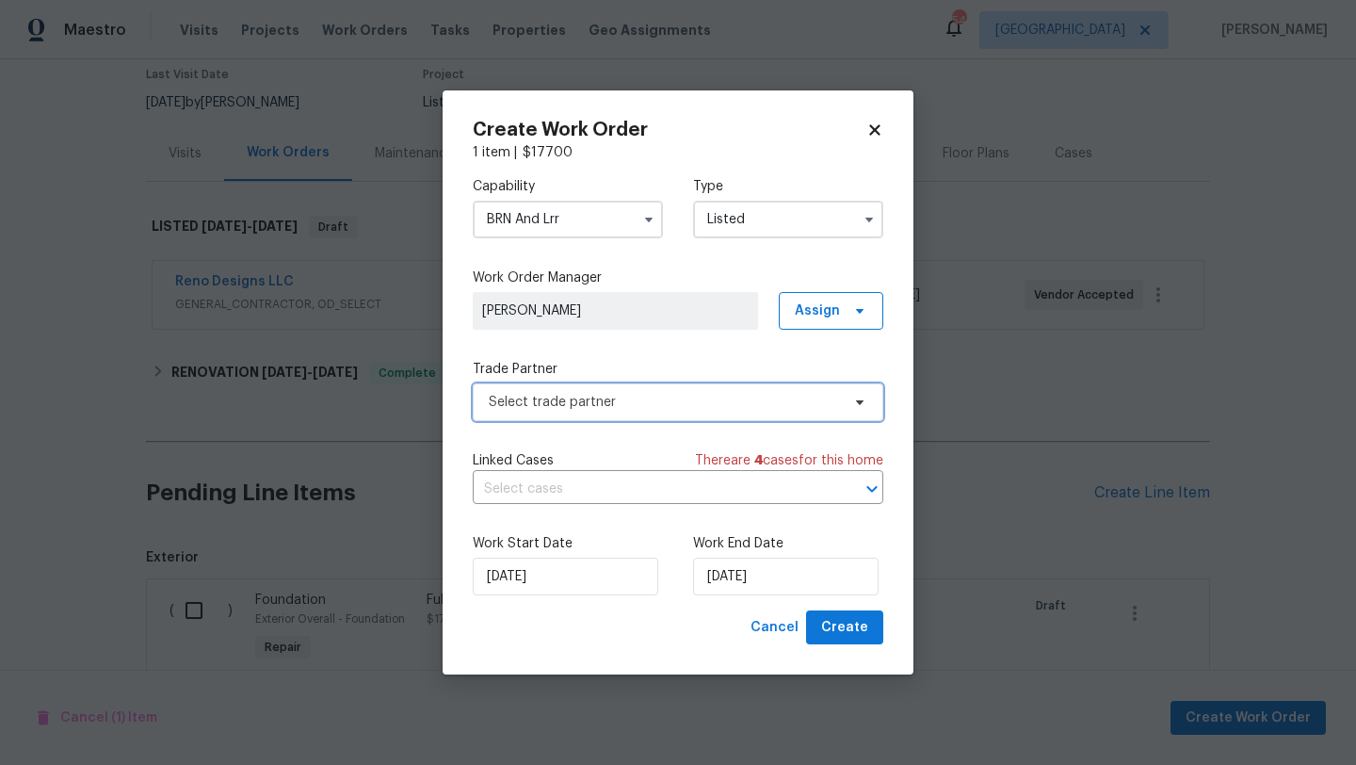
scroll to position [0, 0]
click at [648, 224] on icon "button" at bounding box center [648, 219] width 15 height 15
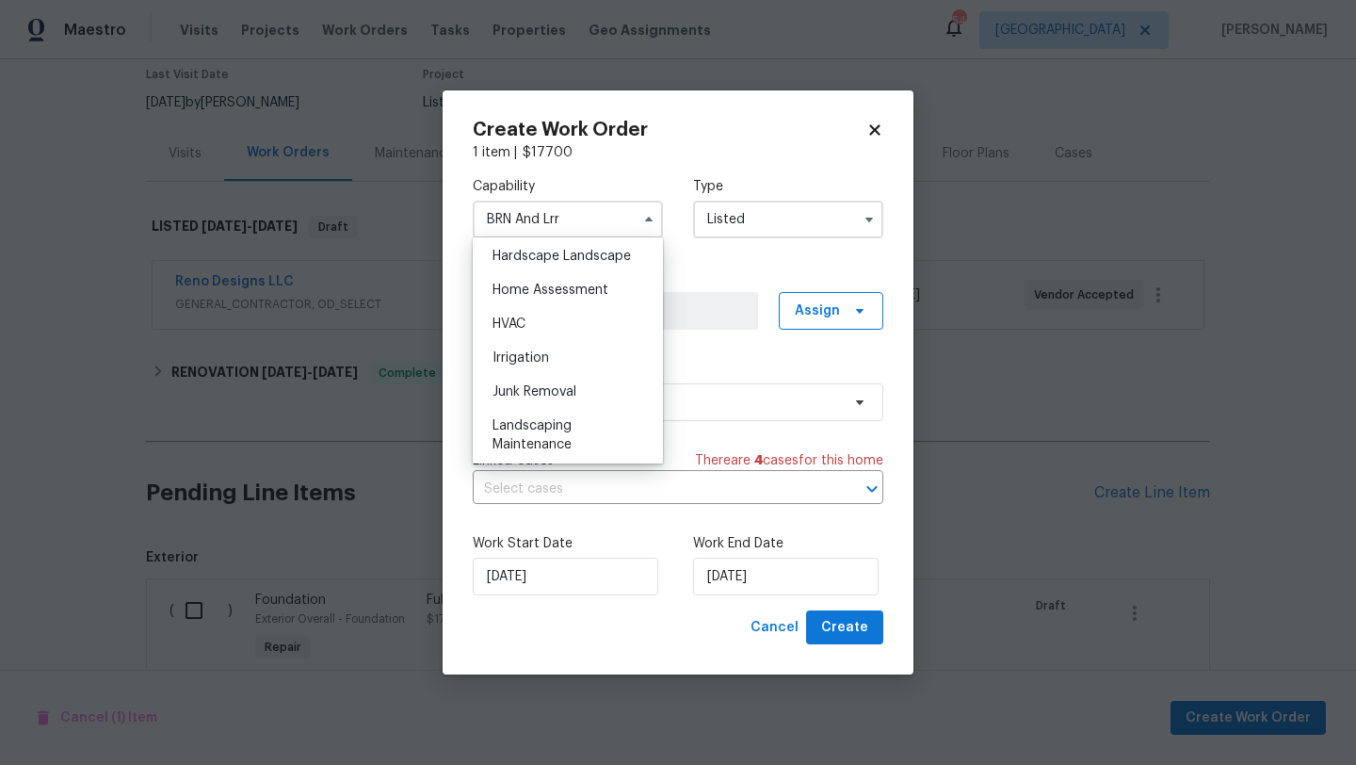
scroll to position [1076, 0]
click at [539, 409] on div "Landscaping Maintenance" at bounding box center [567, 431] width 181 height 53
type input "Landscaping Maintenance"
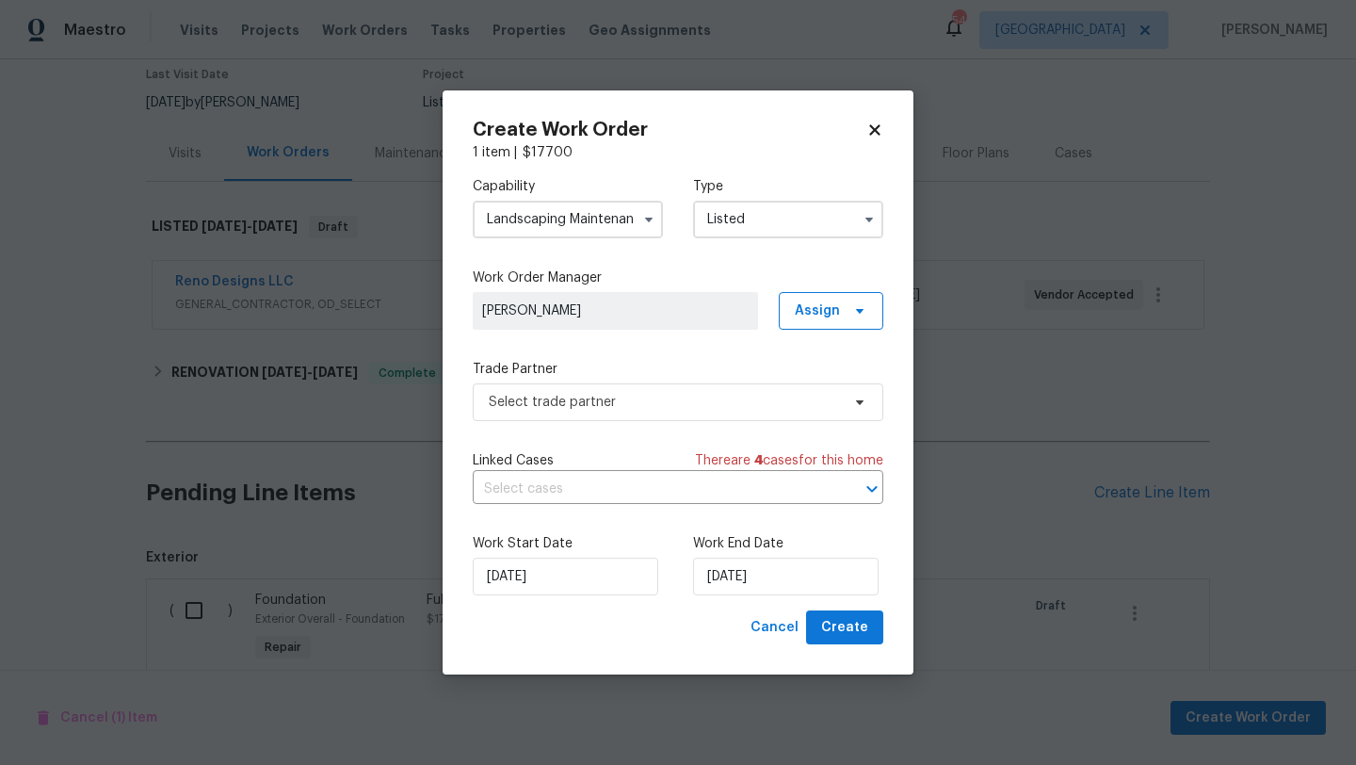
click at [735, 223] on input "Listed" at bounding box center [788, 220] width 190 height 38
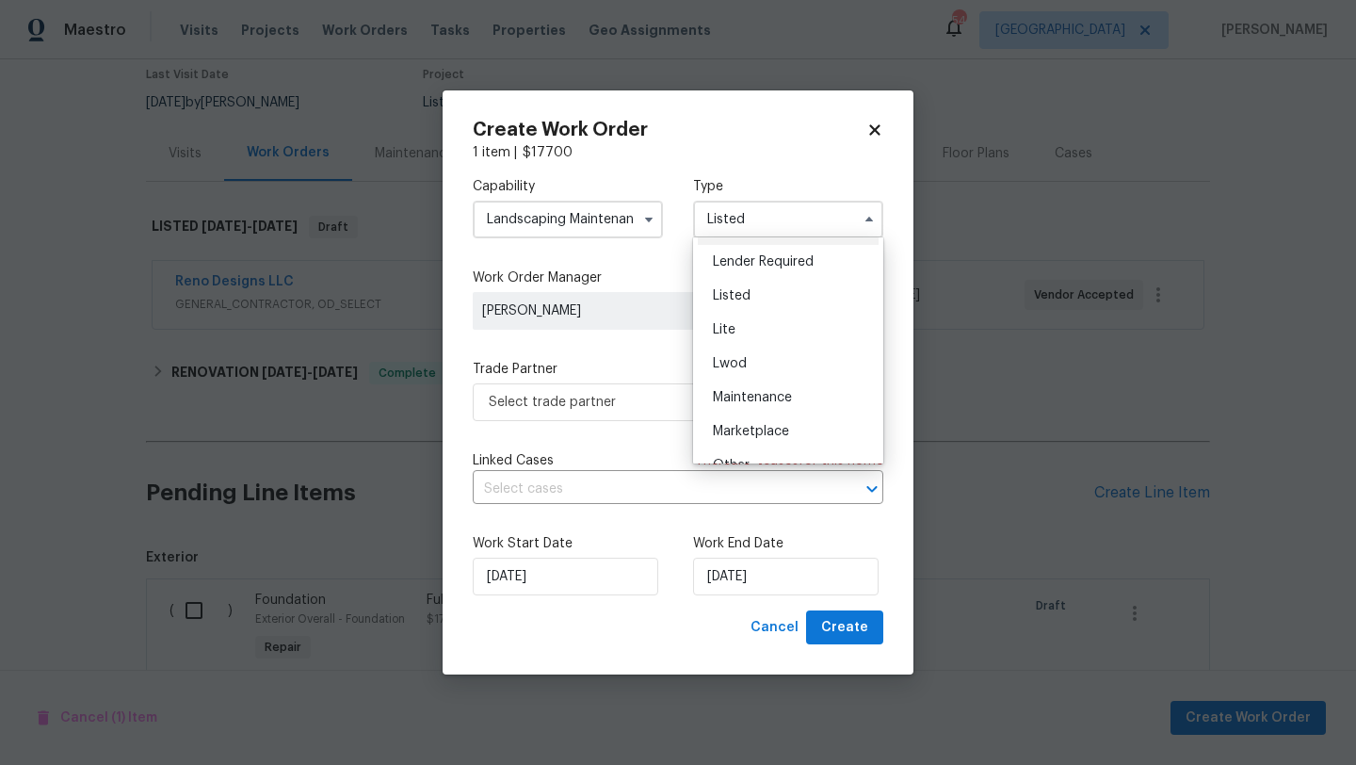
scroll to position [170, 0]
click at [745, 387] on span "Maintenance" at bounding box center [752, 393] width 79 height 13
type input "Maintenance"
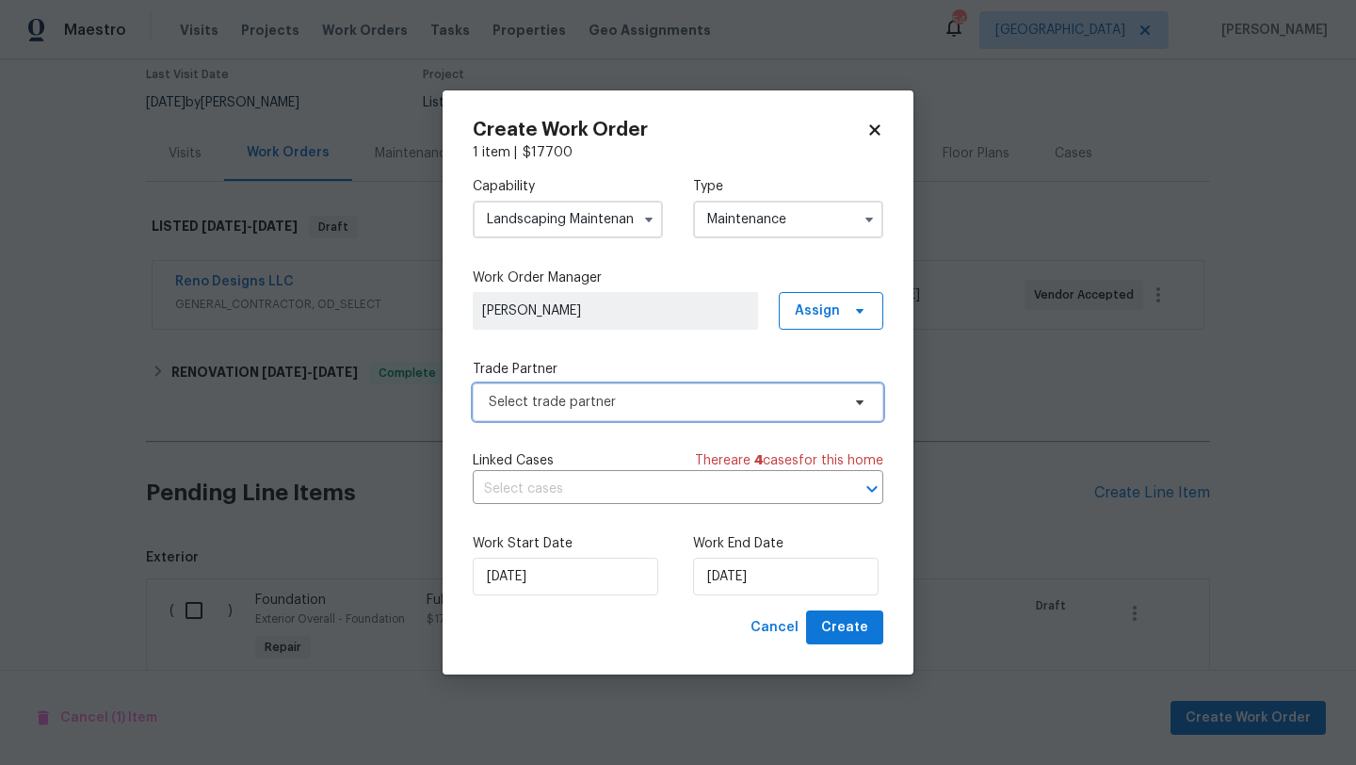
click at [749, 394] on span "Select trade partner" at bounding box center [664, 402] width 351 height 19
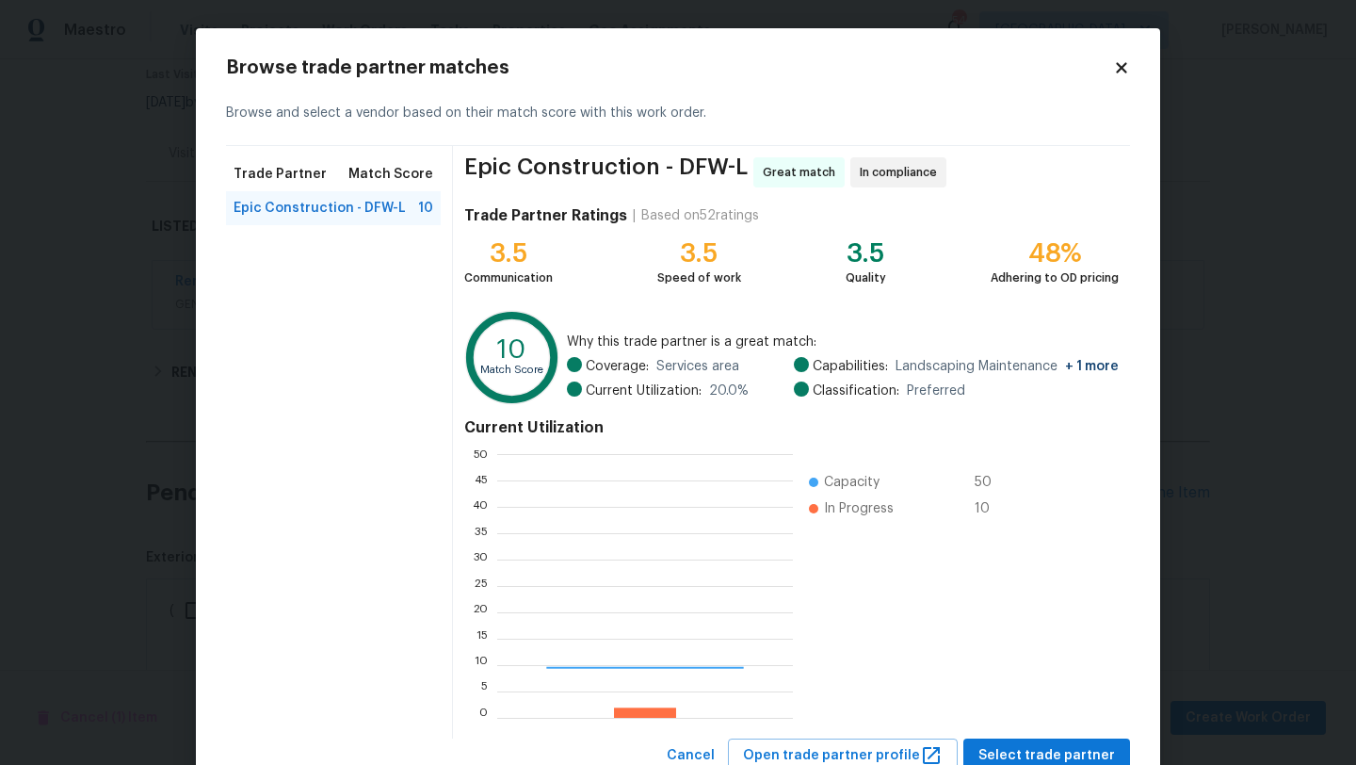
scroll to position [264, 296]
click at [1117, 70] on icon at bounding box center [1121, 67] width 10 height 10
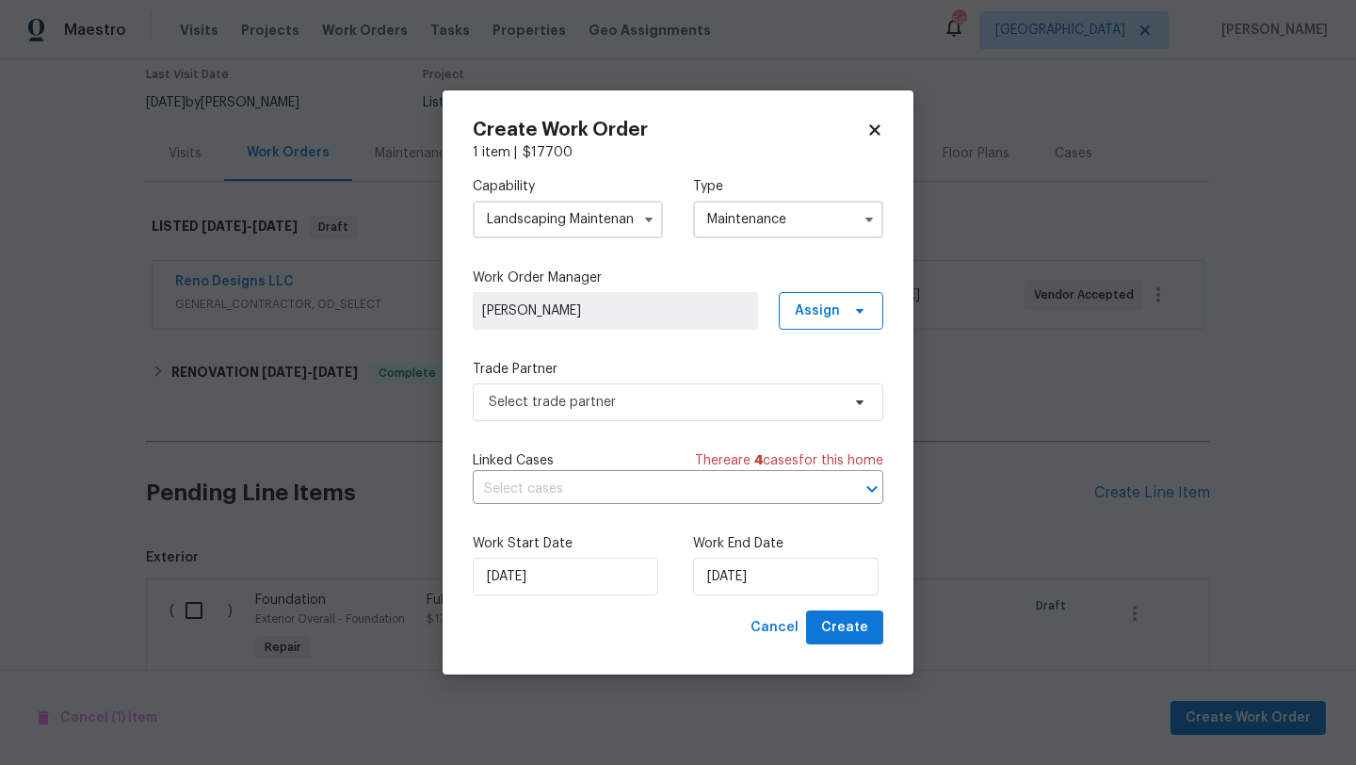
click at [869, 128] on icon at bounding box center [874, 129] width 17 height 17
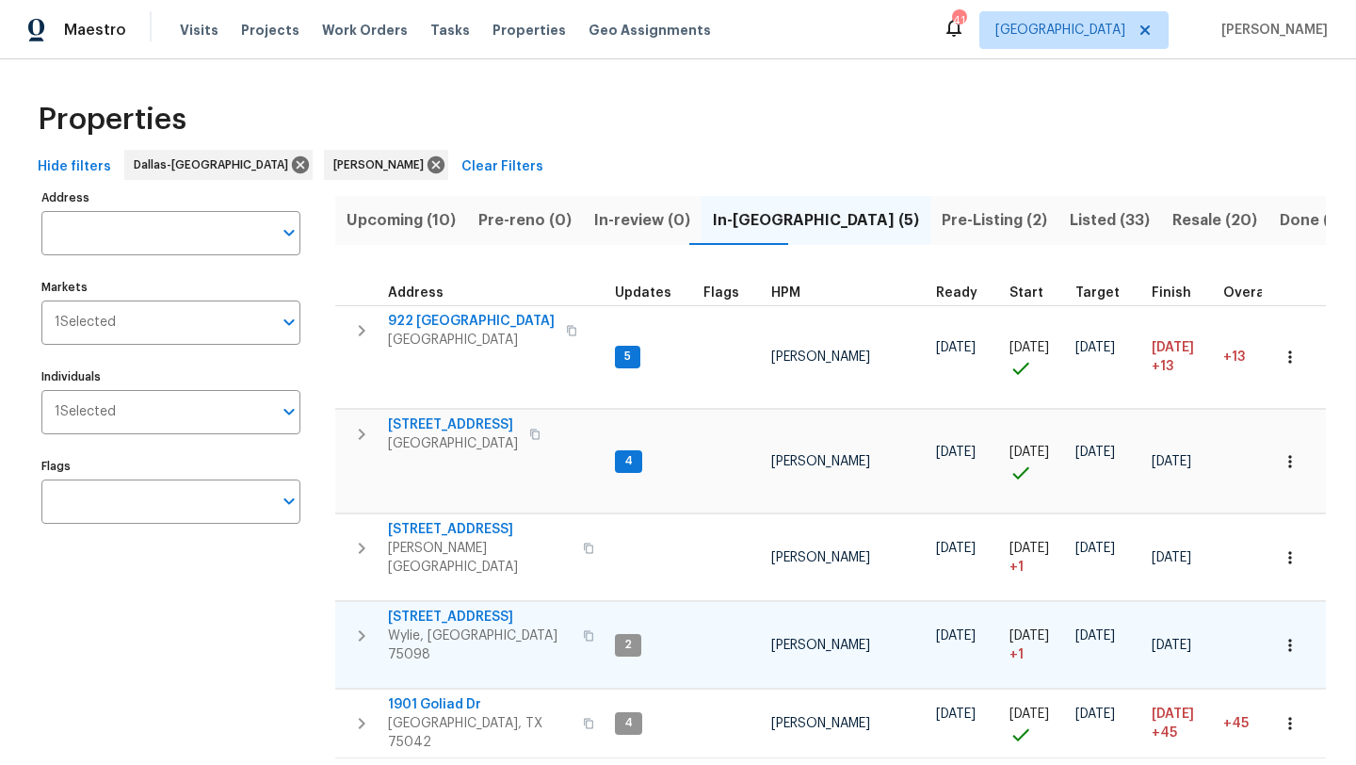
click at [463, 607] on span "2911 Jamestown Dr" at bounding box center [480, 616] width 184 height 19
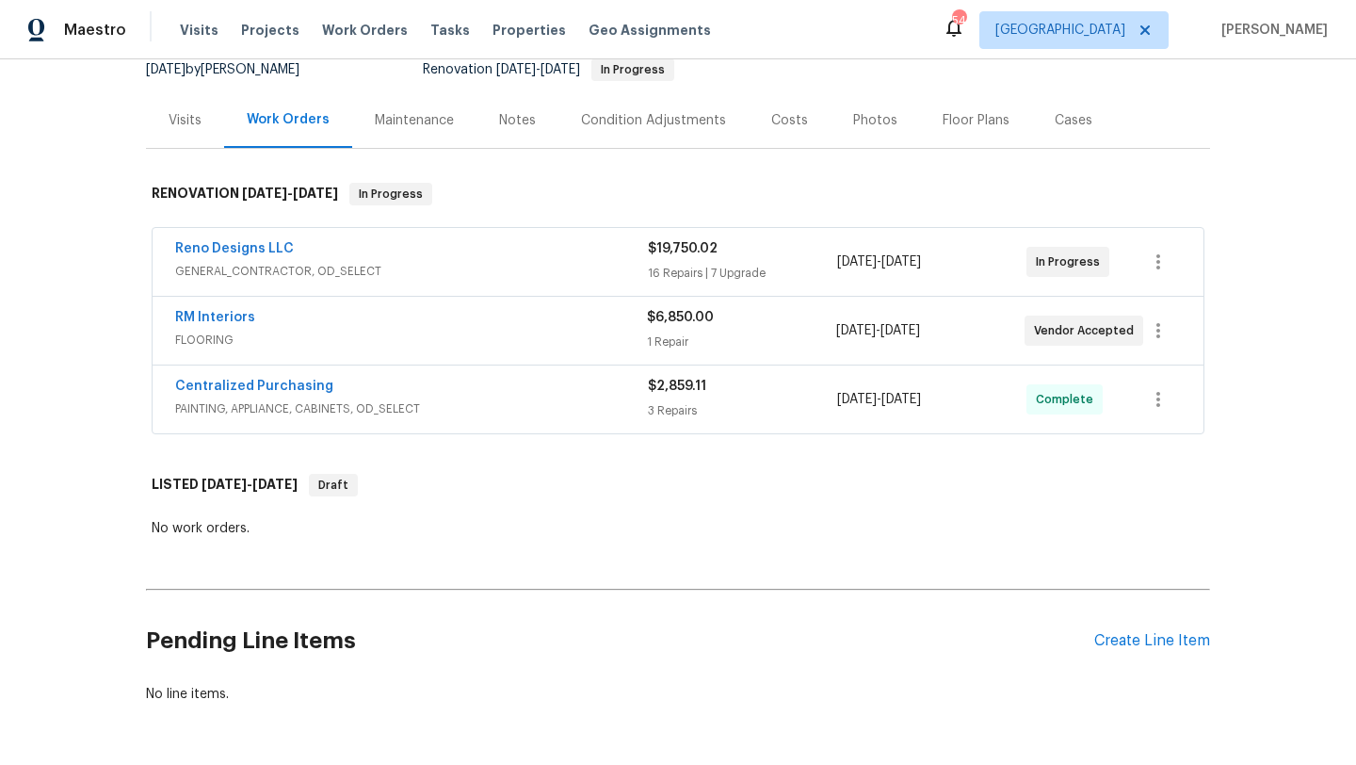
scroll to position [250, 0]
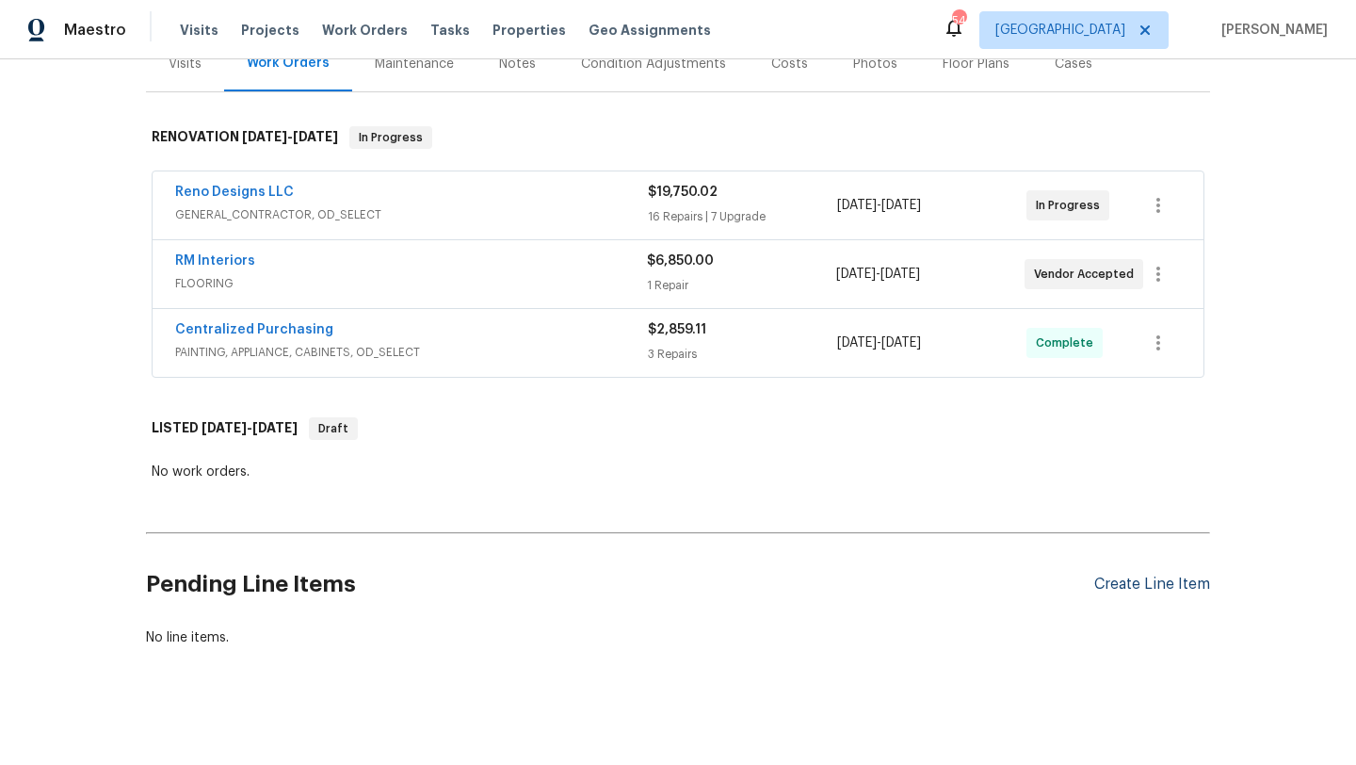
click at [1174, 584] on div "Create Line Item" at bounding box center [1152, 584] width 116 height 18
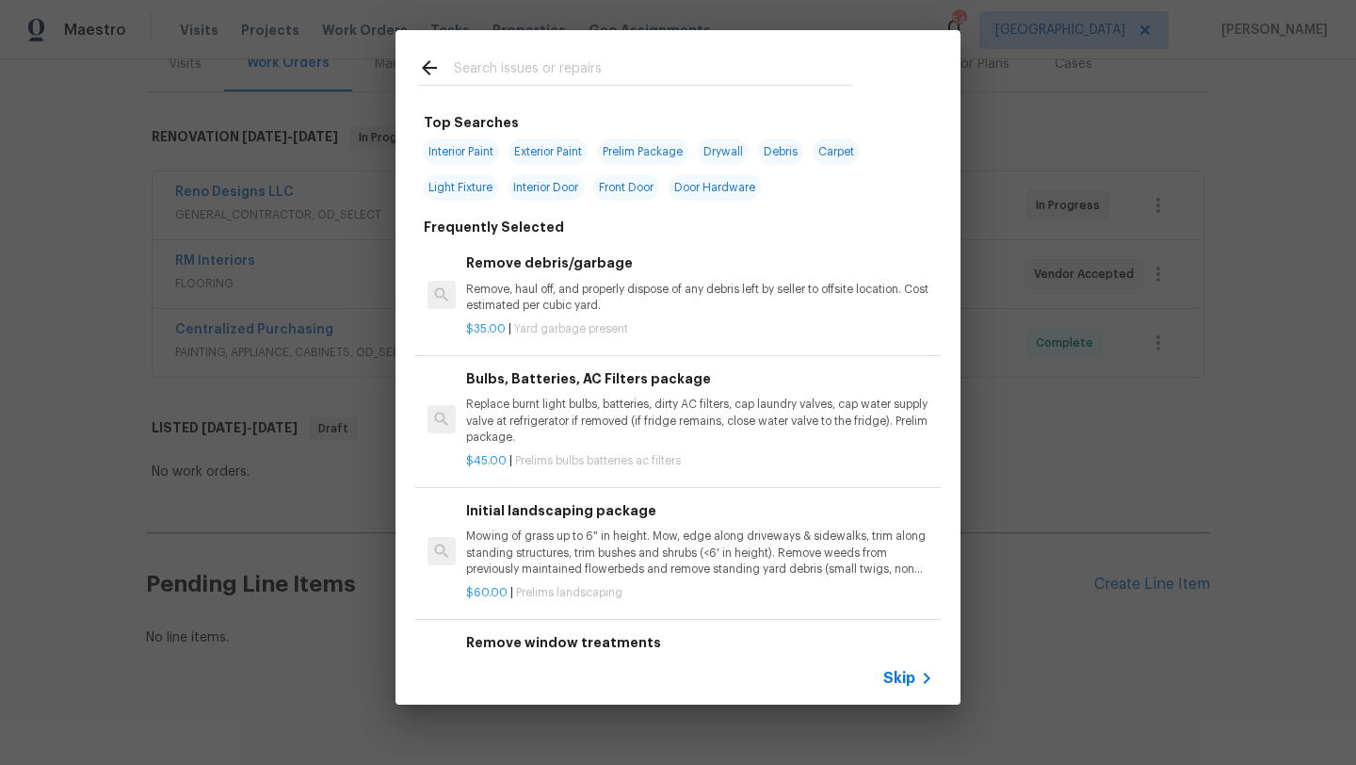
click at [558, 77] on input "text" at bounding box center [653, 70] width 399 height 28
type input "d"
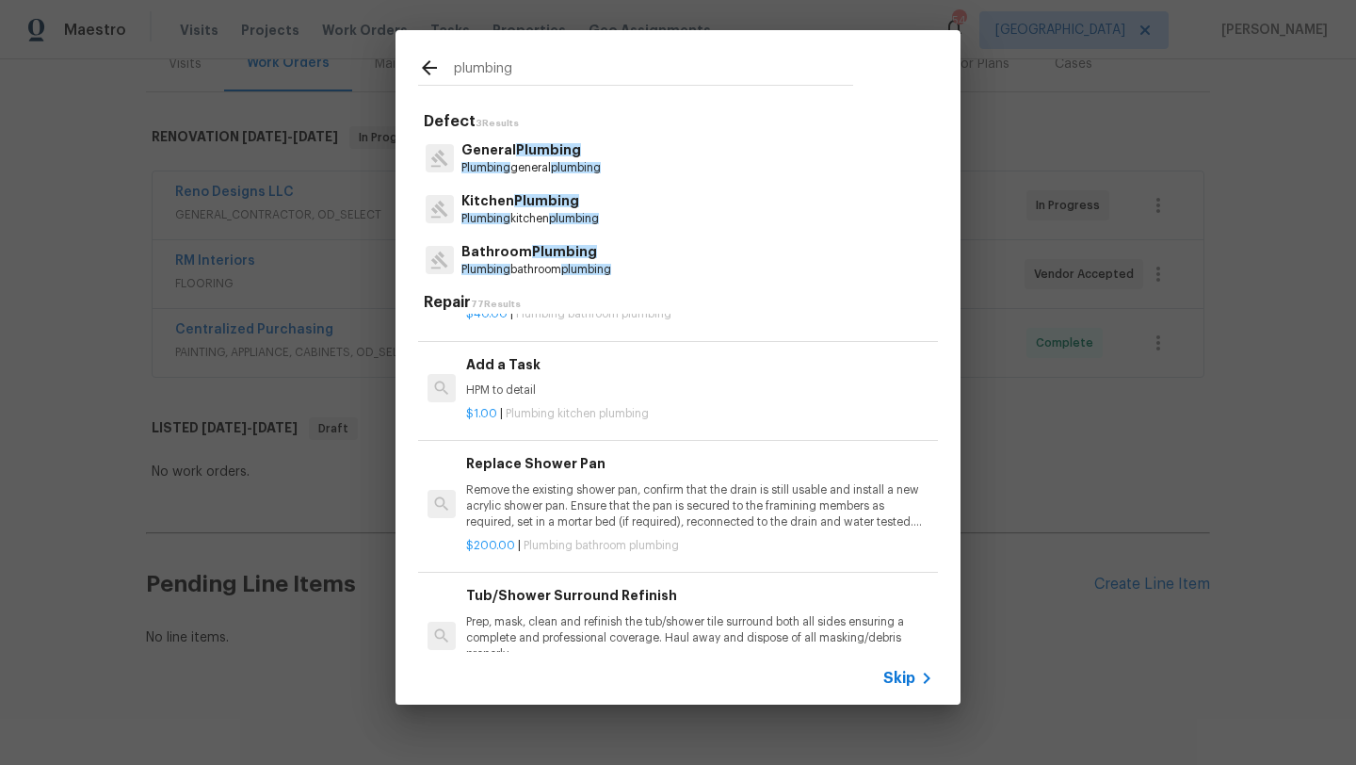
scroll to position [1452, 0]
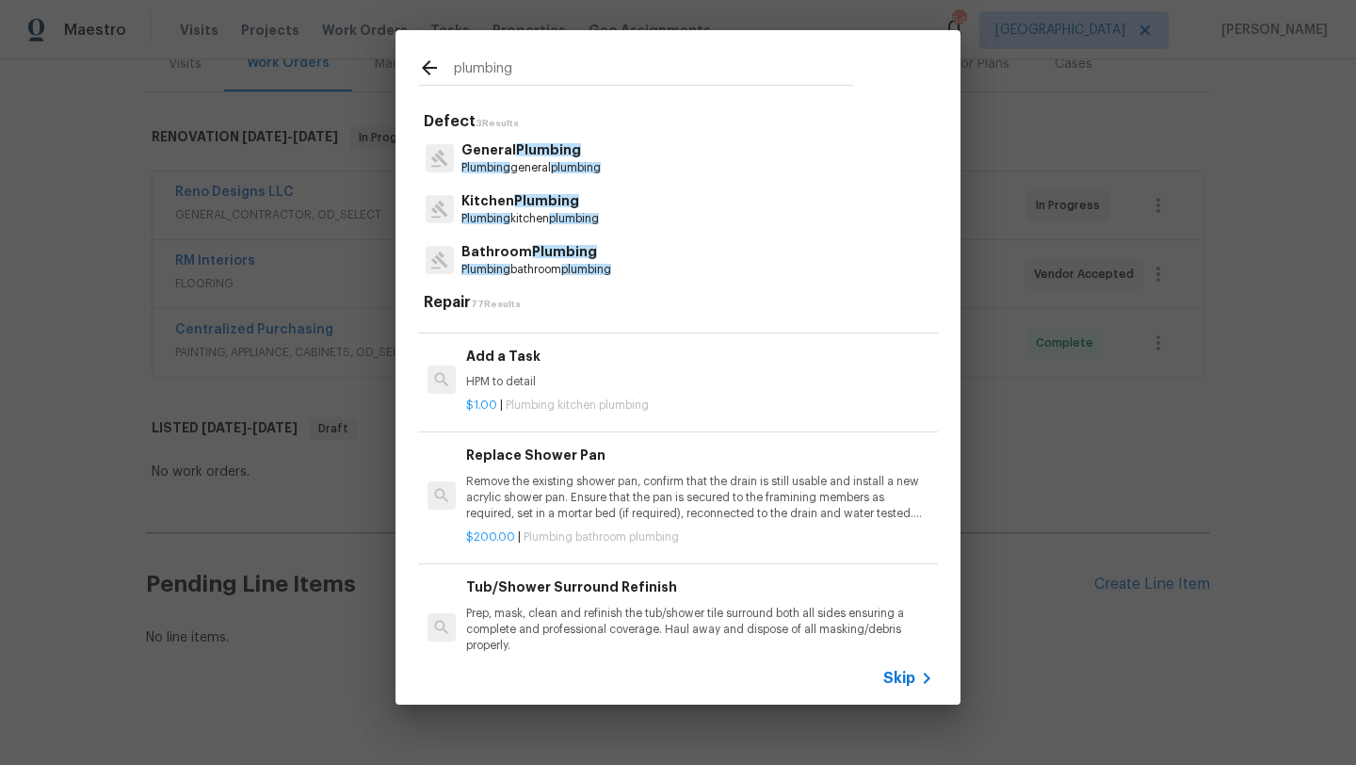
type input "plumbing"
click at [534, 378] on p "HPM to detail" at bounding box center [699, 382] width 467 height 16
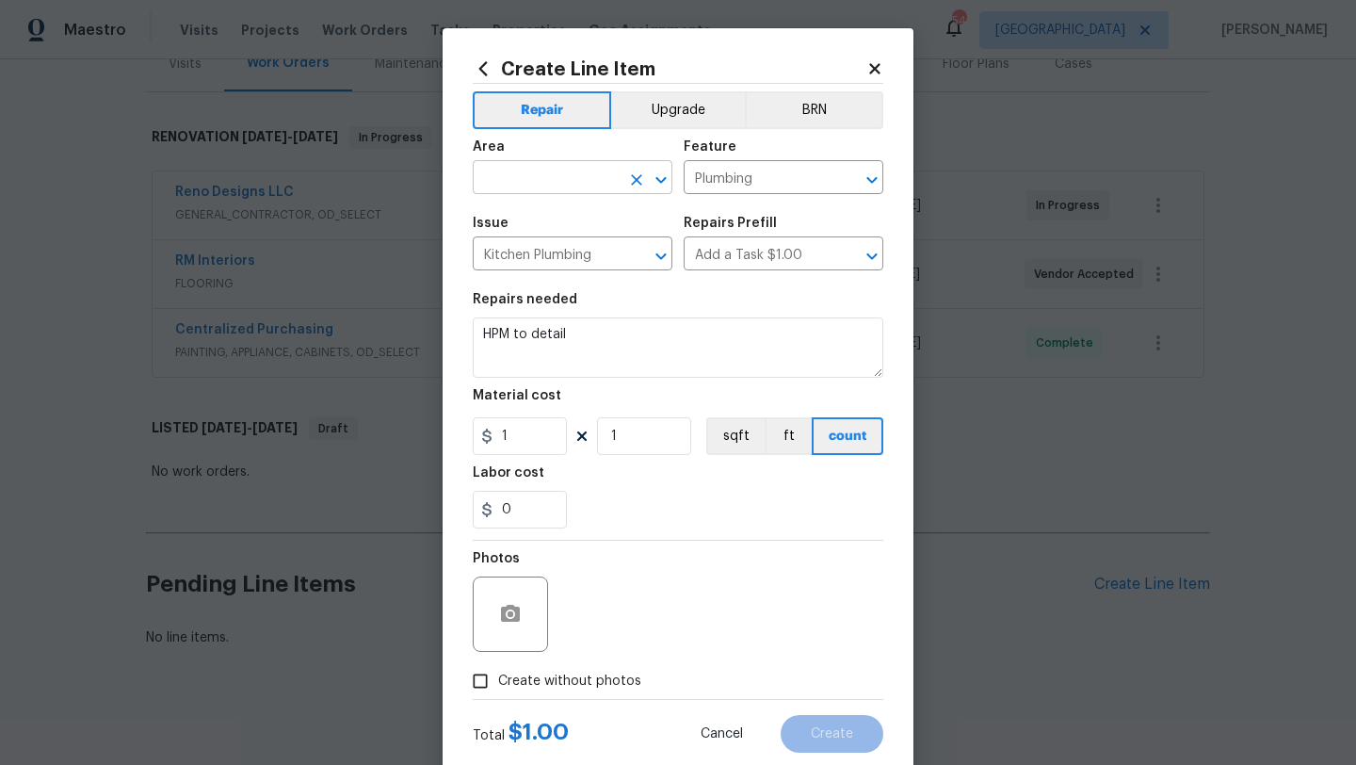
click at [576, 182] on input "text" at bounding box center [546, 179] width 147 height 29
click at [560, 262] on li "Exterior Overall" at bounding box center [573, 252] width 200 height 31
type input "Exterior Overall"
click at [545, 674] on span "Create without photos" at bounding box center [569, 681] width 143 height 20
click at [498, 674] on input "Create without photos" at bounding box center [480, 681] width 36 height 36
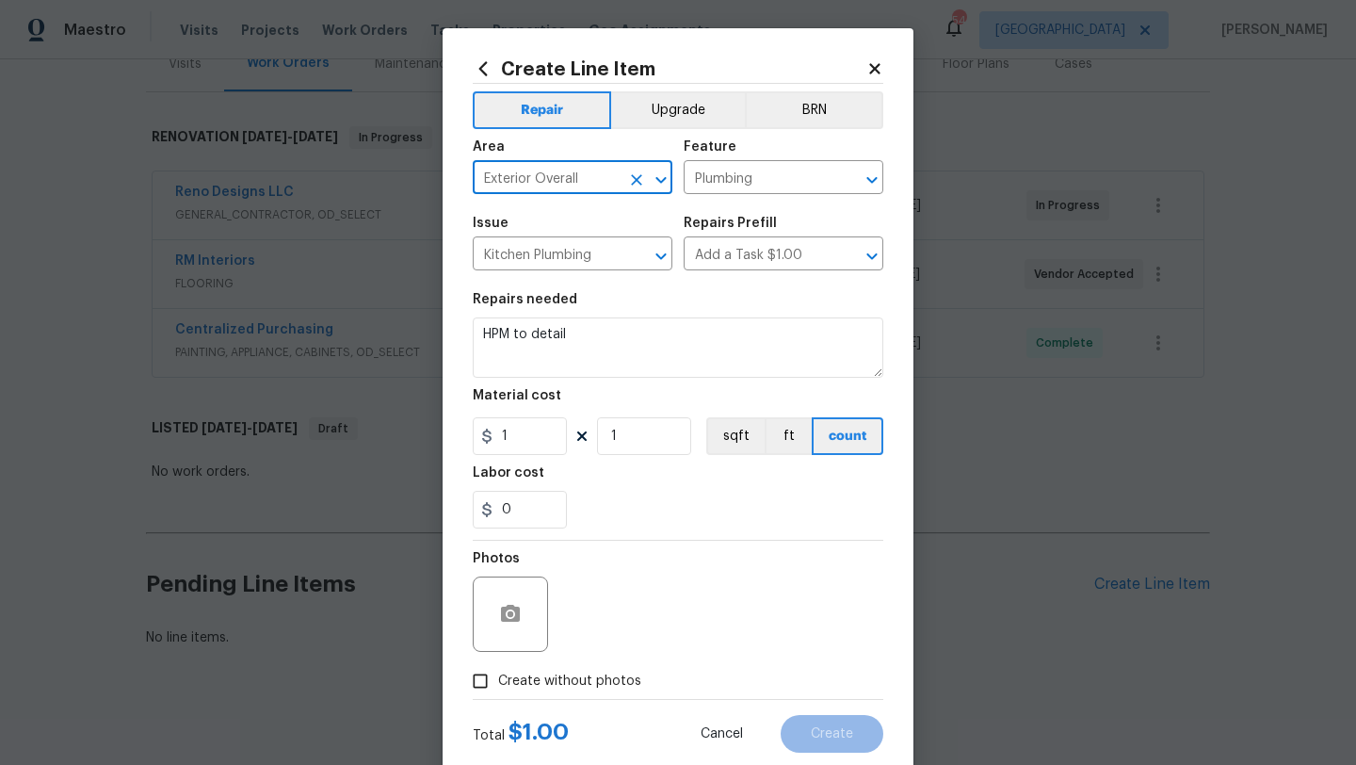
checkbox input "true"
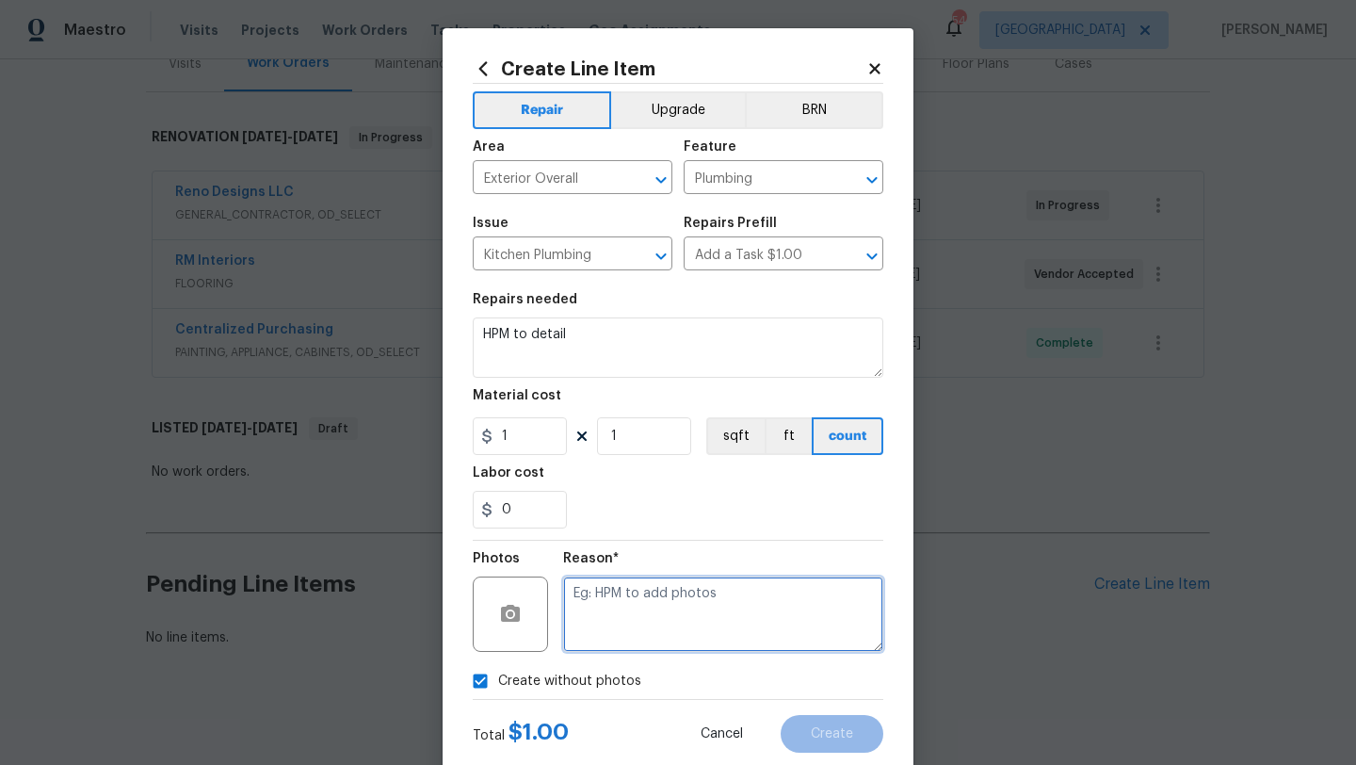
click at [620, 616] on textarea at bounding box center [723, 613] width 320 height 75
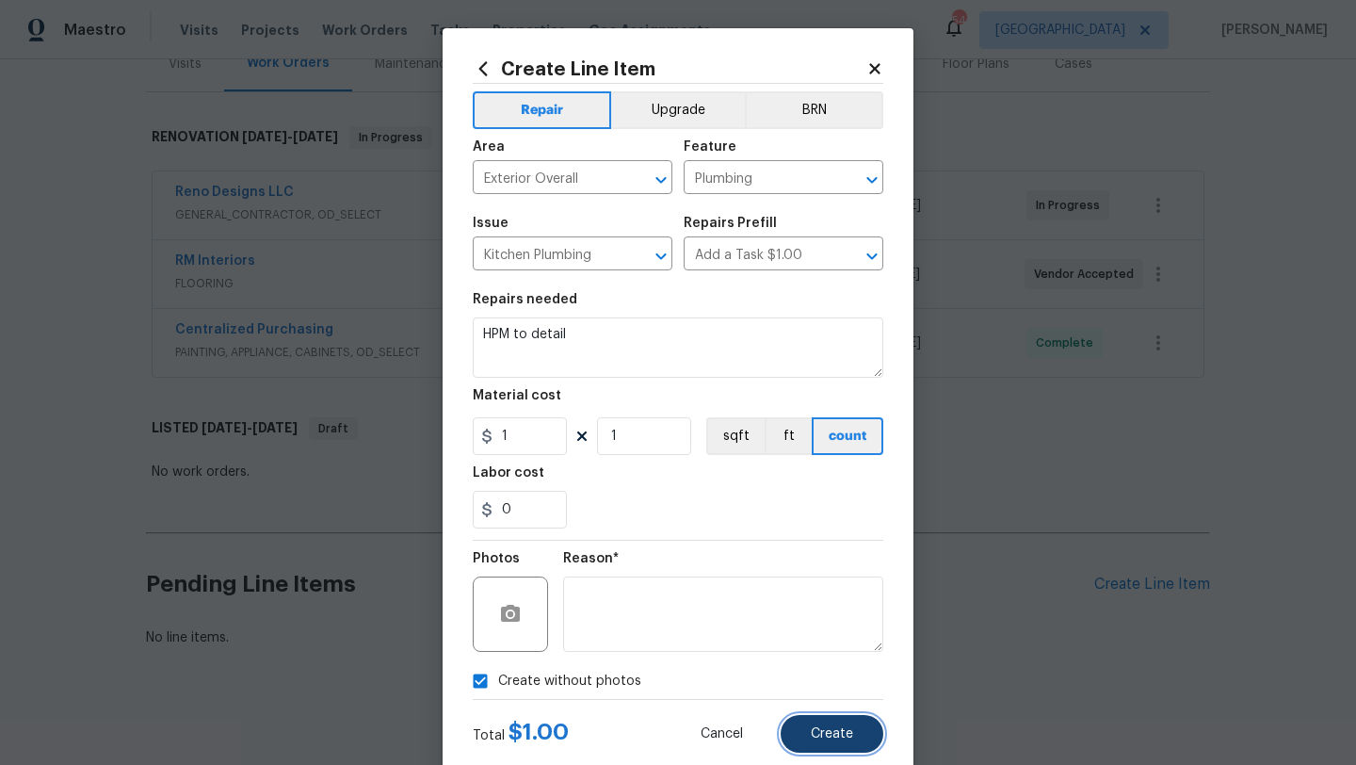
click at [818, 722] on button "Create" at bounding box center [832, 734] width 103 height 38
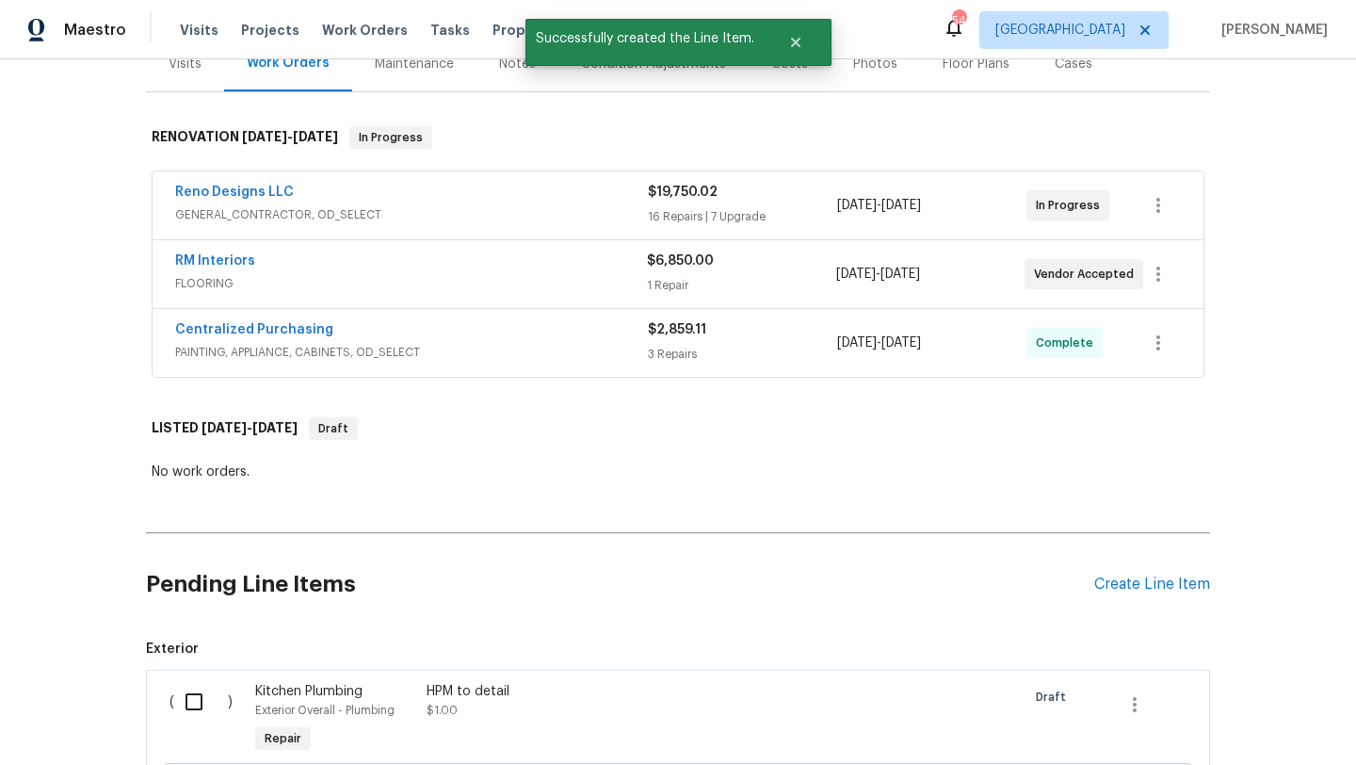
click at [196, 701] on input "checkbox" at bounding box center [201, 702] width 54 height 40
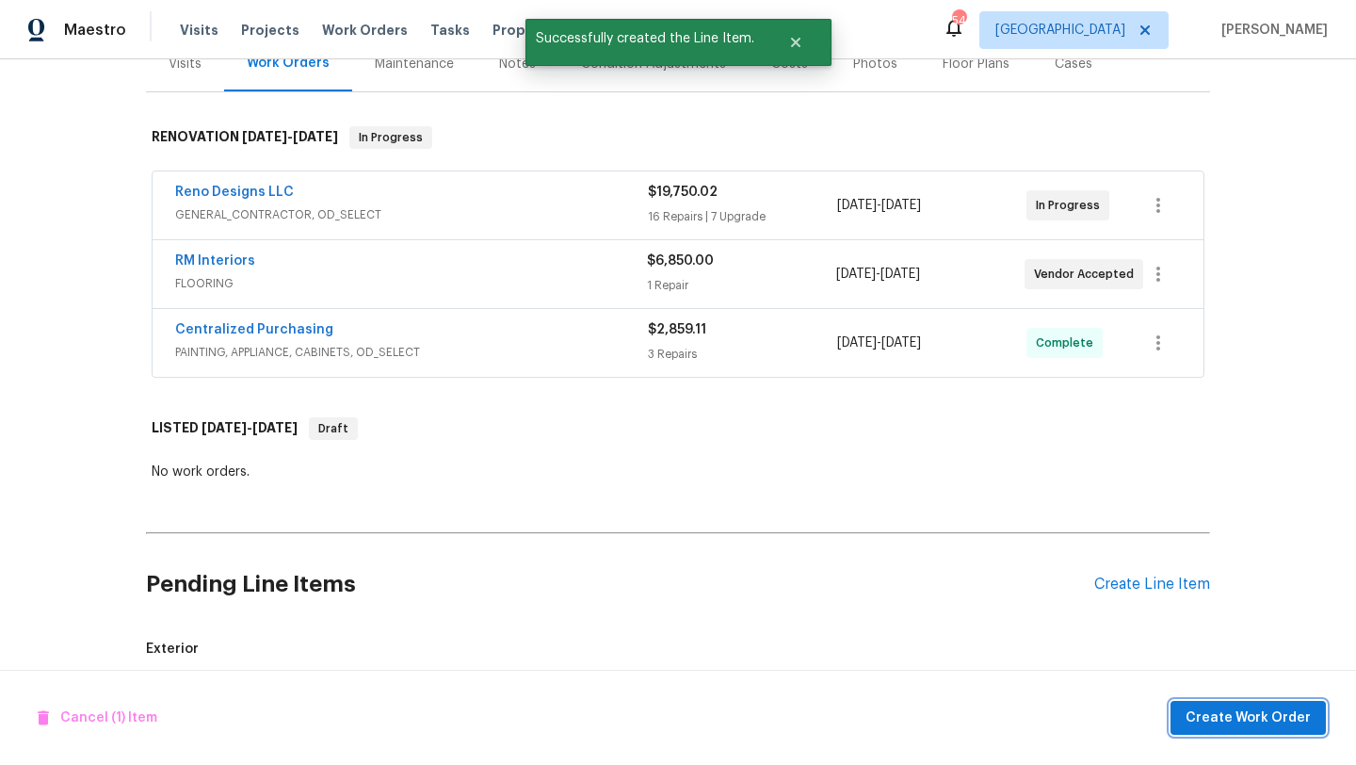
click at [1185, 725] on button "Create Work Order" at bounding box center [1247, 718] width 155 height 35
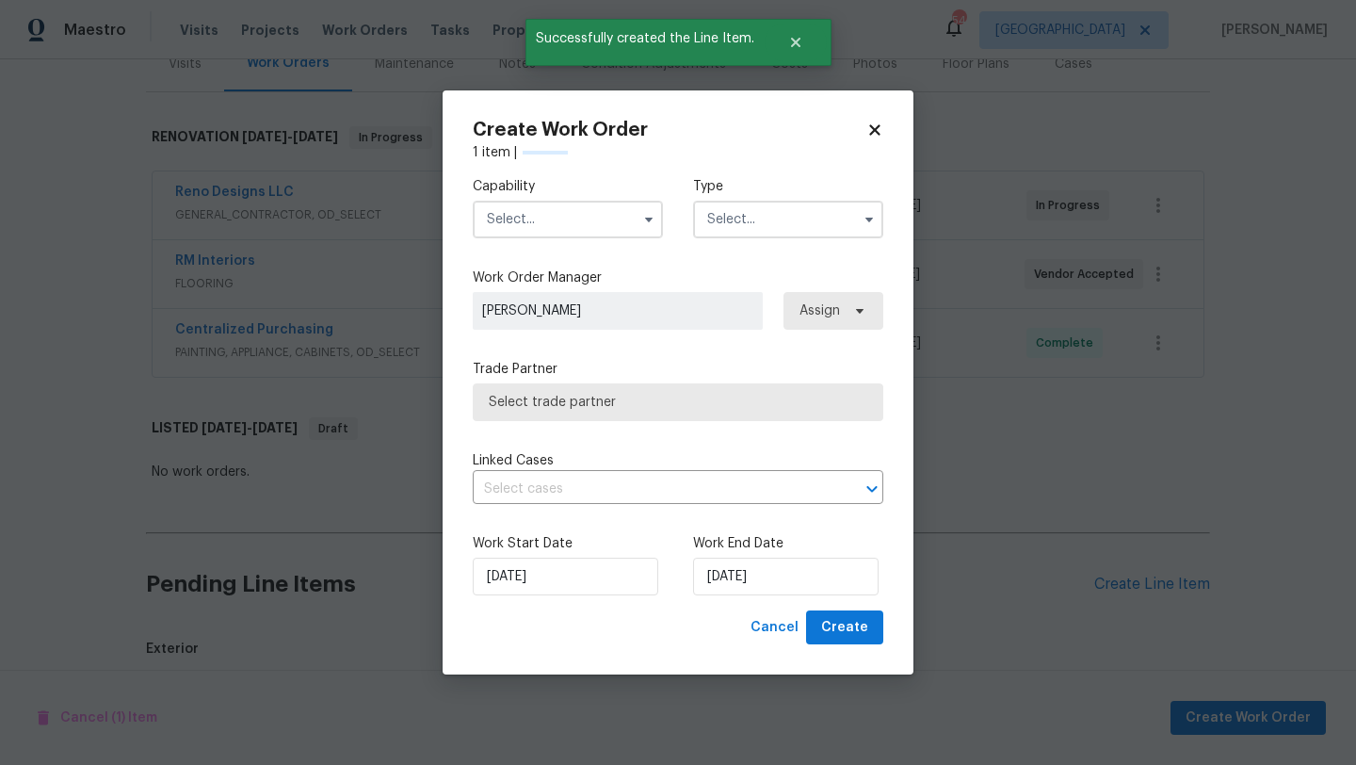
checkbox input "false"
click at [600, 211] on input "text" at bounding box center [568, 220] width 190 height 38
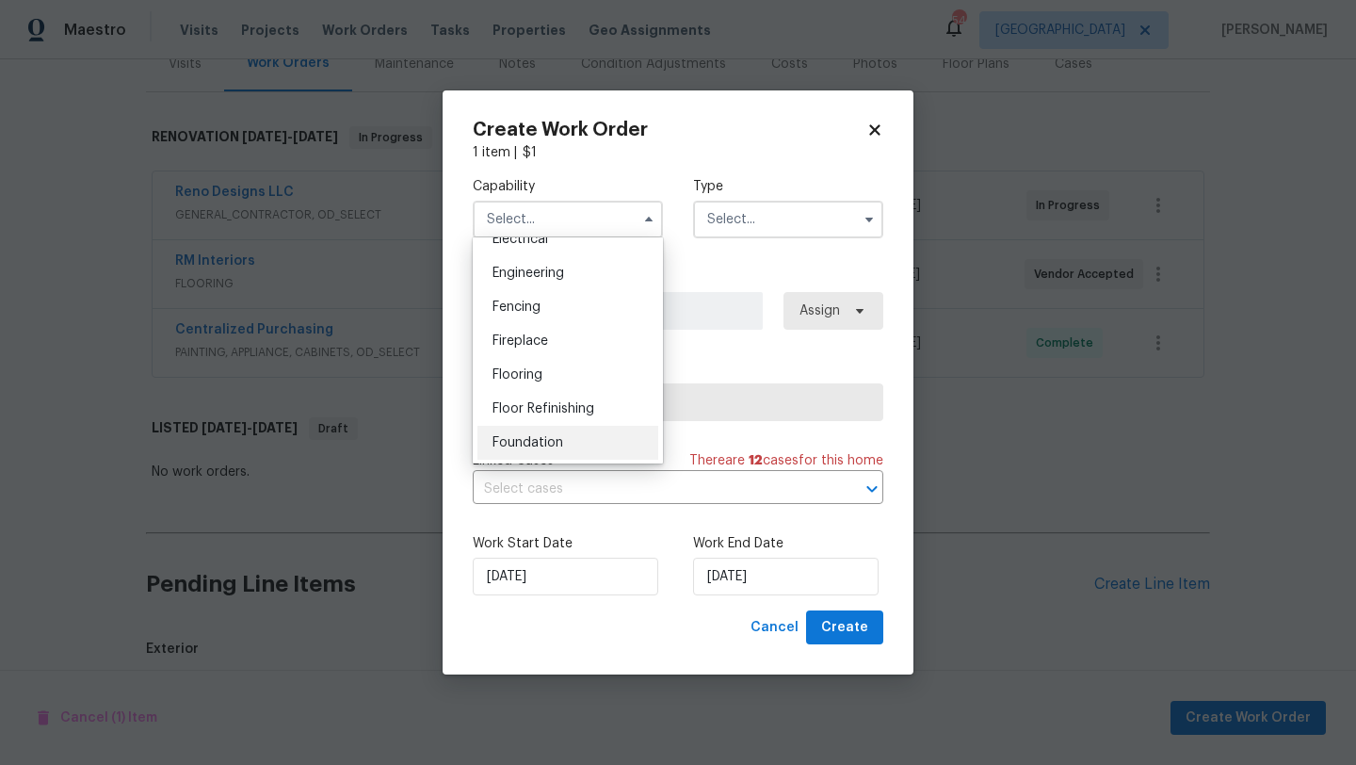
click at [574, 437] on div "Foundation" at bounding box center [567, 443] width 181 height 34
type input "Foundation"
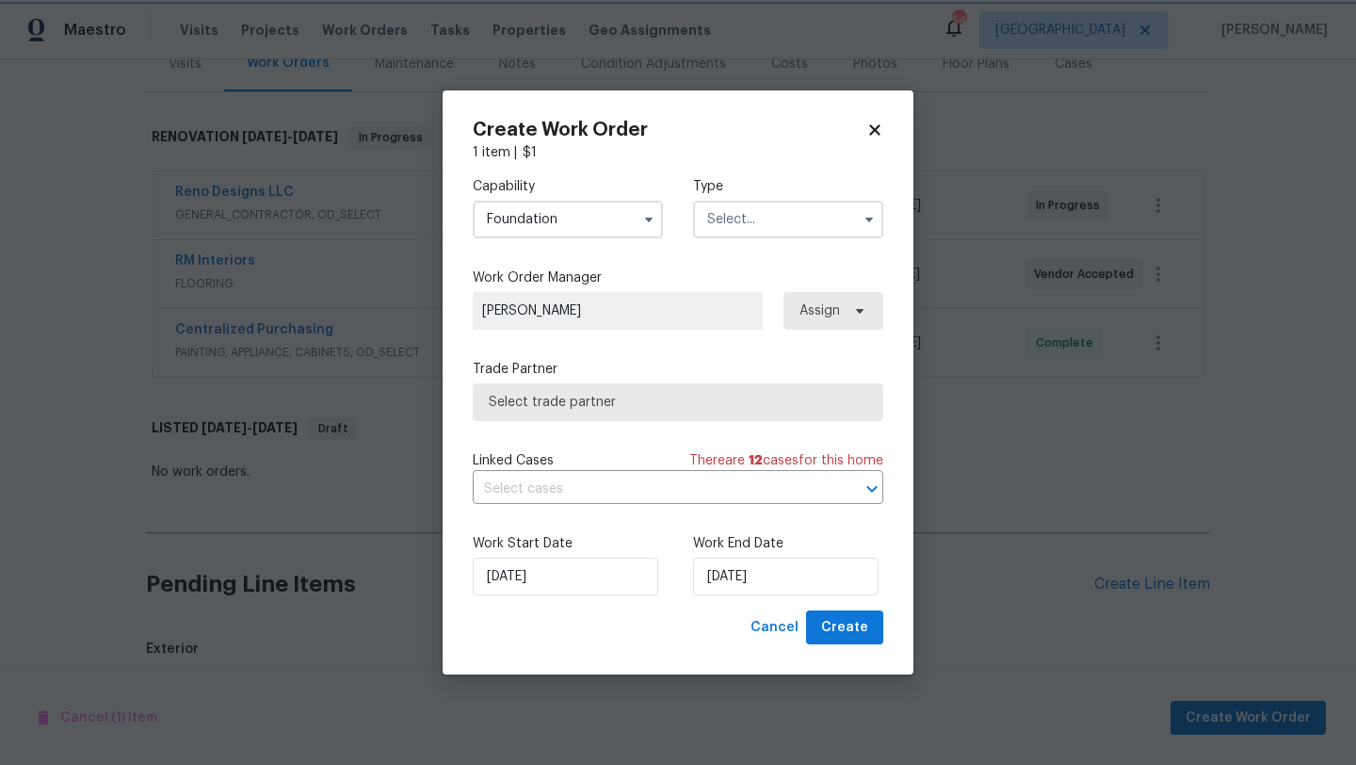
scroll to position [650, 0]
click at [766, 226] on input "text" at bounding box center [788, 220] width 190 height 38
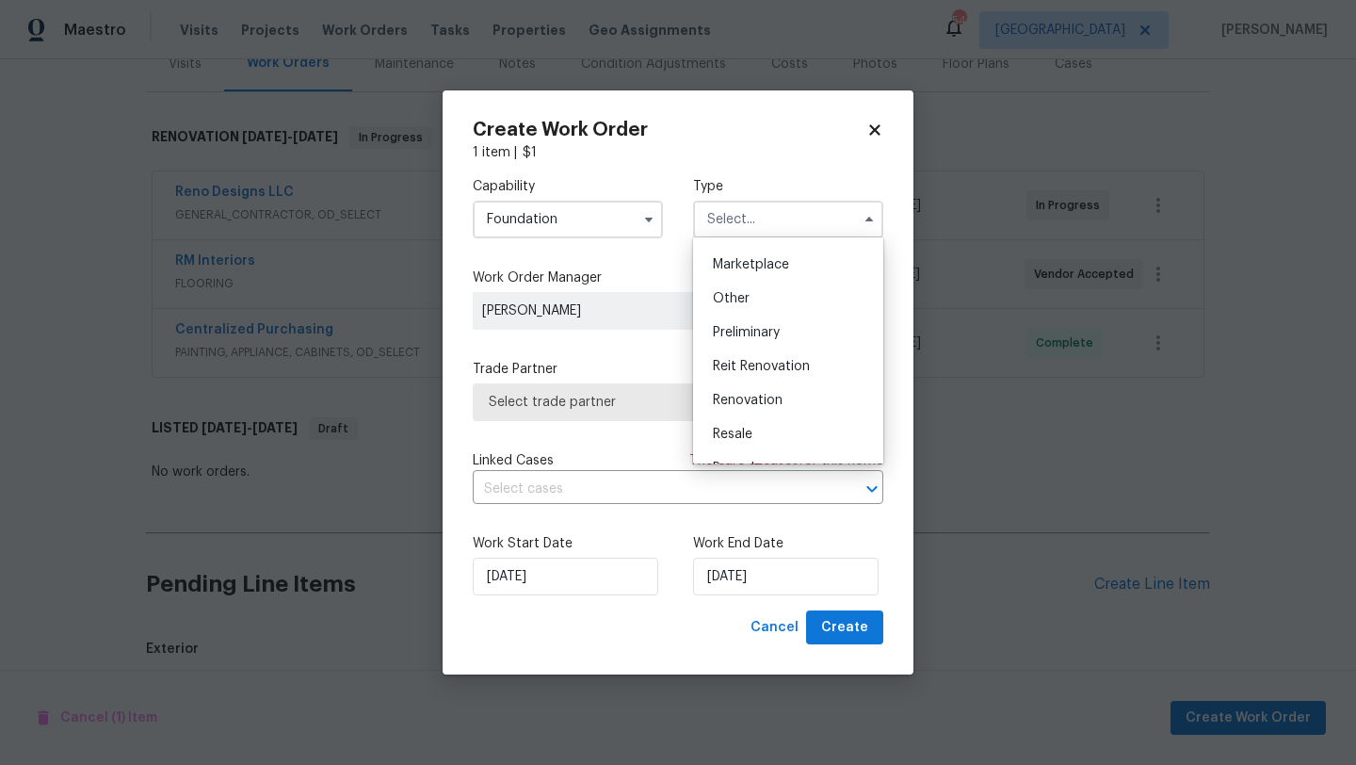
scroll to position [353, 0]
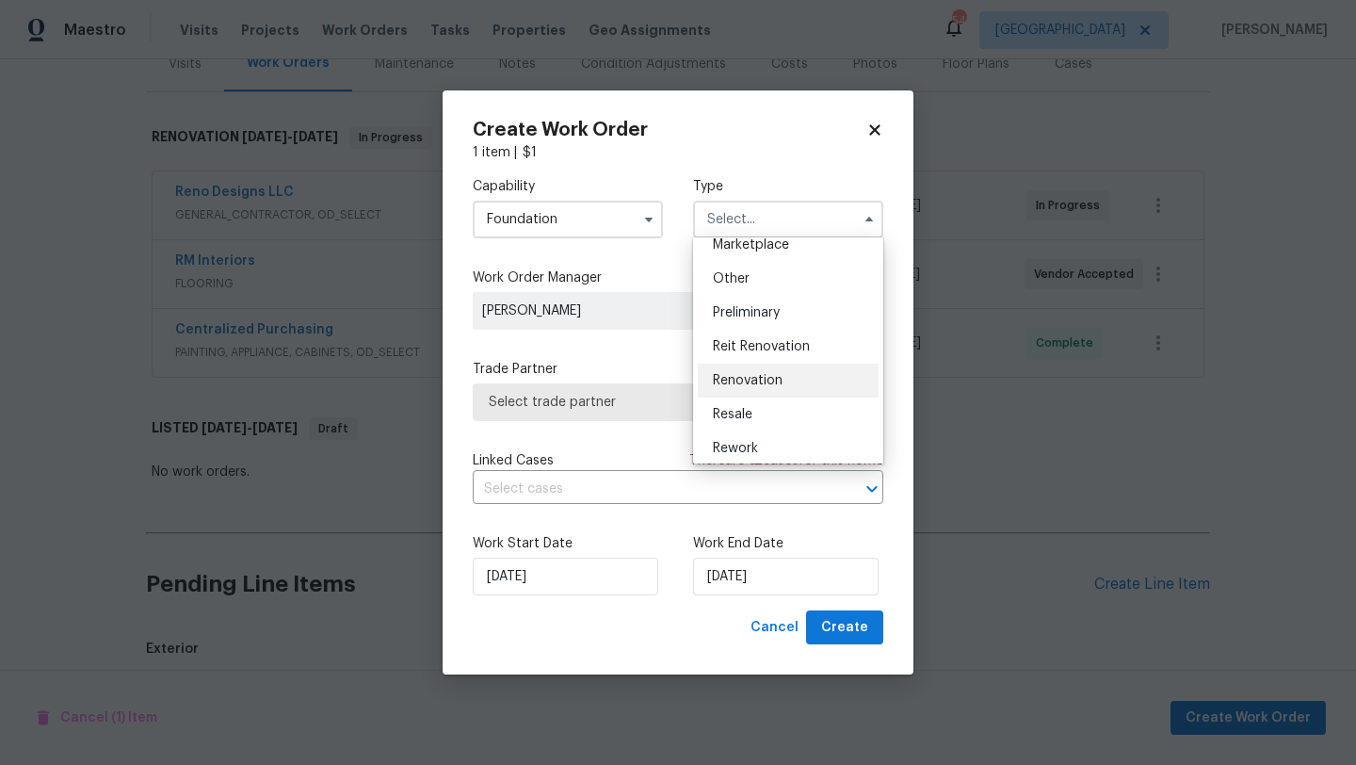
click at [751, 374] on span "Renovation" at bounding box center [748, 380] width 70 height 13
type input "Renovation"
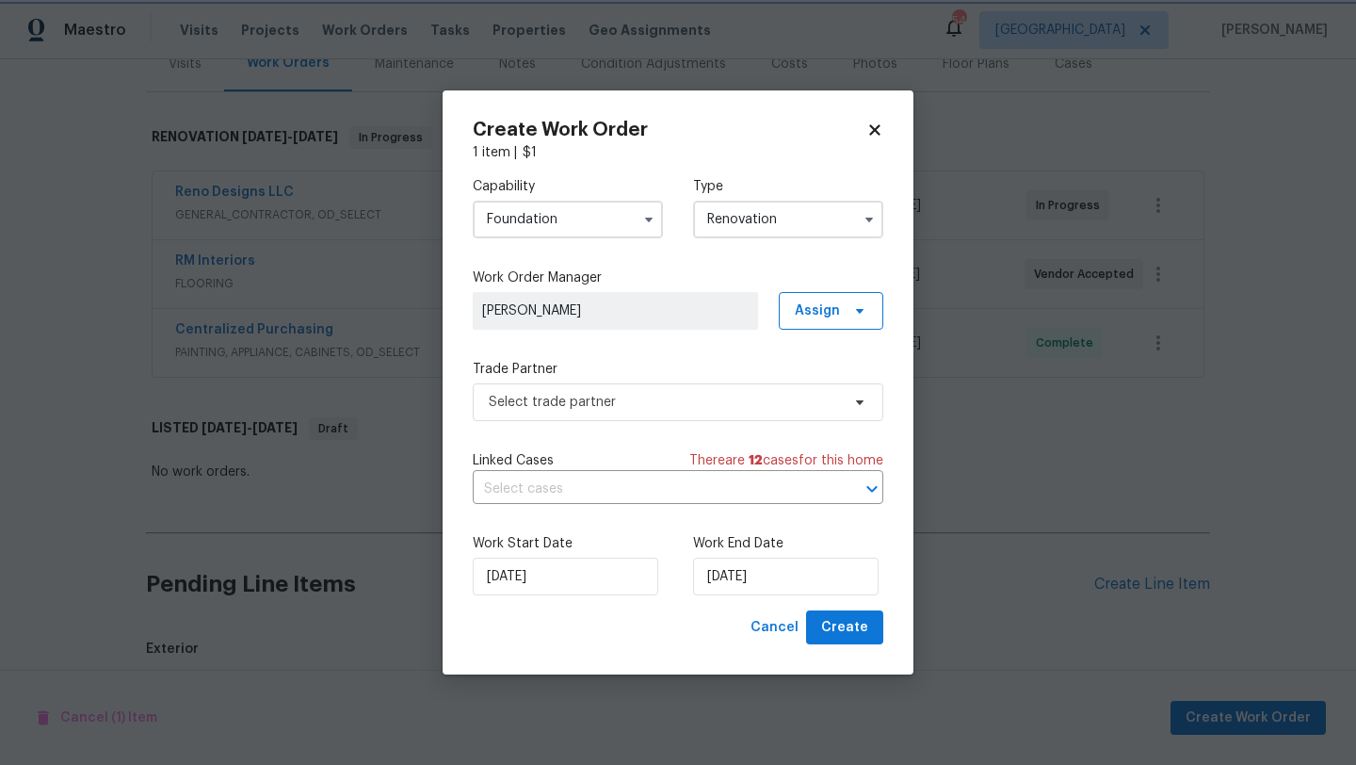
scroll to position [0, 0]
click at [741, 400] on span "Select trade partner" at bounding box center [664, 402] width 351 height 19
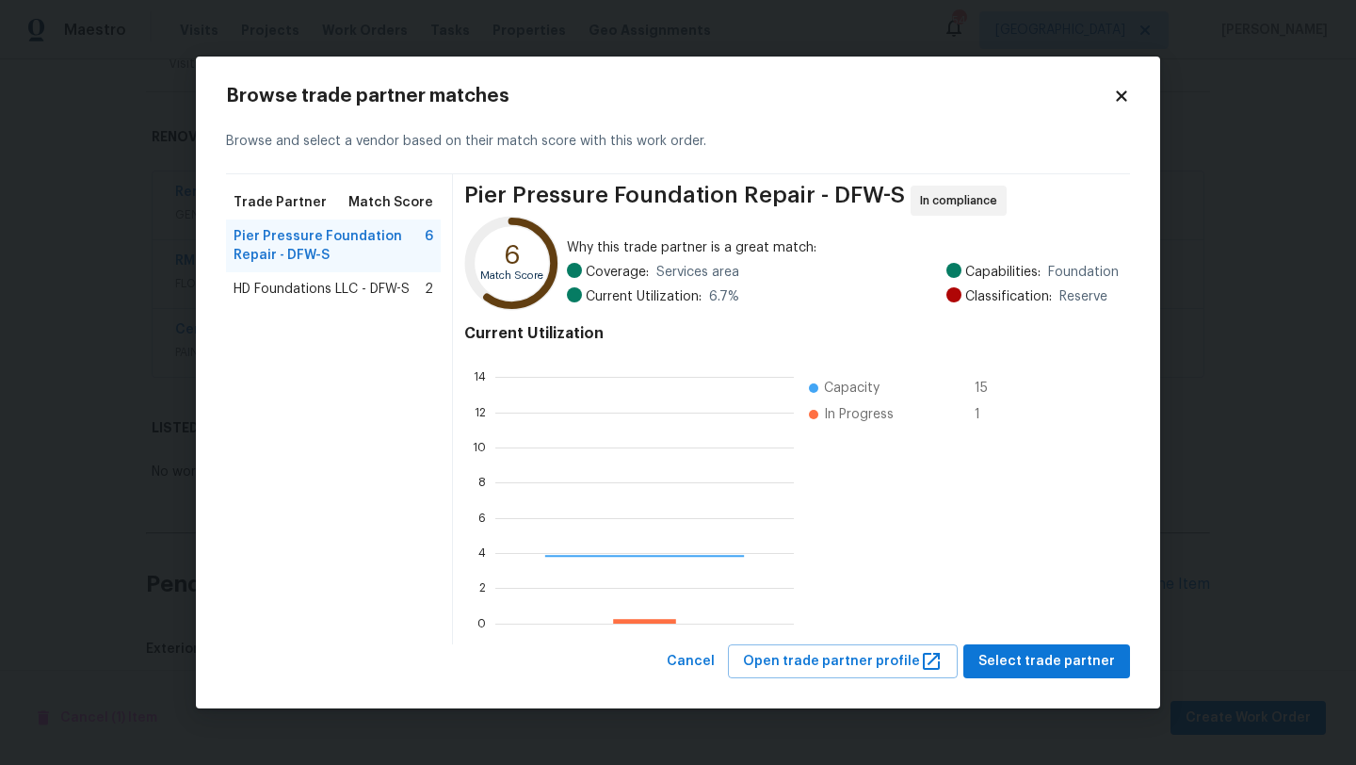
scroll to position [264, 298]
click at [1119, 96] on icon at bounding box center [1121, 95] width 10 height 10
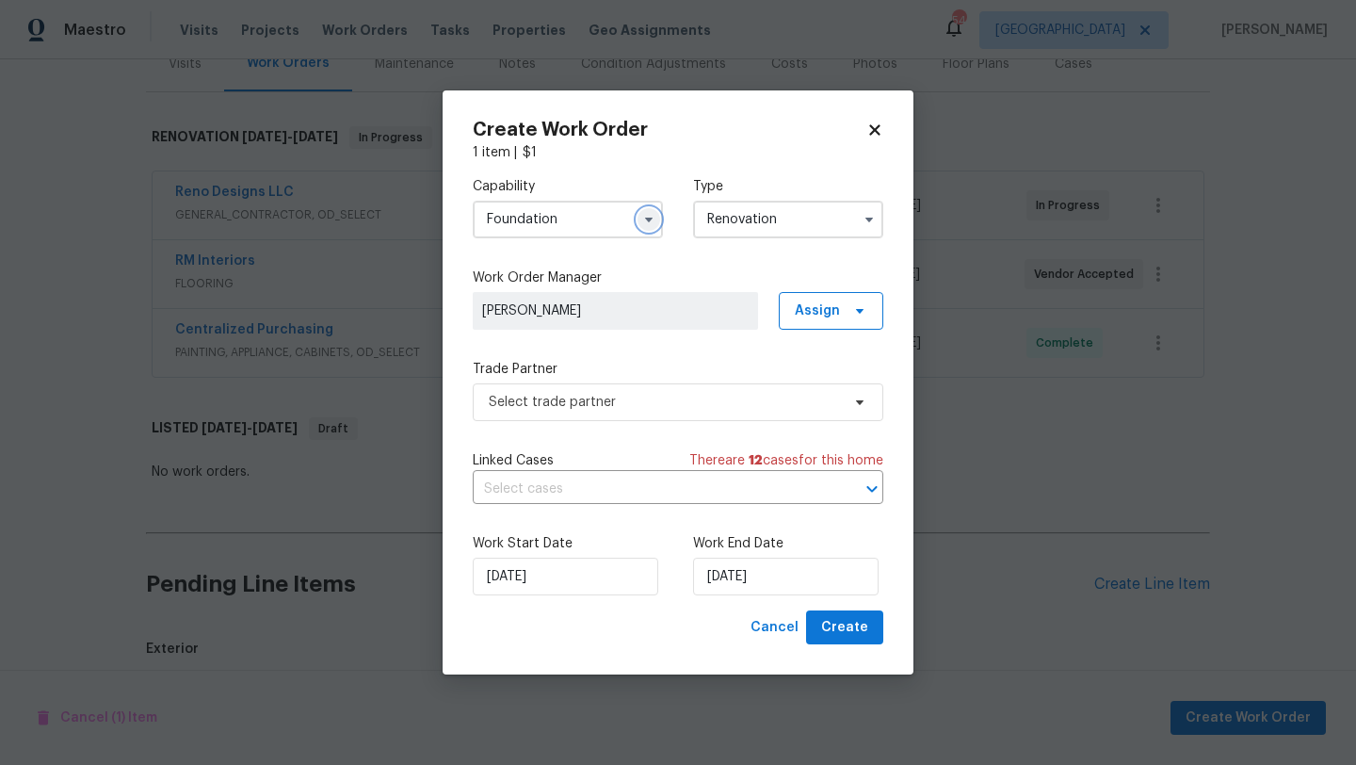
click at [647, 222] on icon "button" at bounding box center [648, 219] width 15 height 15
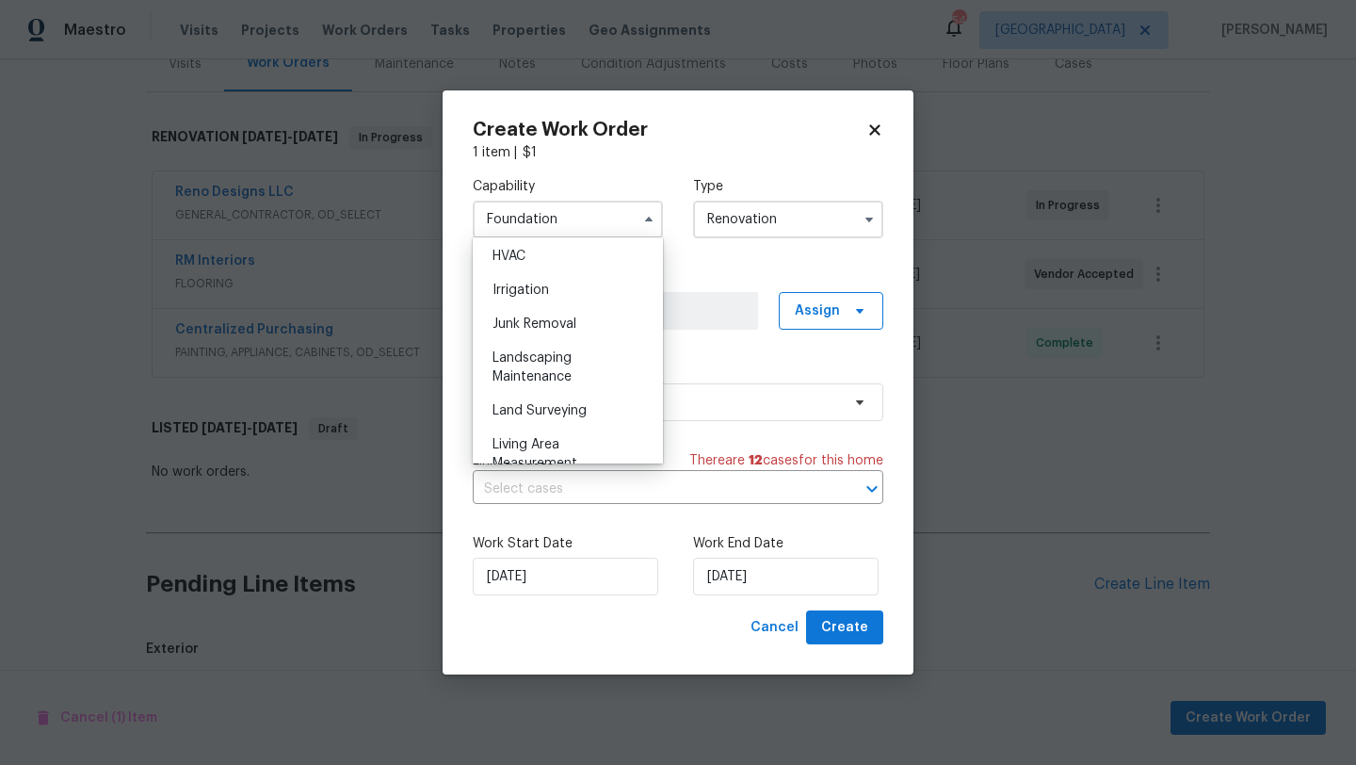
scroll to position [1146, 0]
click at [604, 362] on div "Landscaping Maintenance" at bounding box center [567, 361] width 181 height 53
type input "Landscaping Maintenance"
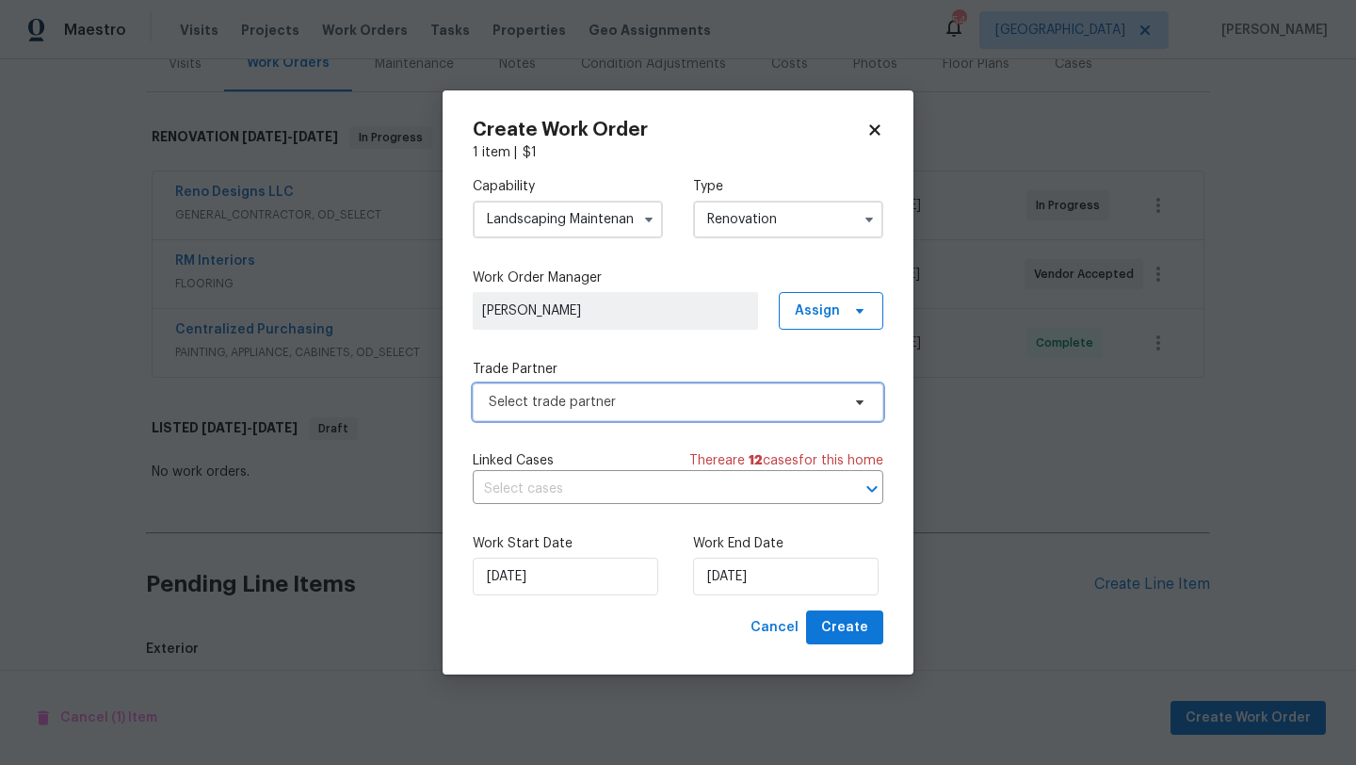
click at [650, 407] on span "Select trade partner" at bounding box center [664, 402] width 351 height 19
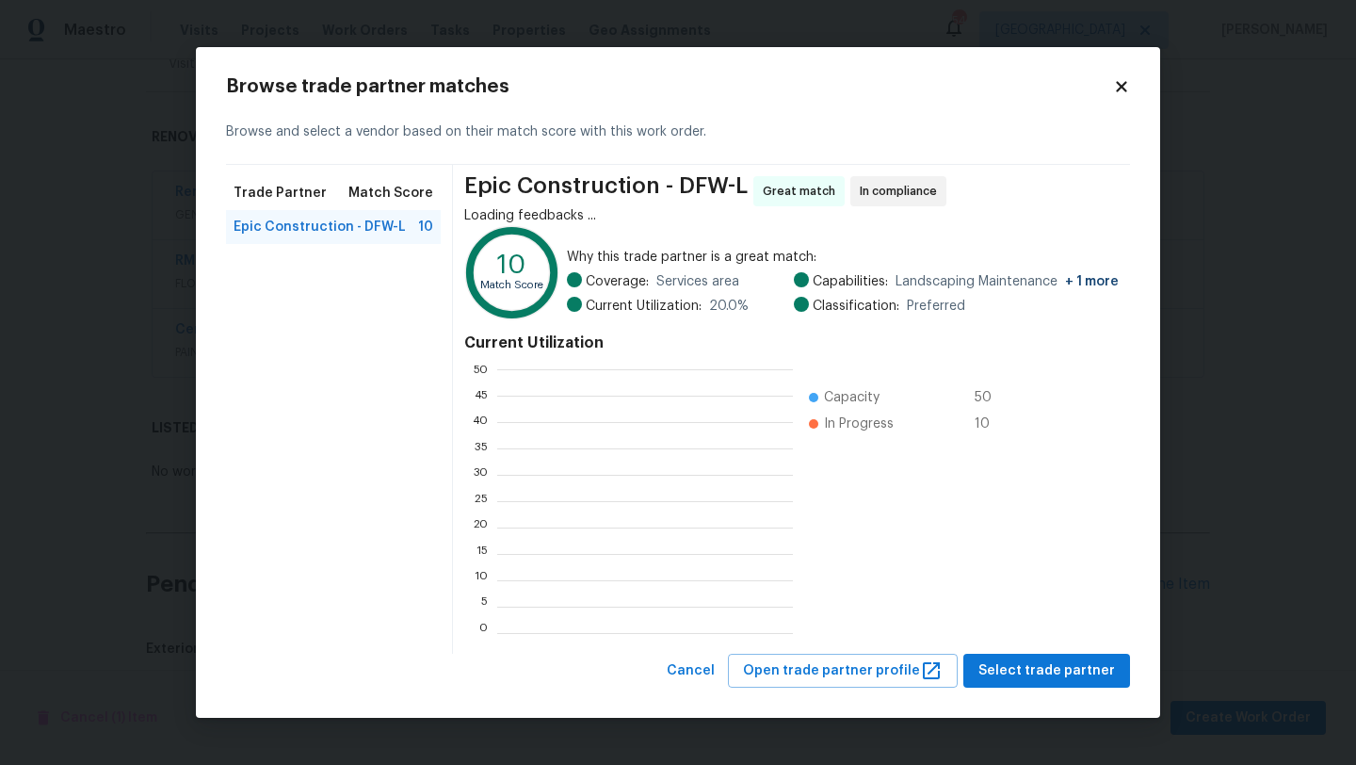
scroll to position [264, 296]
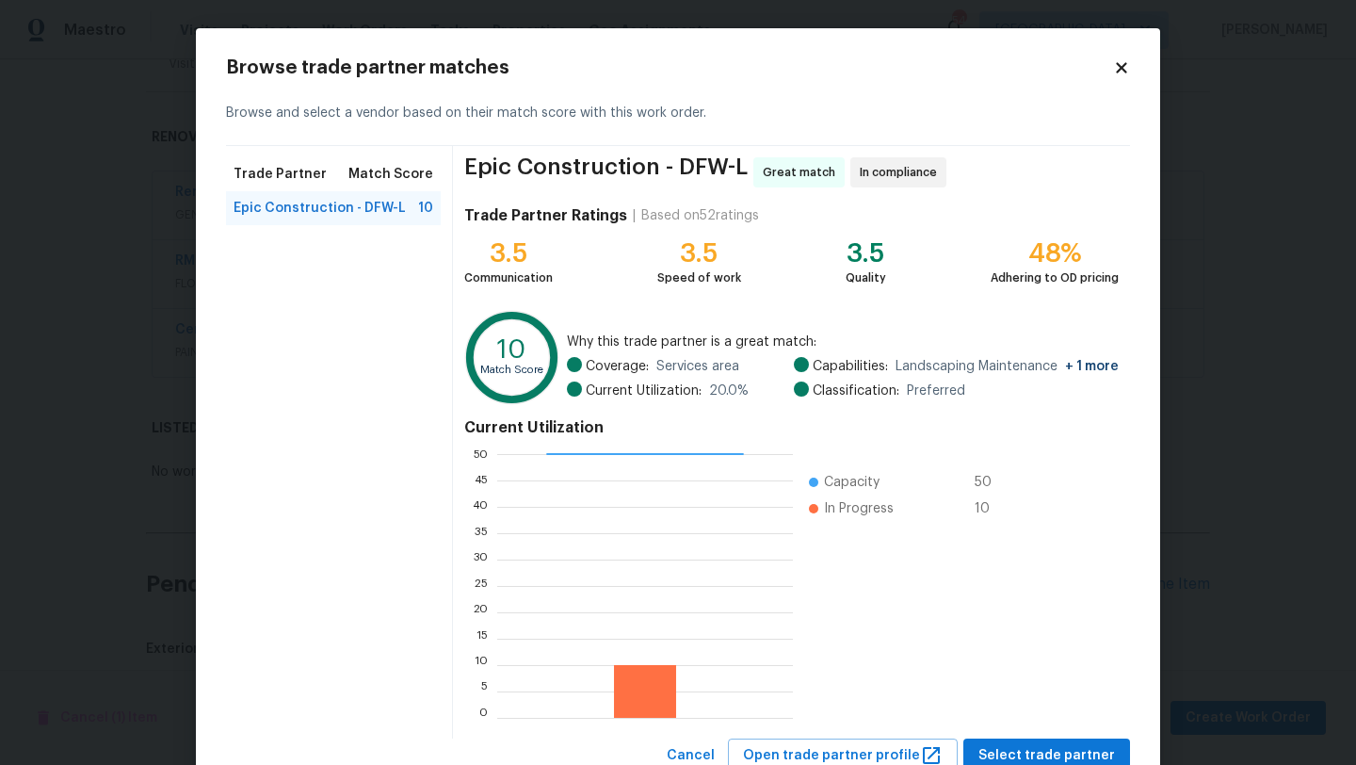
click at [1119, 65] on icon at bounding box center [1121, 67] width 10 height 10
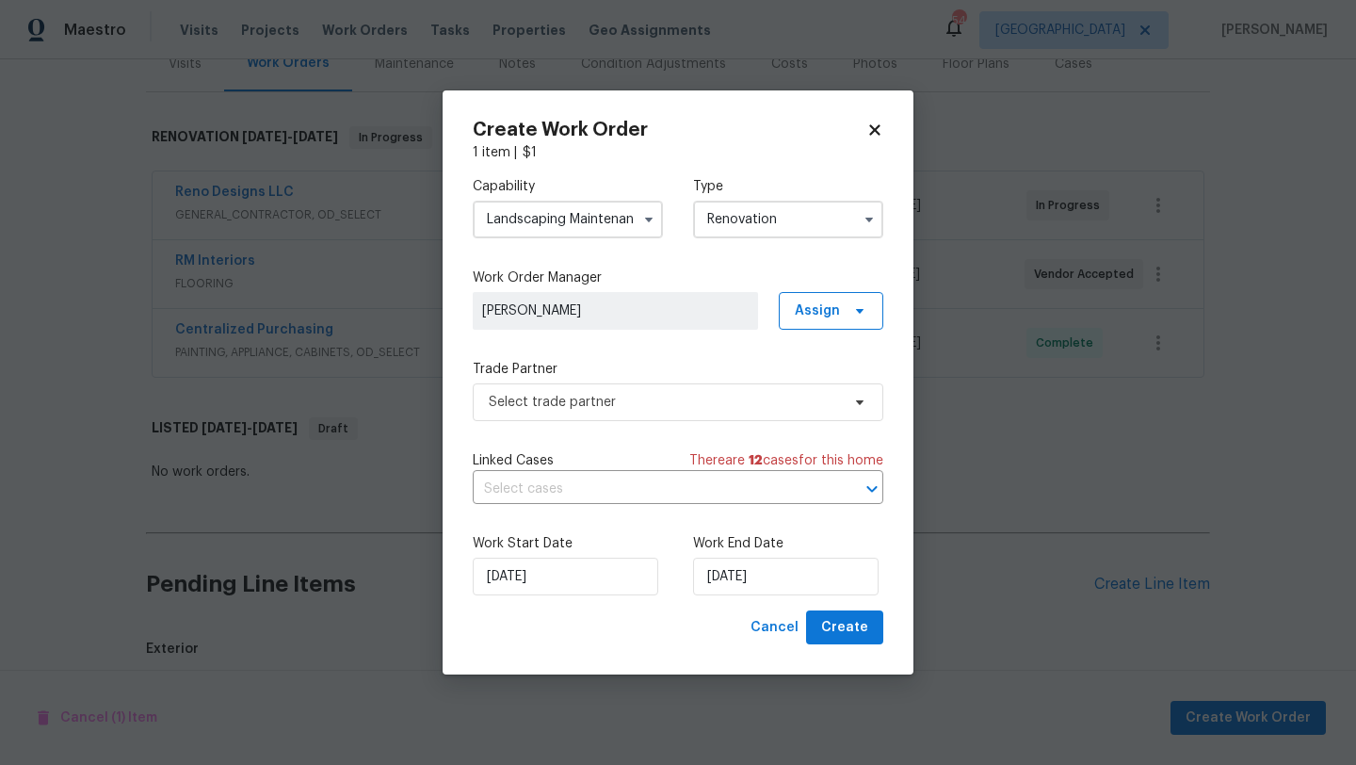
click at [870, 130] on icon at bounding box center [874, 129] width 17 height 17
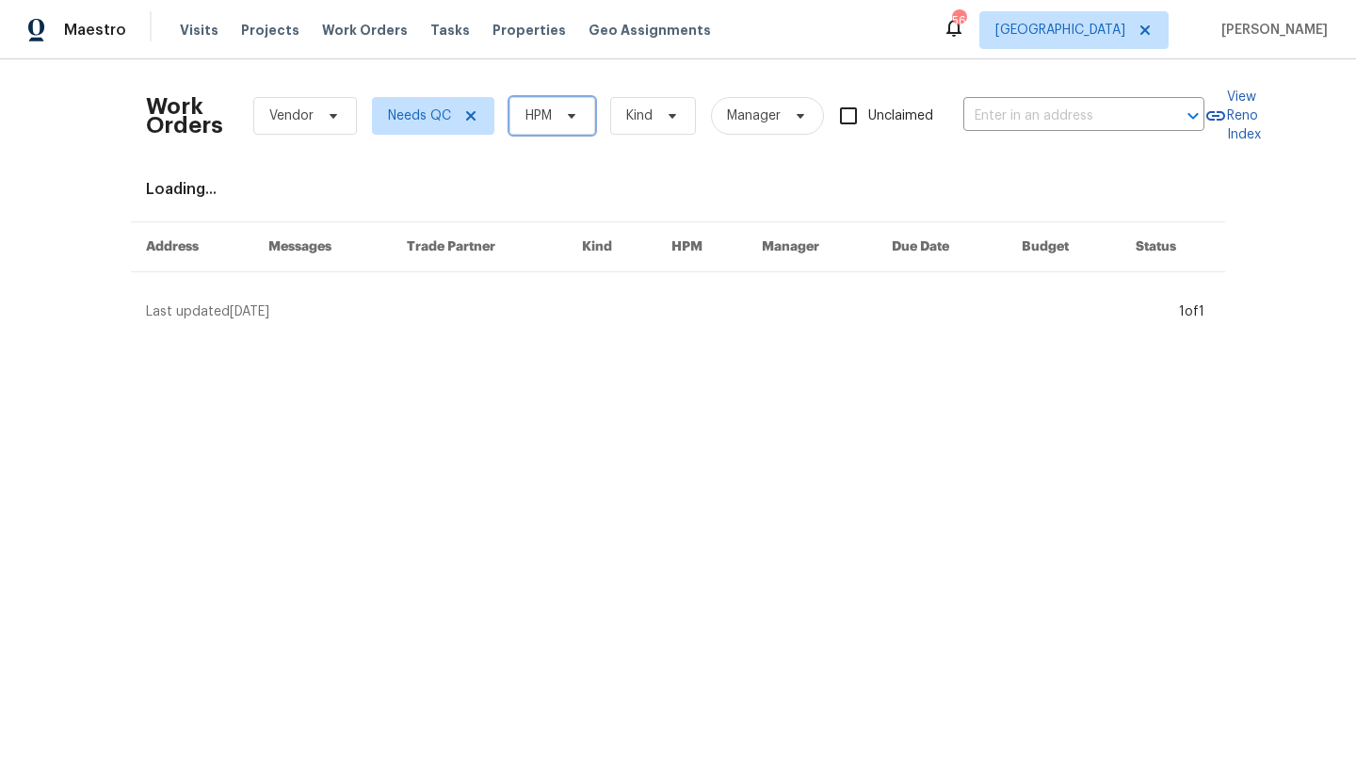
click at [574, 111] on icon at bounding box center [571, 115] width 15 height 15
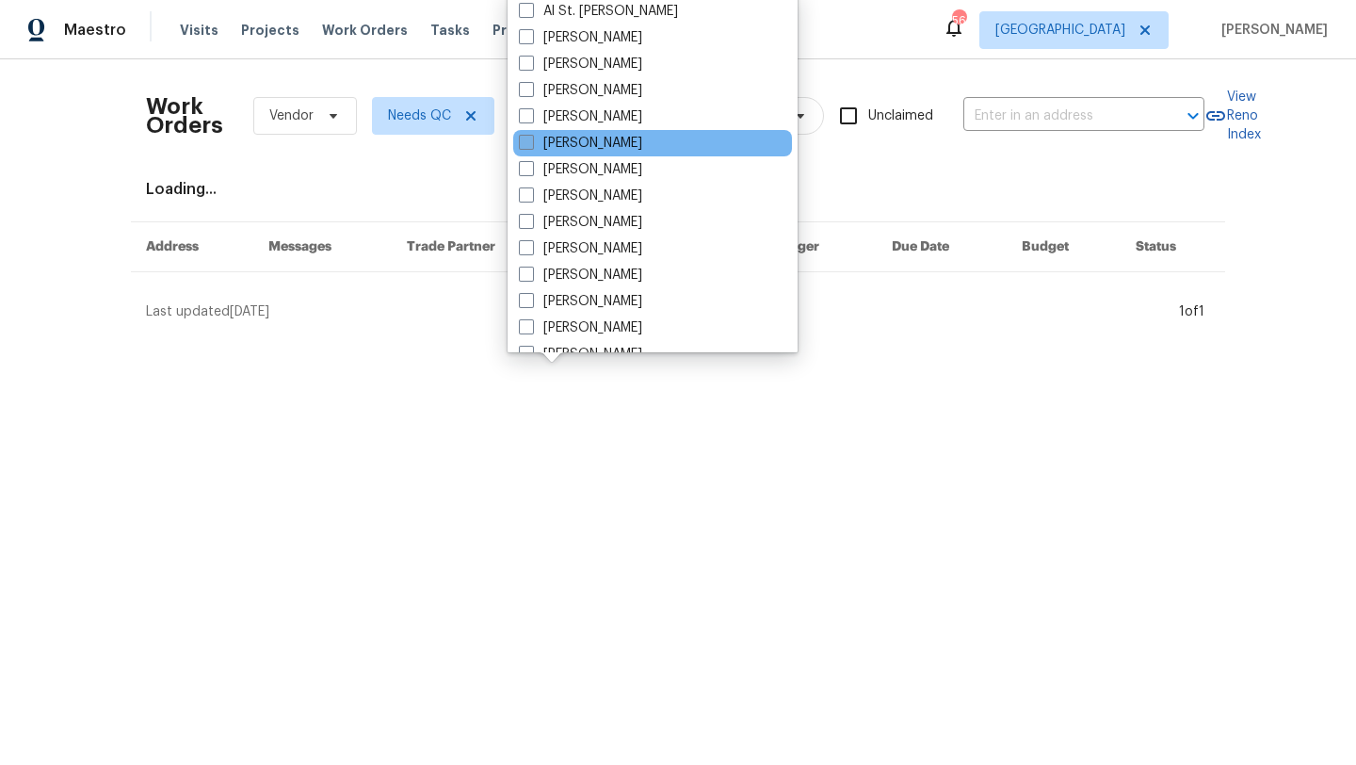
click at [588, 138] on label "[PERSON_NAME]" at bounding box center [580, 143] width 123 height 19
click at [531, 138] on input "[PERSON_NAME]" at bounding box center [525, 140] width 12 height 12
checkbox input "true"
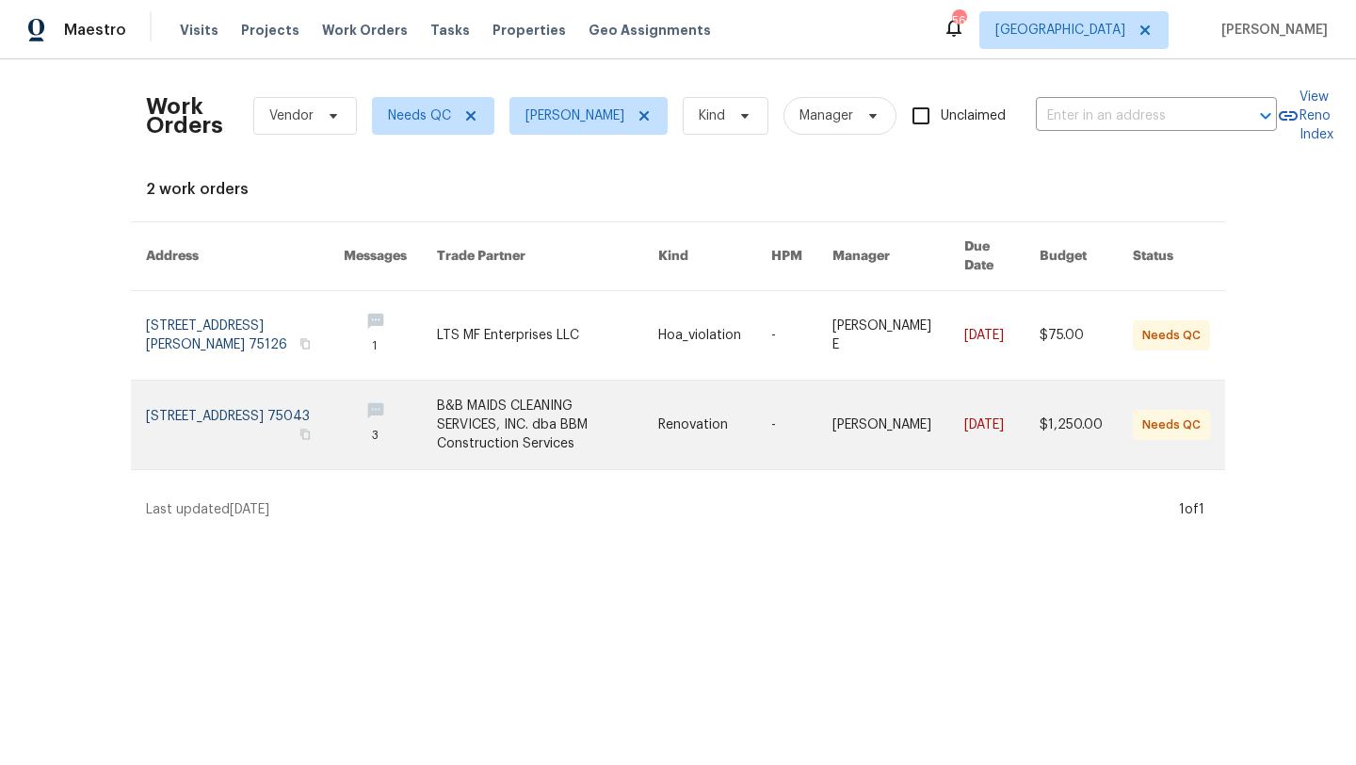
click at [580, 397] on link at bounding box center [547, 424] width 221 height 89
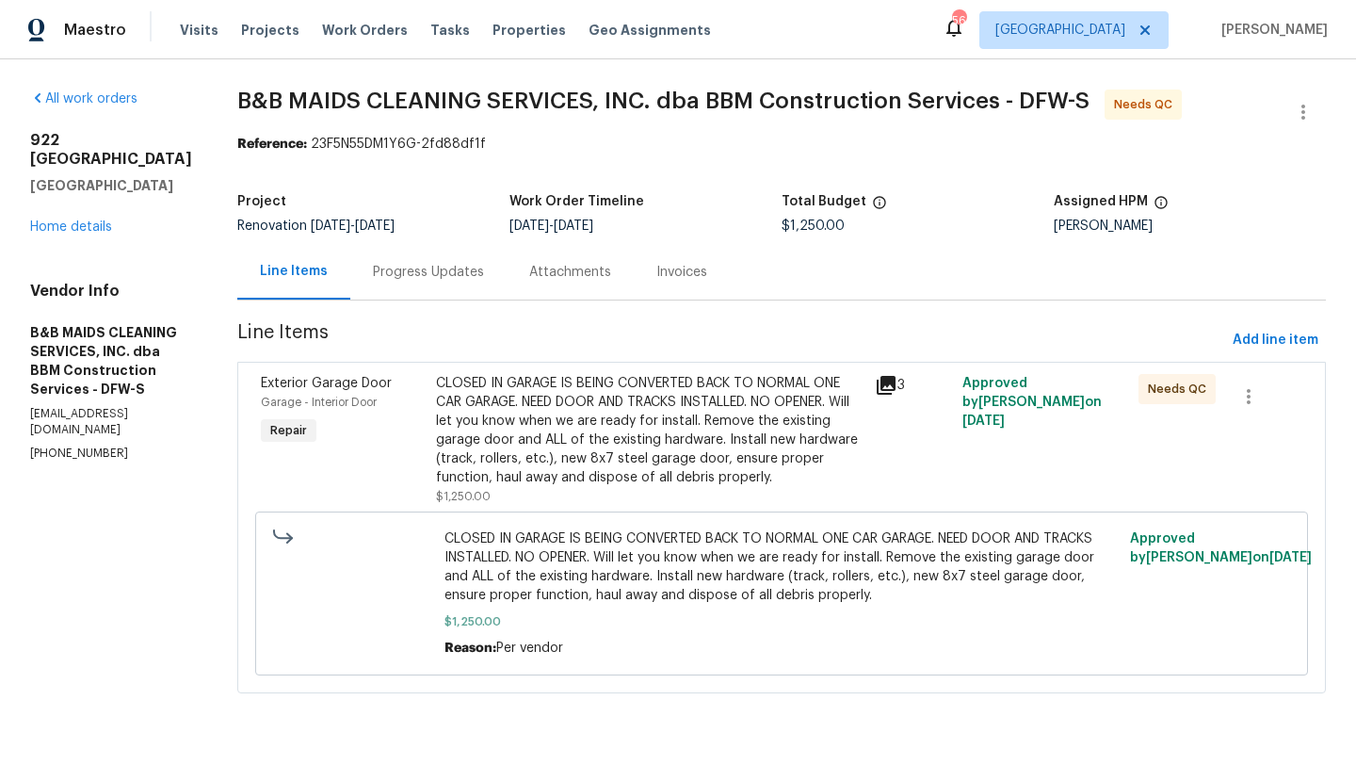
click at [577, 417] on div "CLOSED IN GARAGE IS BEING CONVERTED BACK TO NORMAL ONE CAR GARAGE. NEED DOOR AN…" at bounding box center [649, 430] width 427 height 113
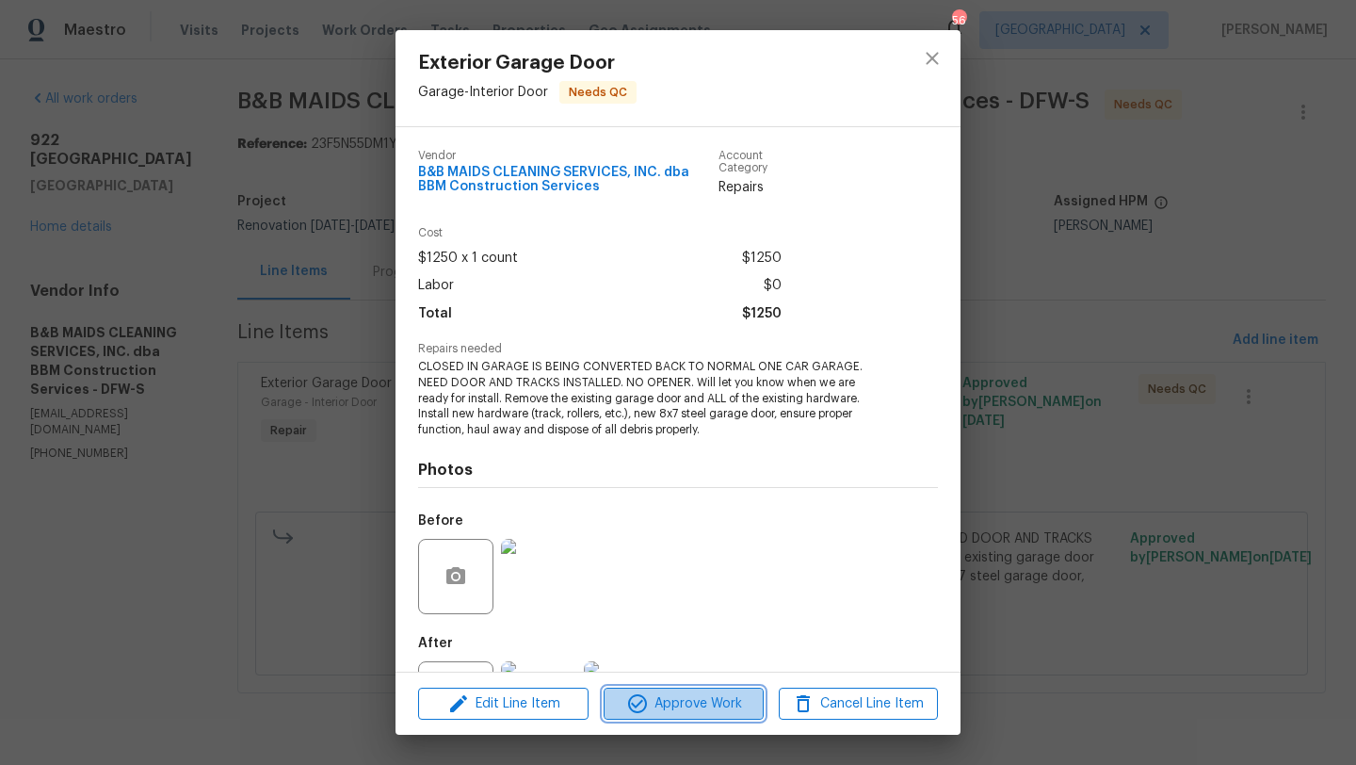
click at [692, 701] on span "Approve Work" at bounding box center [683, 704] width 148 height 24
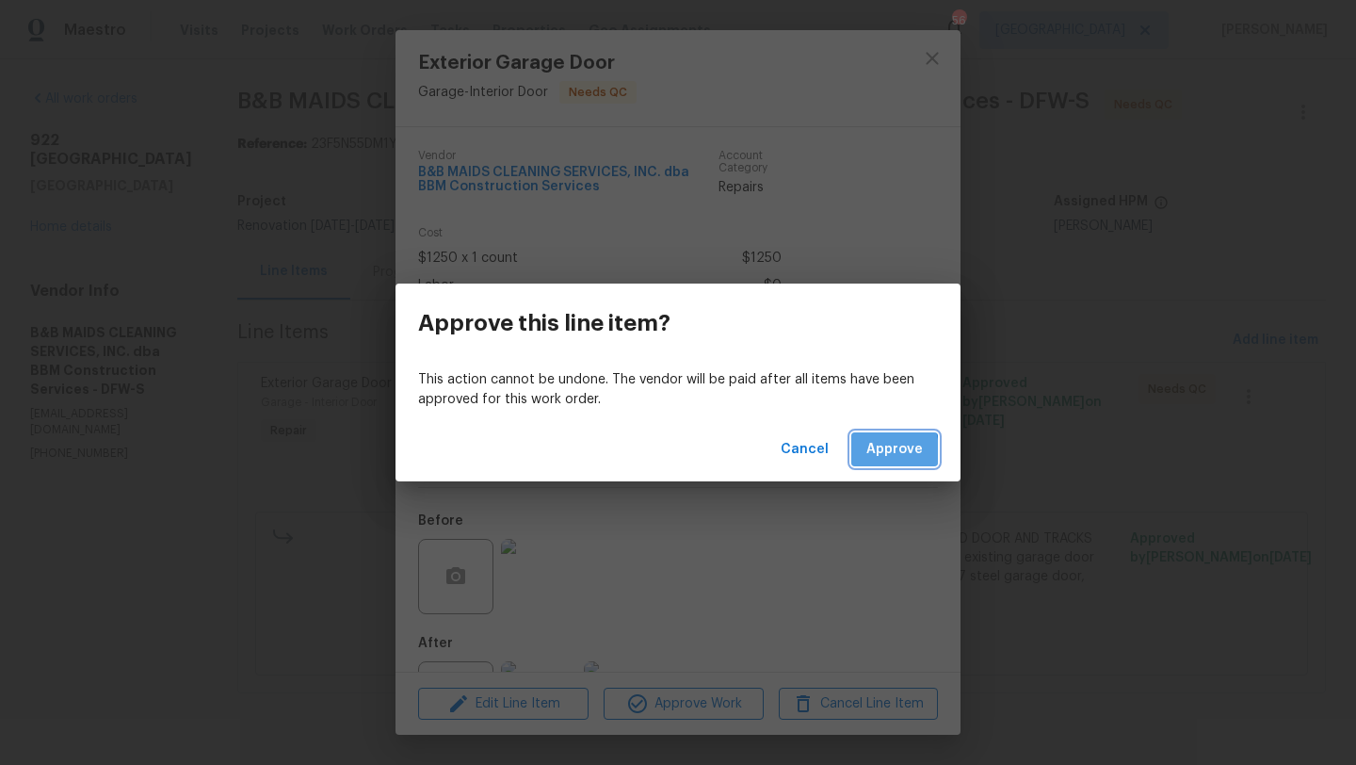
click at [868, 450] on button "Approve" at bounding box center [894, 449] width 87 height 35
